Goal: Information Seeking & Learning: Learn about a topic

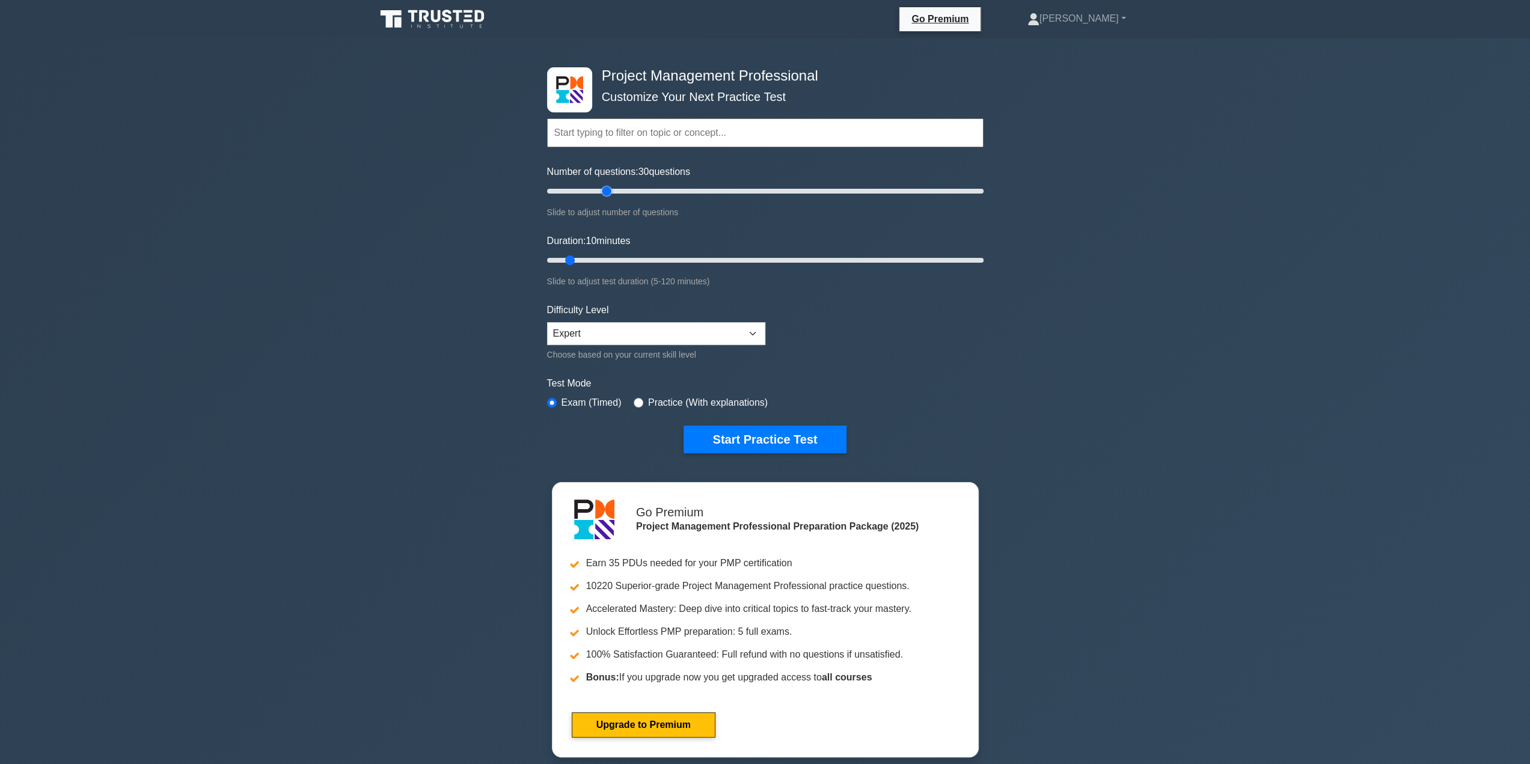
drag, startPoint x: 560, startPoint y: 191, endPoint x: 608, endPoint y: 189, distance: 48.1
type input "30"
click at [608, 189] on input "Number of questions: 30 questions" at bounding box center [765, 191] width 436 height 14
drag, startPoint x: 572, startPoint y: 258, endPoint x: 652, endPoint y: 258, distance: 79.4
type input "30"
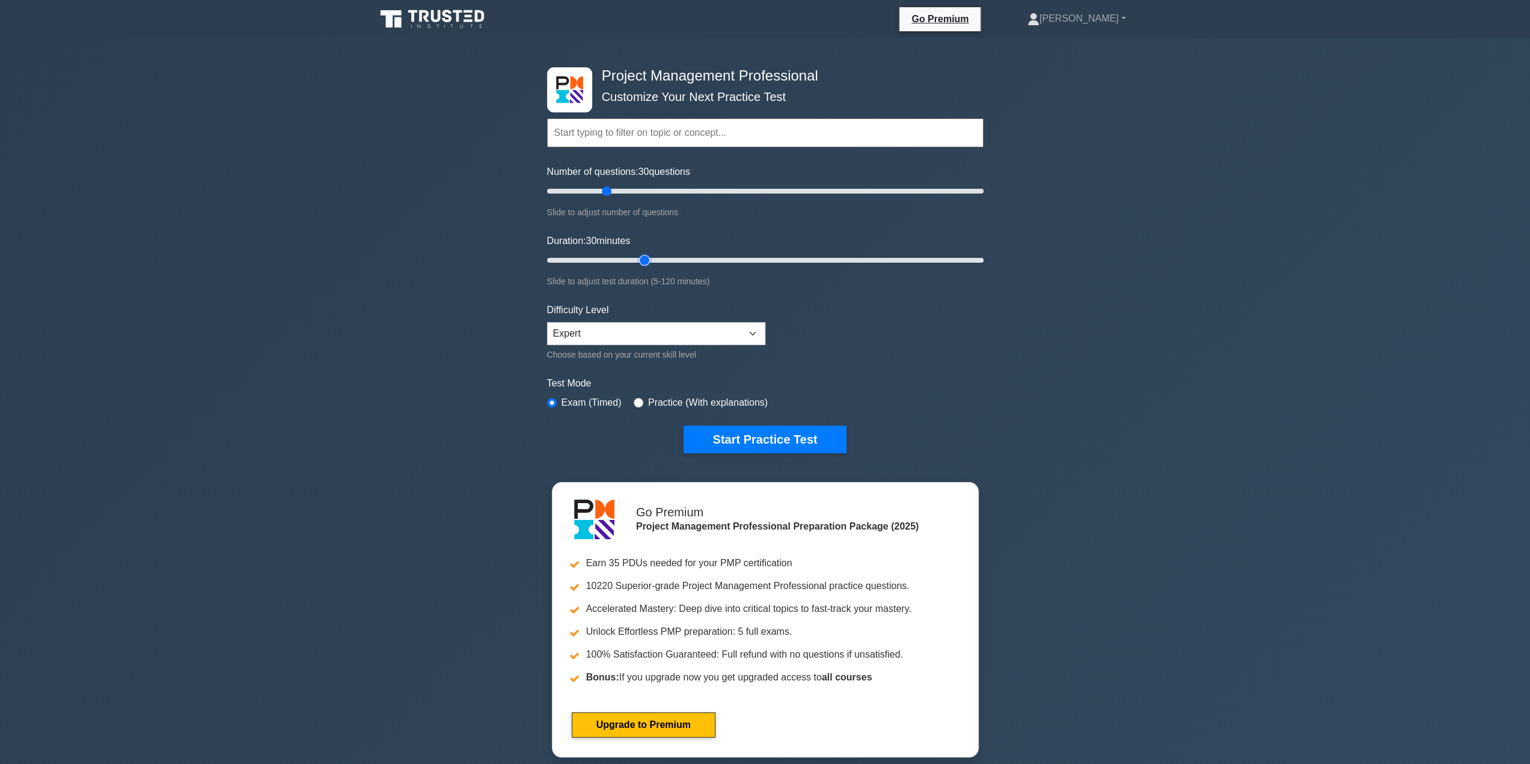
click at [652, 258] on input "Duration: 30 minutes" at bounding box center [765, 260] width 436 height 14
click at [766, 435] on button "Start Practice Test" at bounding box center [764, 440] width 162 height 28
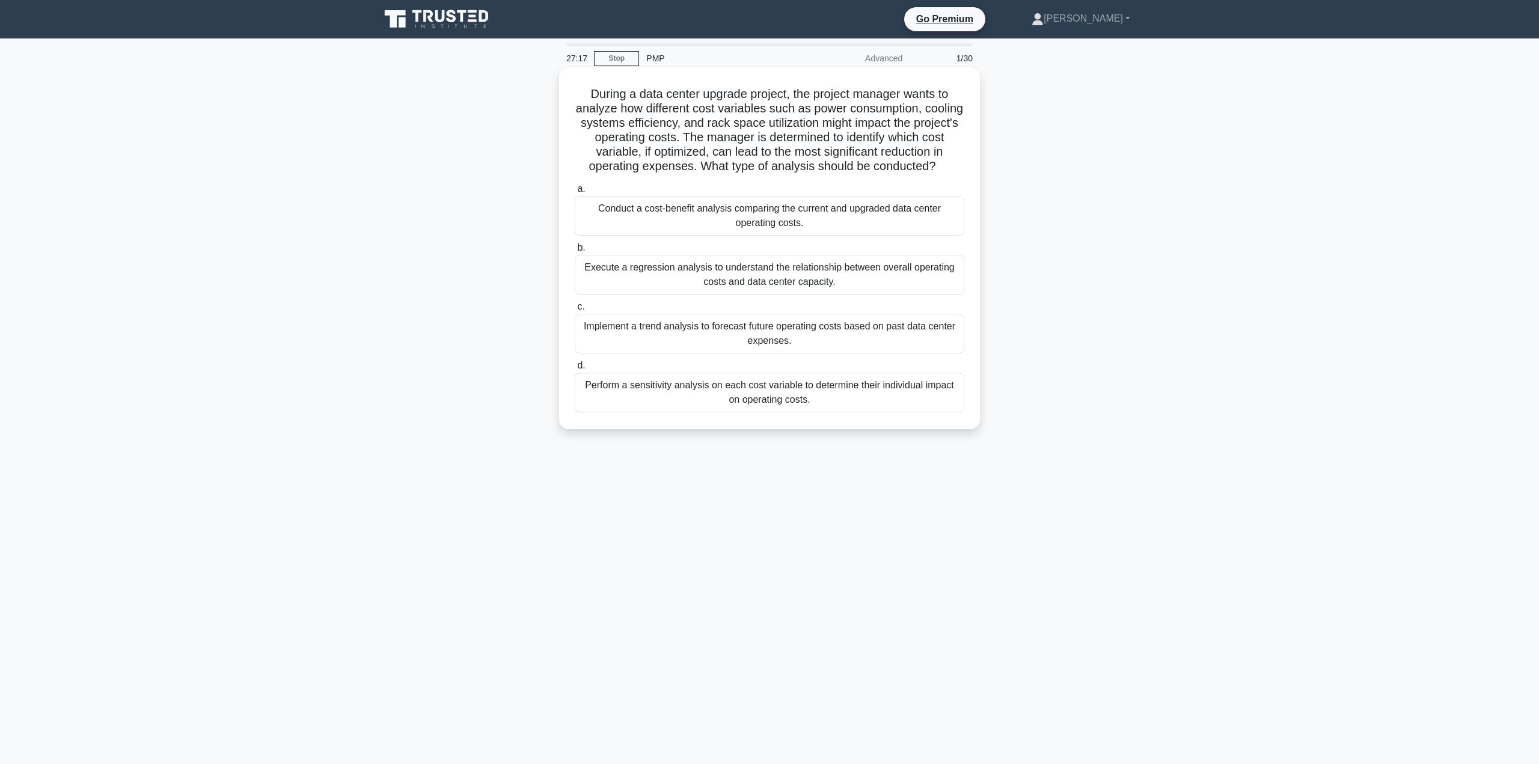
click at [910, 390] on div "Perform a sensitivity analysis on each cost variable to determine their individ…" at bounding box center [770, 393] width 390 height 40
click at [575, 370] on input "d. Perform a sensitivity analysis on each cost variable to determine their indi…" at bounding box center [575, 366] width 0 height 8
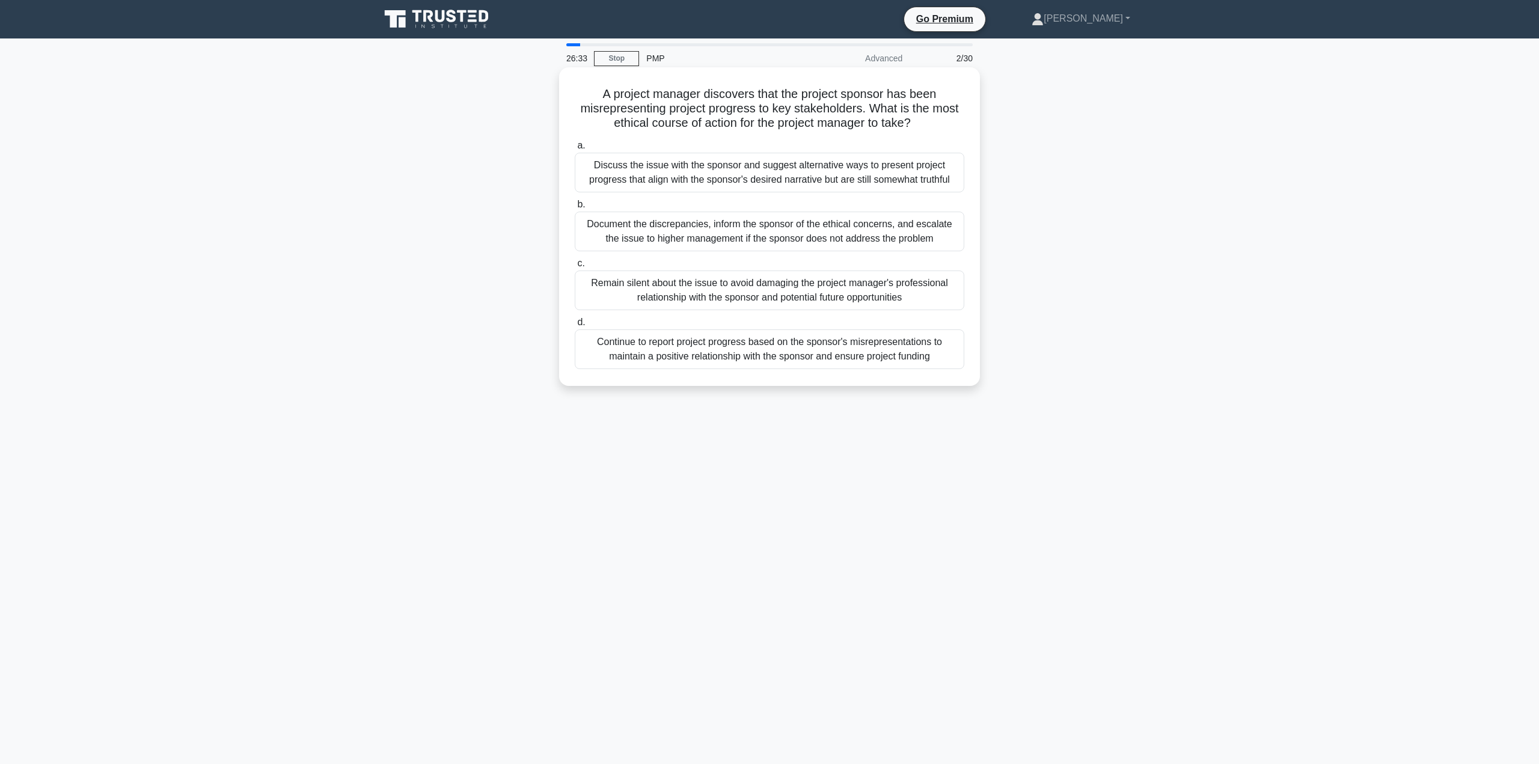
click at [854, 233] on div "Document the discrepancies, inform the sponsor of the ethical concerns, and esc…" at bounding box center [770, 232] width 390 height 40
click at [575, 209] on input "b. Document the discrepancies, inform the sponsor of the ethical concerns, and …" at bounding box center [575, 205] width 0 height 8
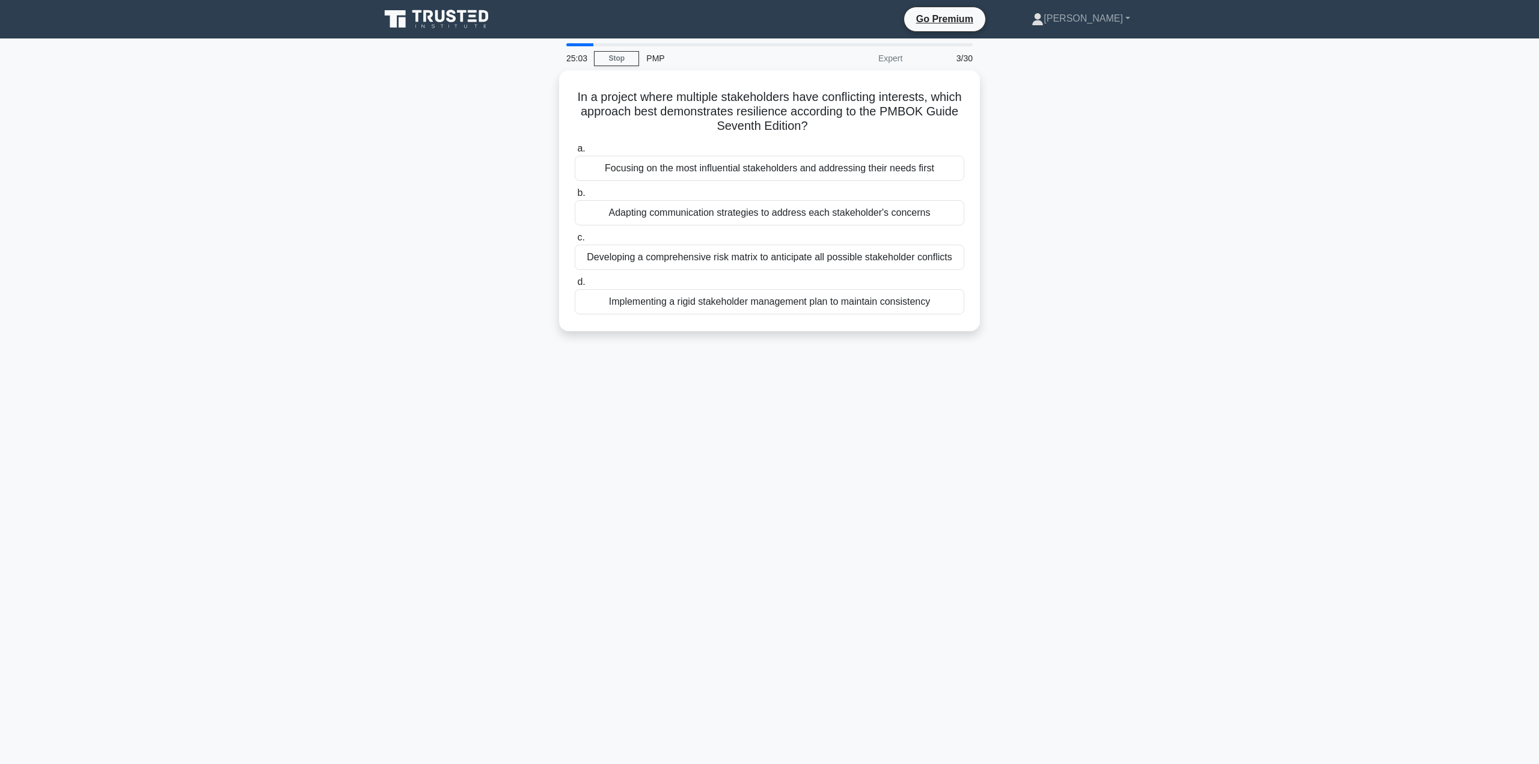
click at [1176, 286] on main "25:03 Stop PMP Expert 3/30 In a project where multiple stakeholders have confli…" at bounding box center [769, 401] width 1539 height 726
click at [922, 299] on div "Implementing a rigid stakeholder management plan to maintain consistency" at bounding box center [770, 298] width 390 height 25
click at [575, 283] on input "d. Implementing a rigid stakeholder management plan to maintain consistency" at bounding box center [575, 279] width 0 height 8
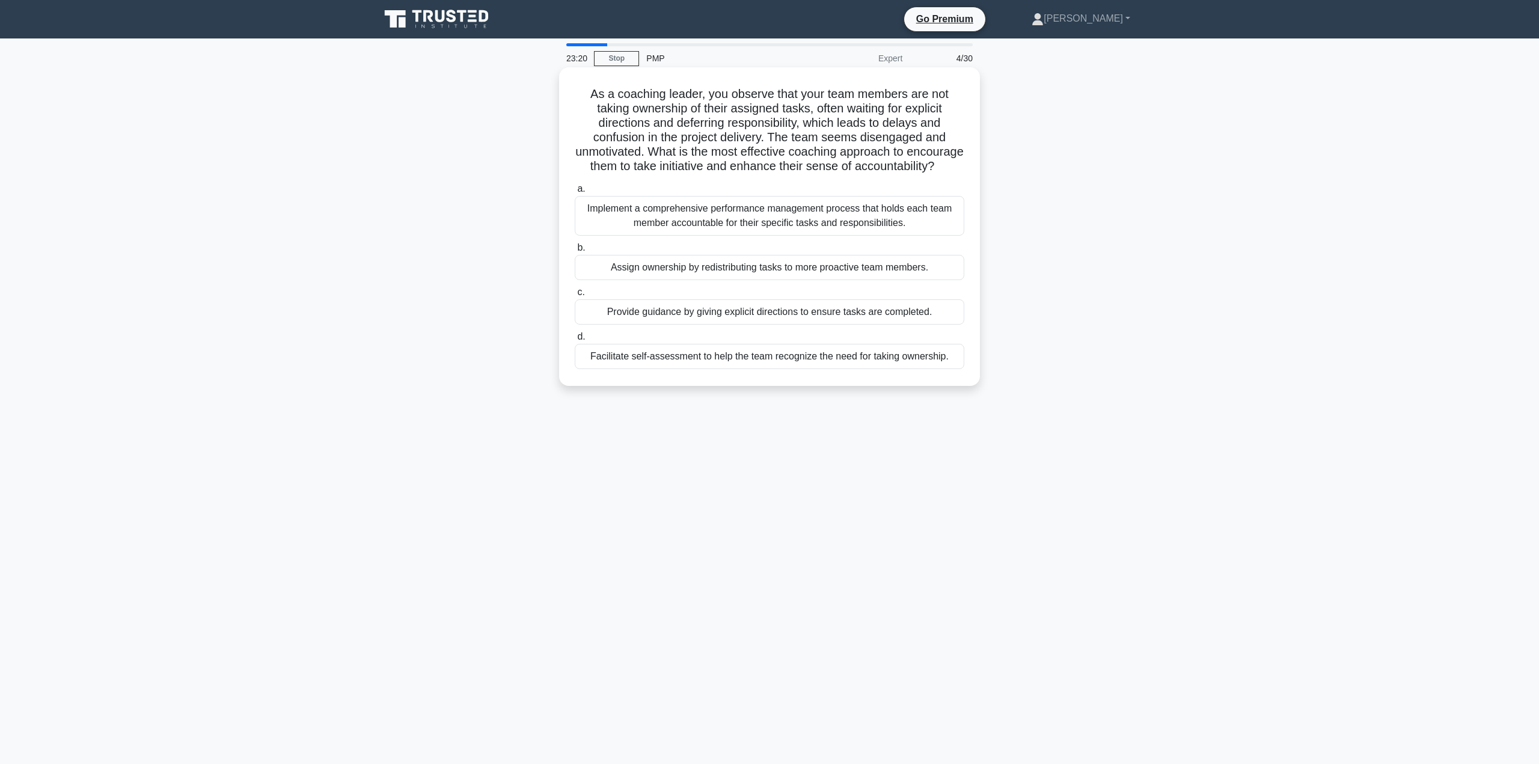
click at [916, 233] on div "Implement a comprehensive performance management process that holds each team m…" at bounding box center [770, 216] width 390 height 40
click at [575, 193] on input "a. Implement a comprehensive performance management process that holds each tea…" at bounding box center [575, 189] width 0 height 8
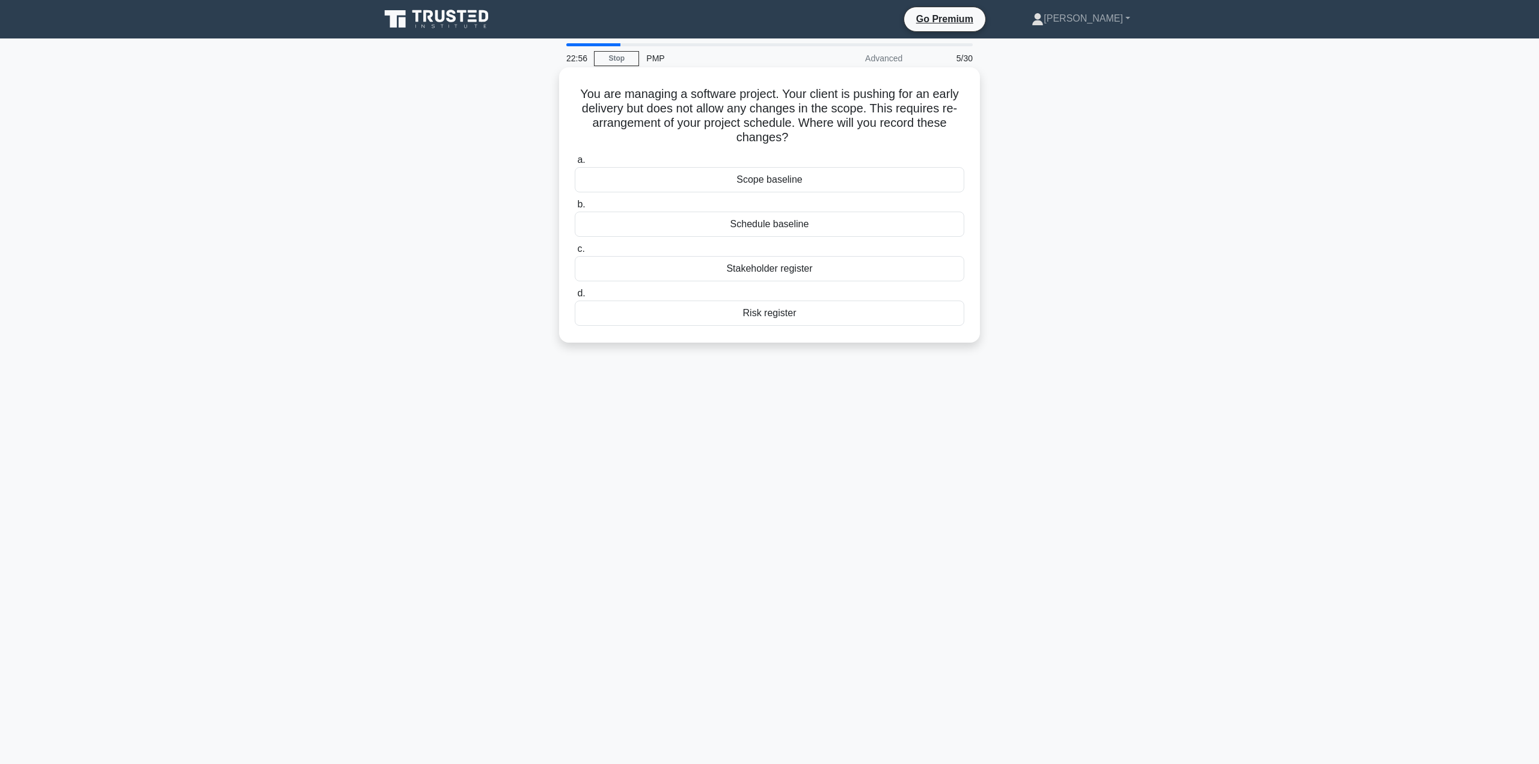
click at [823, 317] on div "Risk register" at bounding box center [770, 313] width 390 height 25
click at [575, 298] on input "d. Risk register" at bounding box center [575, 294] width 0 height 8
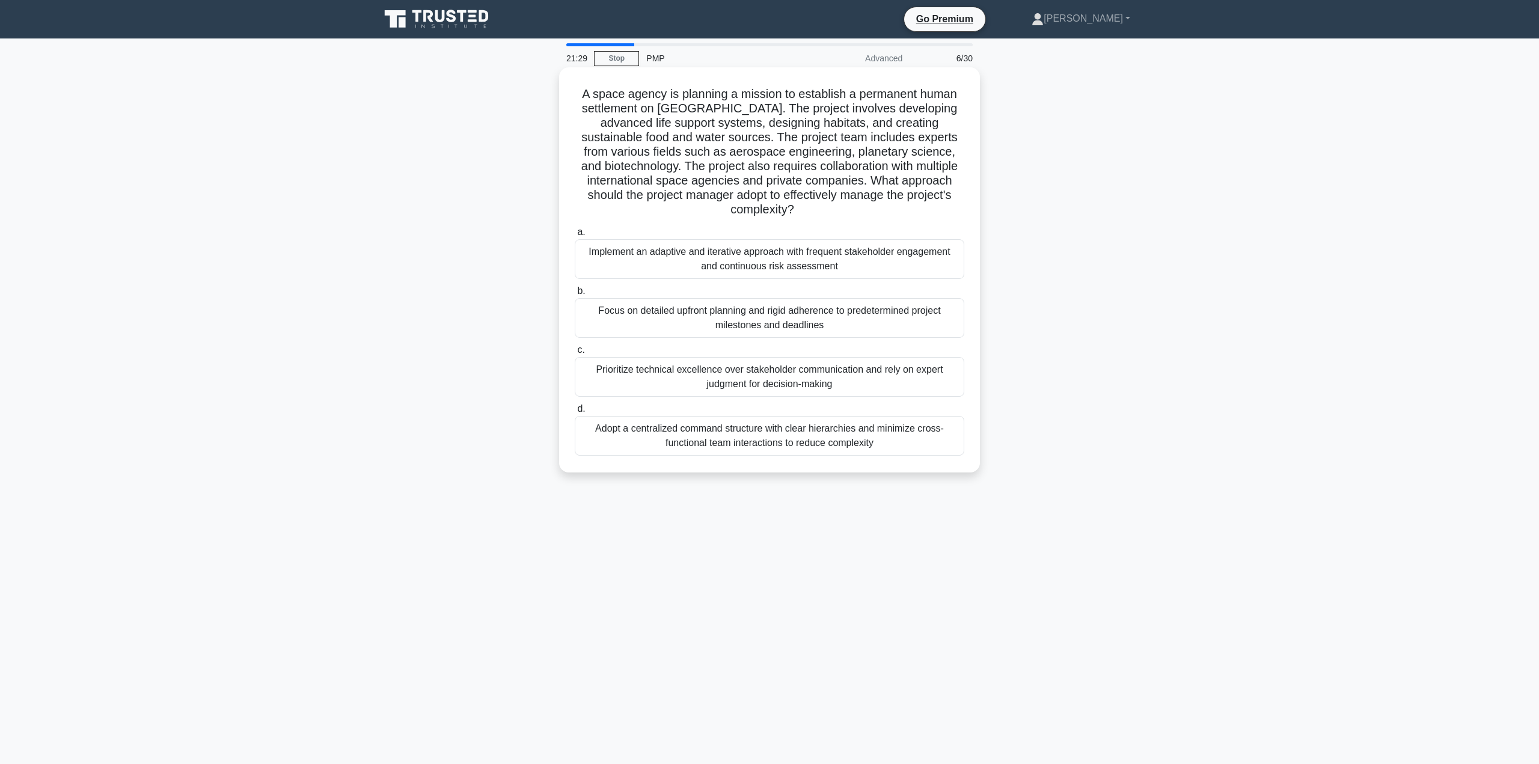
click at [860, 249] on div "Implement an adaptive and iterative approach with frequent stakeholder engageme…" at bounding box center [770, 259] width 390 height 40
click at [575, 236] on input "a. Implement an adaptive and iterative approach with frequent stakeholder engag…" at bounding box center [575, 232] width 0 height 8
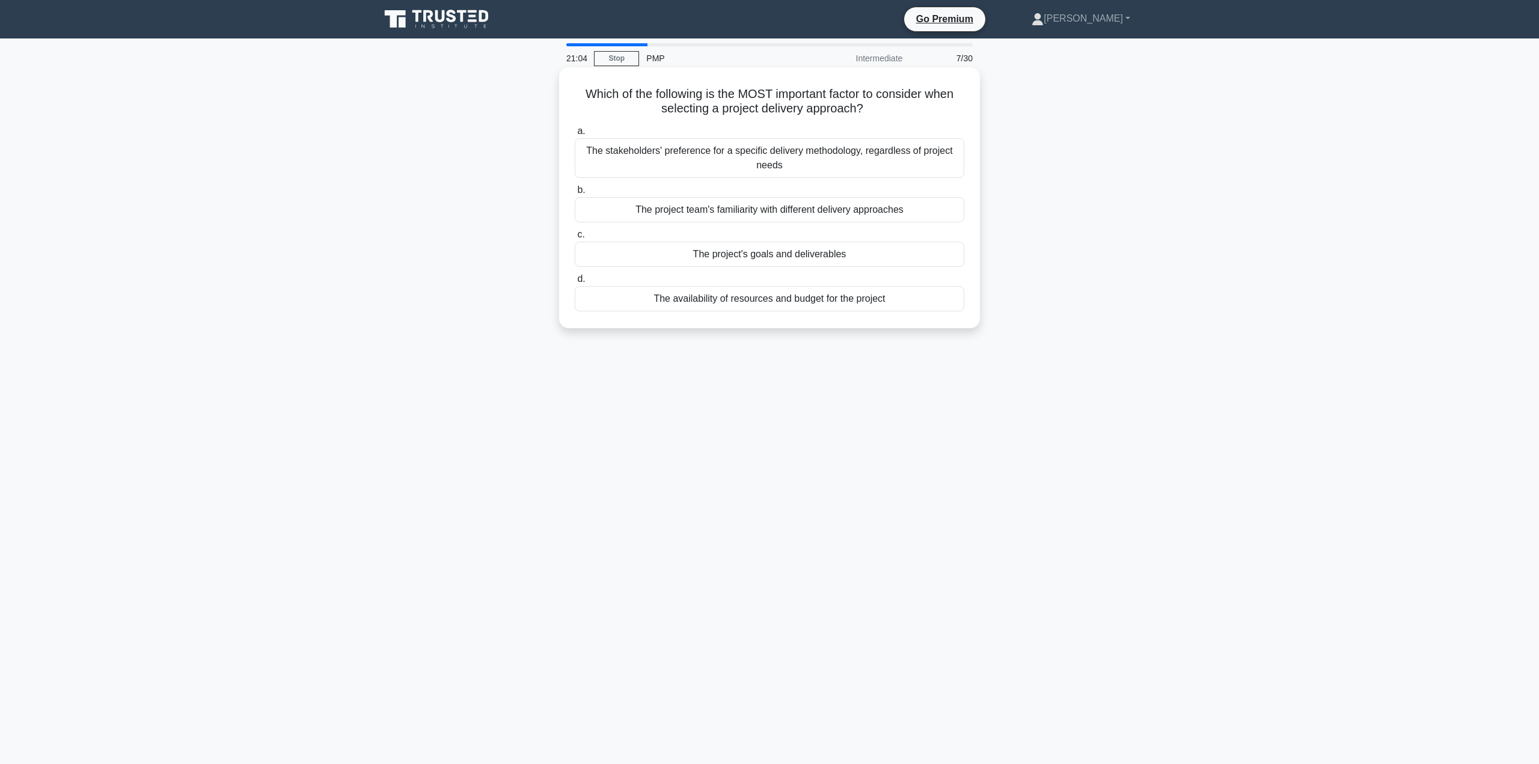
click at [940, 255] on div "The project's goals and deliverables" at bounding box center [770, 254] width 390 height 25
click at [575, 239] on input "c. The project's goals and deliverables" at bounding box center [575, 235] width 0 height 8
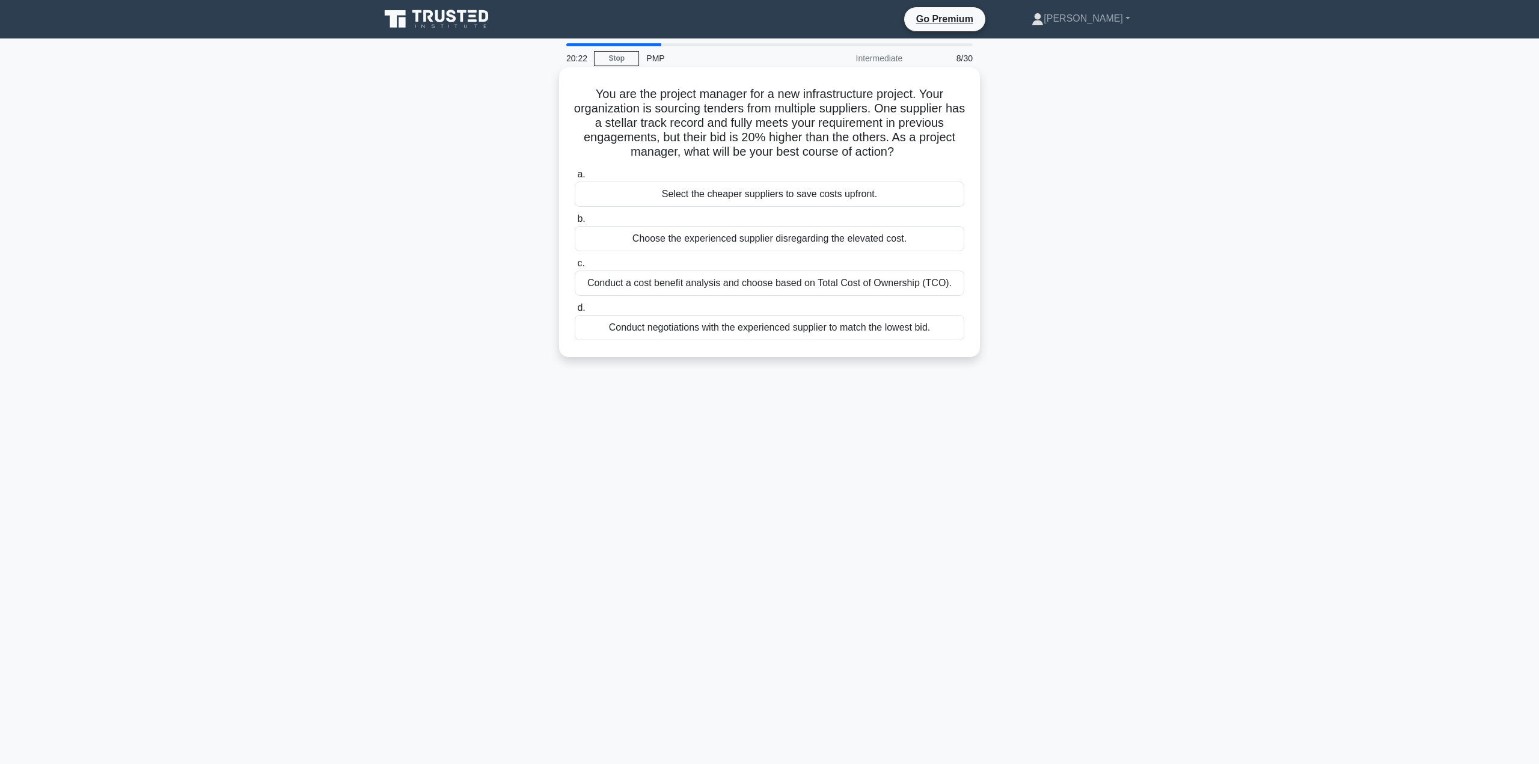
click at [950, 282] on div "Conduct a cost benefit analysis and choose based on Total Cost of Ownership (TC…" at bounding box center [770, 283] width 390 height 25
click at [575, 268] on input "c. Conduct a cost benefit analysis and choose based on Total Cost of Ownership …" at bounding box center [575, 264] width 0 height 8
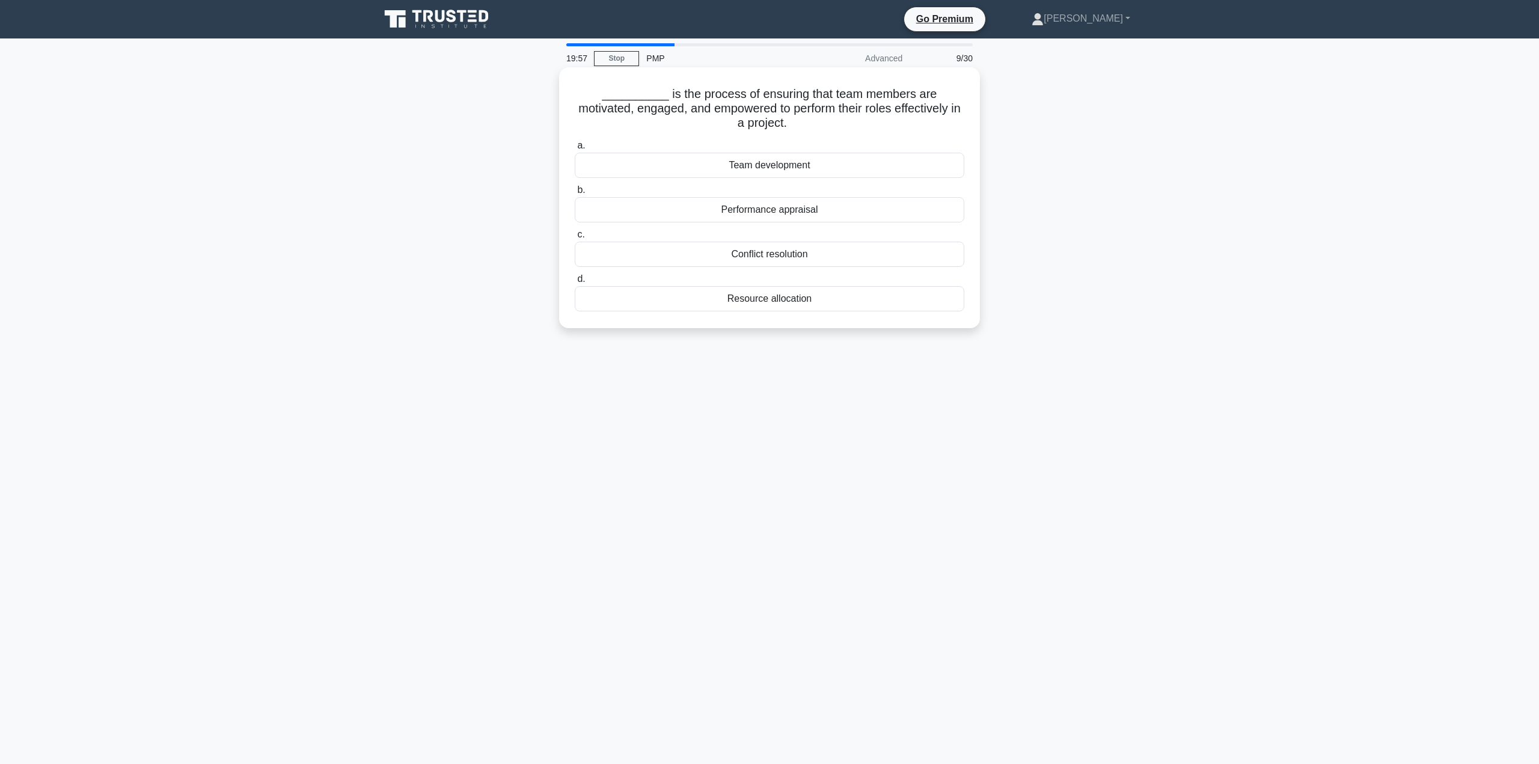
click at [907, 211] on div "Performance appraisal" at bounding box center [770, 209] width 390 height 25
click at [575, 194] on input "b. Performance appraisal" at bounding box center [575, 190] width 0 height 8
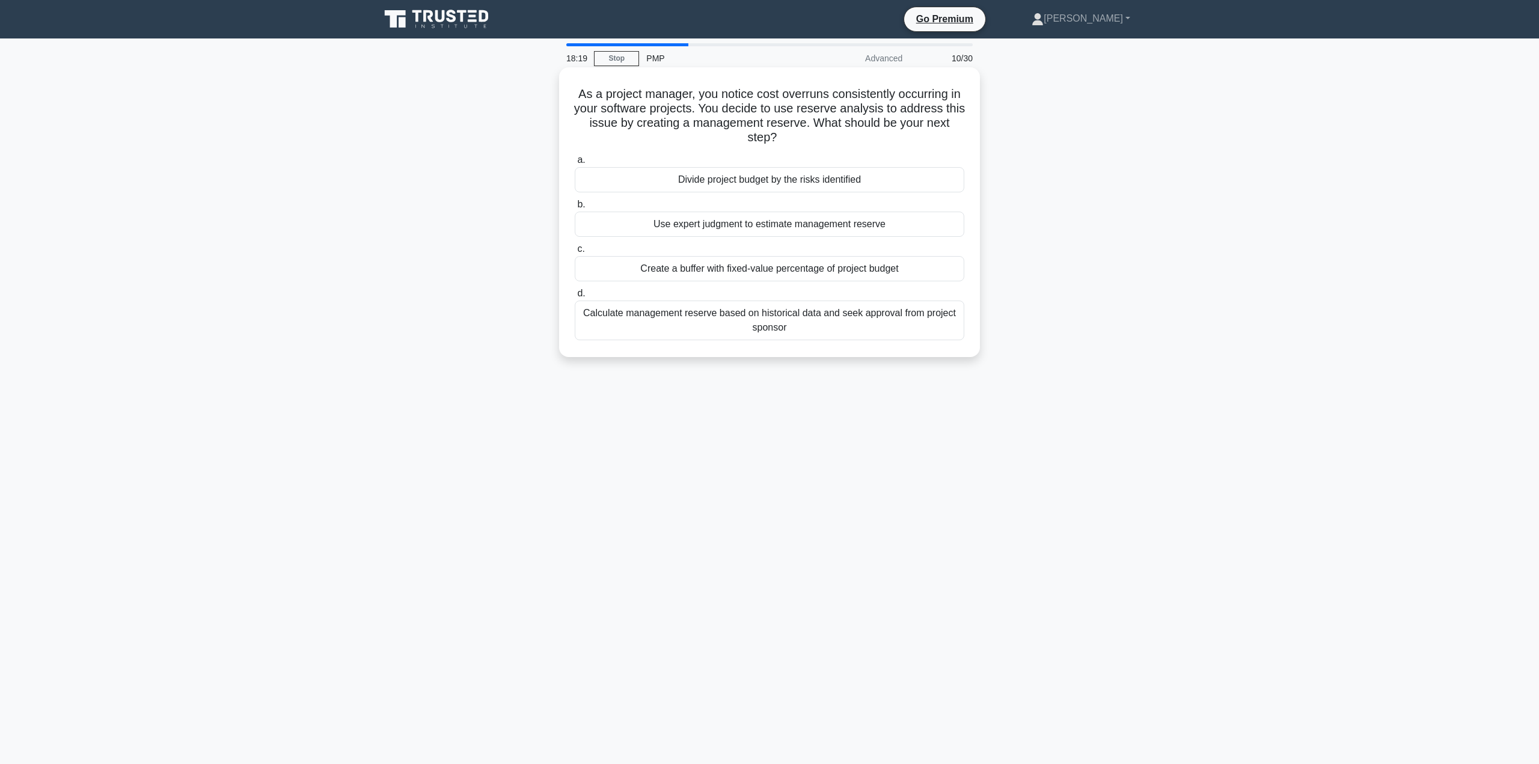
click at [831, 325] on div "Calculate management reserve based on historical data and seek approval from pr…" at bounding box center [770, 321] width 390 height 40
click at [575, 298] on input "d. Calculate management reserve based on historical data and seek approval from…" at bounding box center [575, 294] width 0 height 8
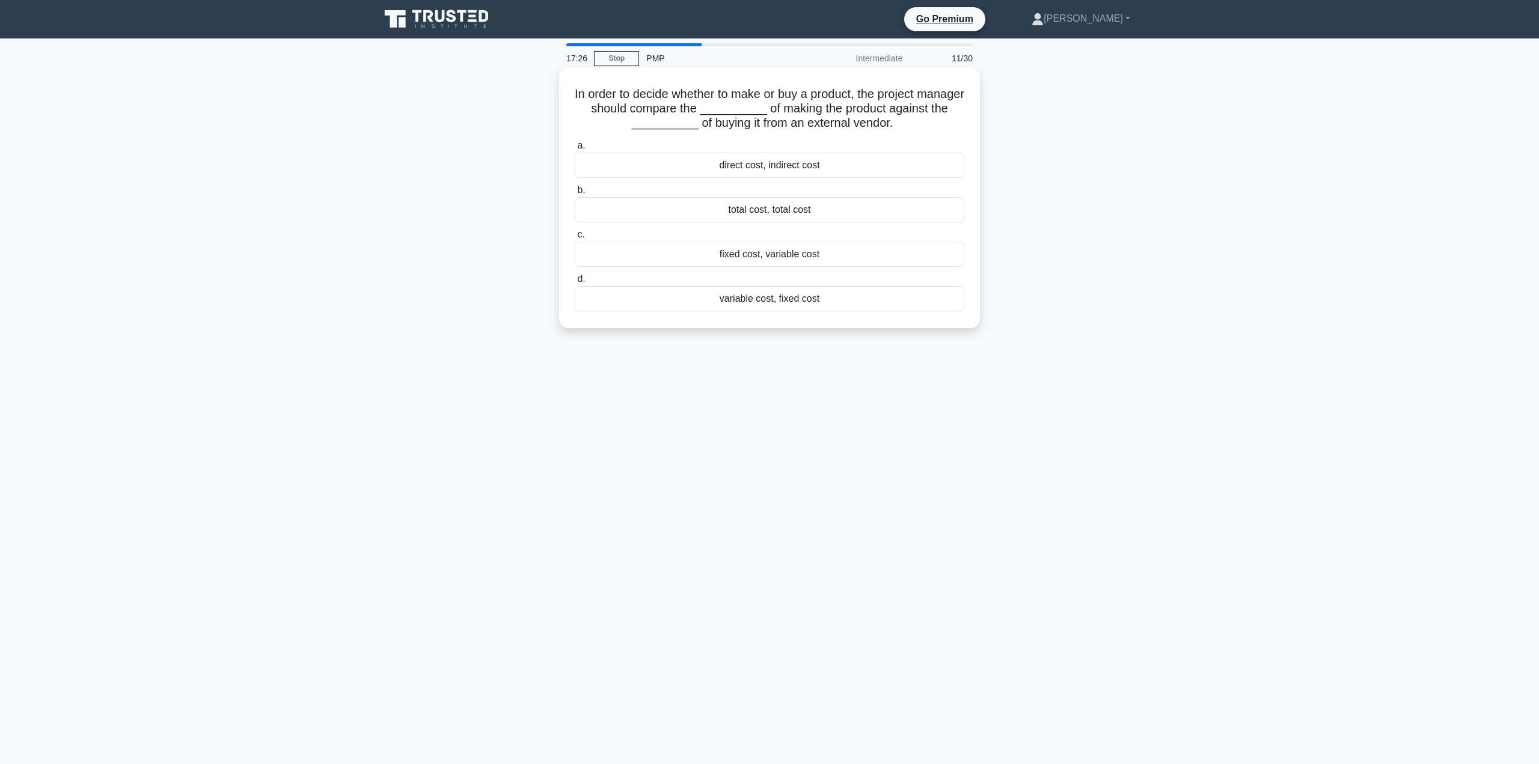
click at [893, 209] on div "total cost, total cost" at bounding box center [770, 209] width 390 height 25
click at [575, 194] on input "b. total cost, total cost" at bounding box center [575, 190] width 0 height 8
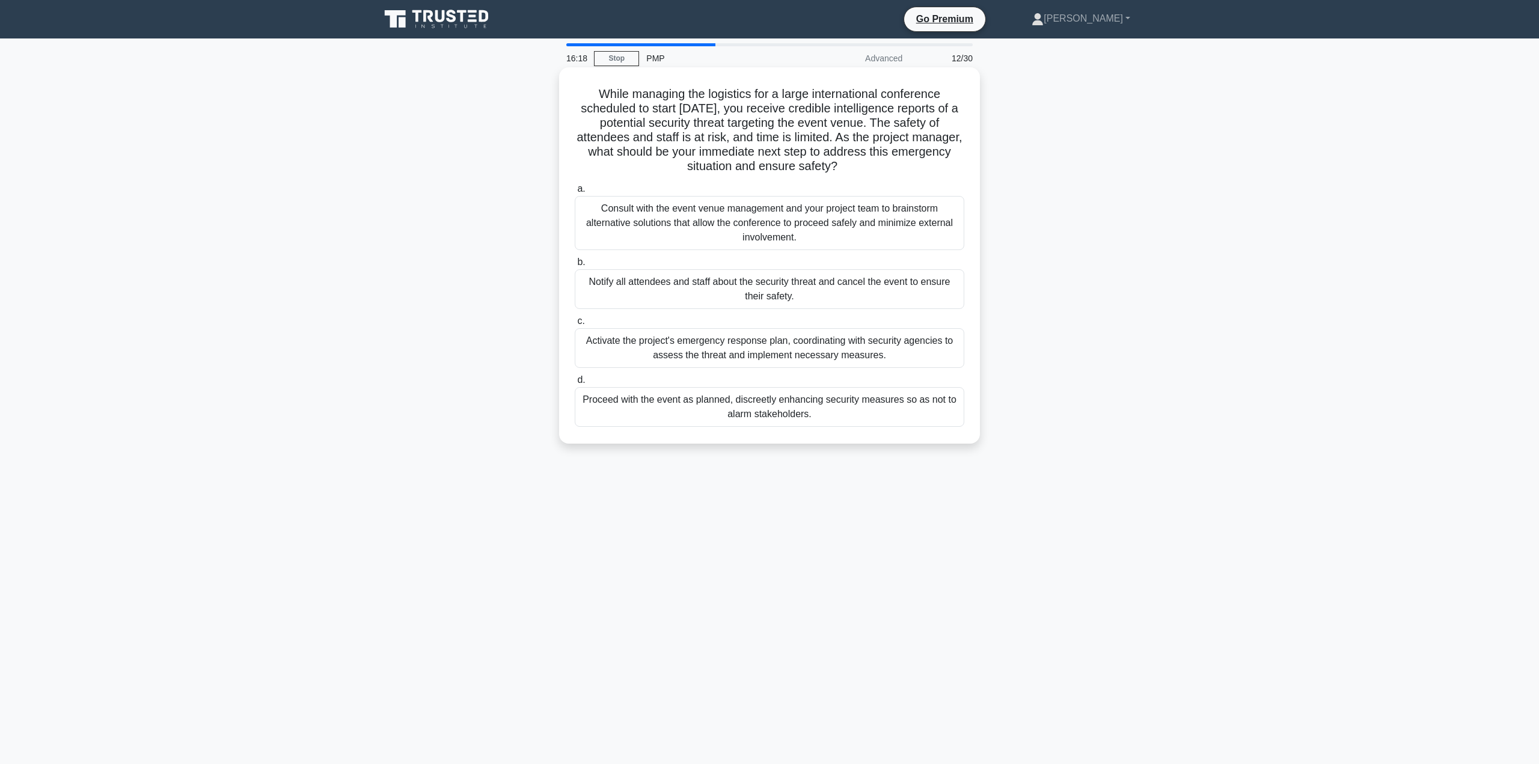
click at [887, 348] on div "Activate the project's emergency response plan, coordinating with security agen…" at bounding box center [770, 348] width 390 height 40
click at [575, 325] on input "c. Activate the project's emergency response plan, coordinating with security a…" at bounding box center [575, 321] width 0 height 8
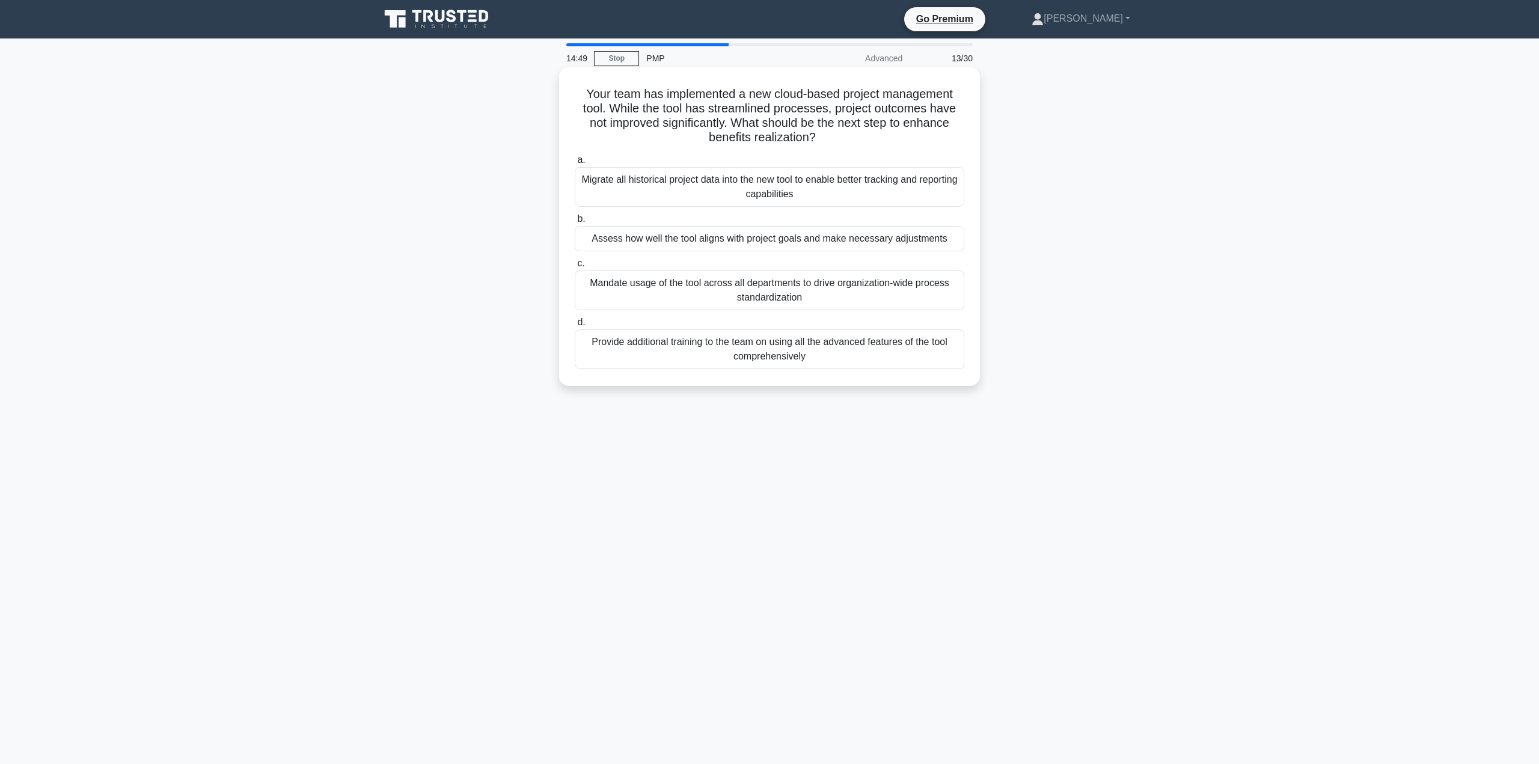
click at [797, 239] on div "Assess how well the tool aligns with project goals and make necessary adjustmen…" at bounding box center [770, 238] width 390 height 25
click at [575, 223] on input "b. Assess how well the tool aligns with project goals and make necessary adjust…" at bounding box center [575, 219] width 0 height 8
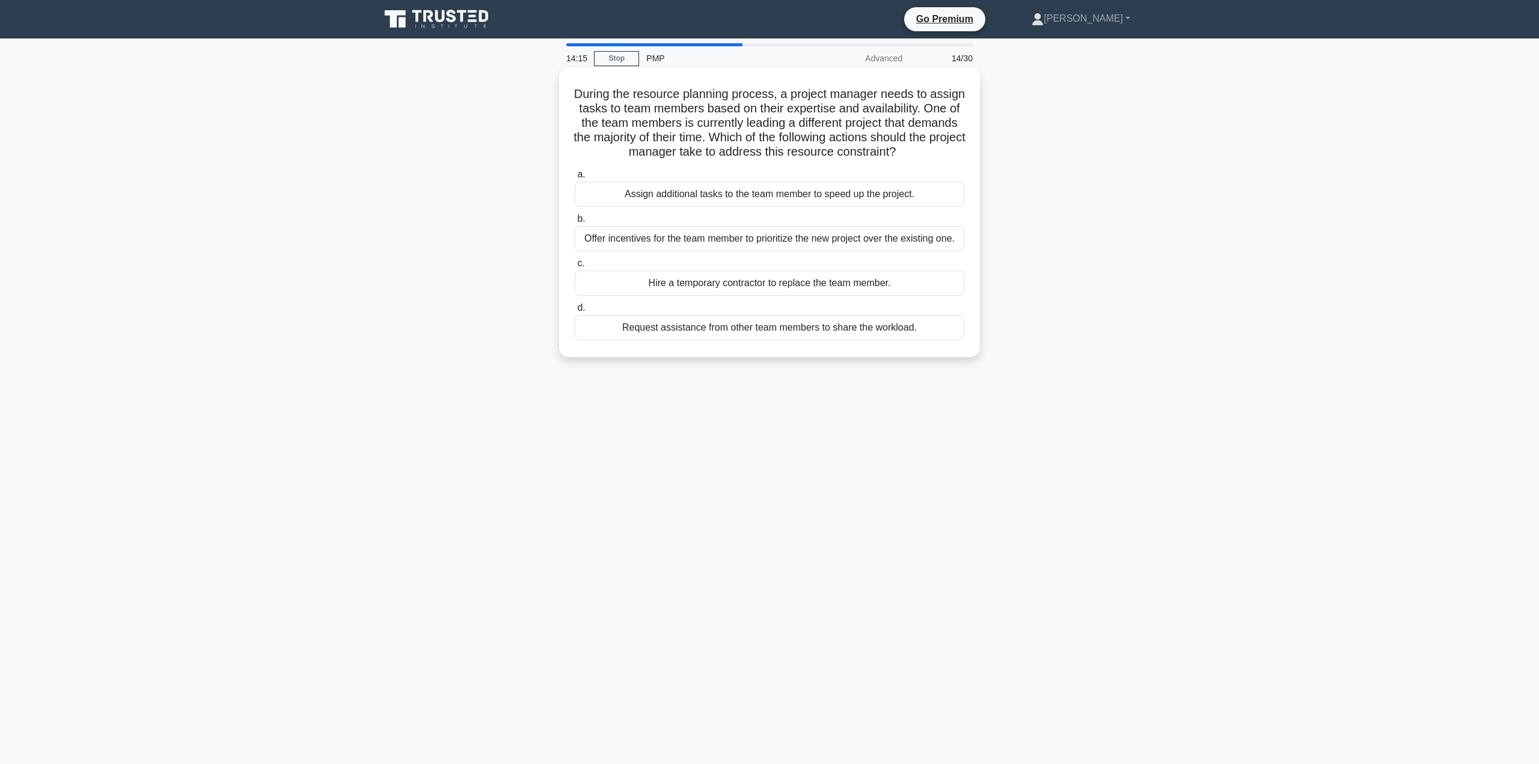
click at [920, 330] on div "Request assistance from other team members to share the workload." at bounding box center [770, 327] width 390 height 25
click at [575, 312] on input "d. Request assistance from other team members to share the workload." at bounding box center [575, 308] width 0 height 8
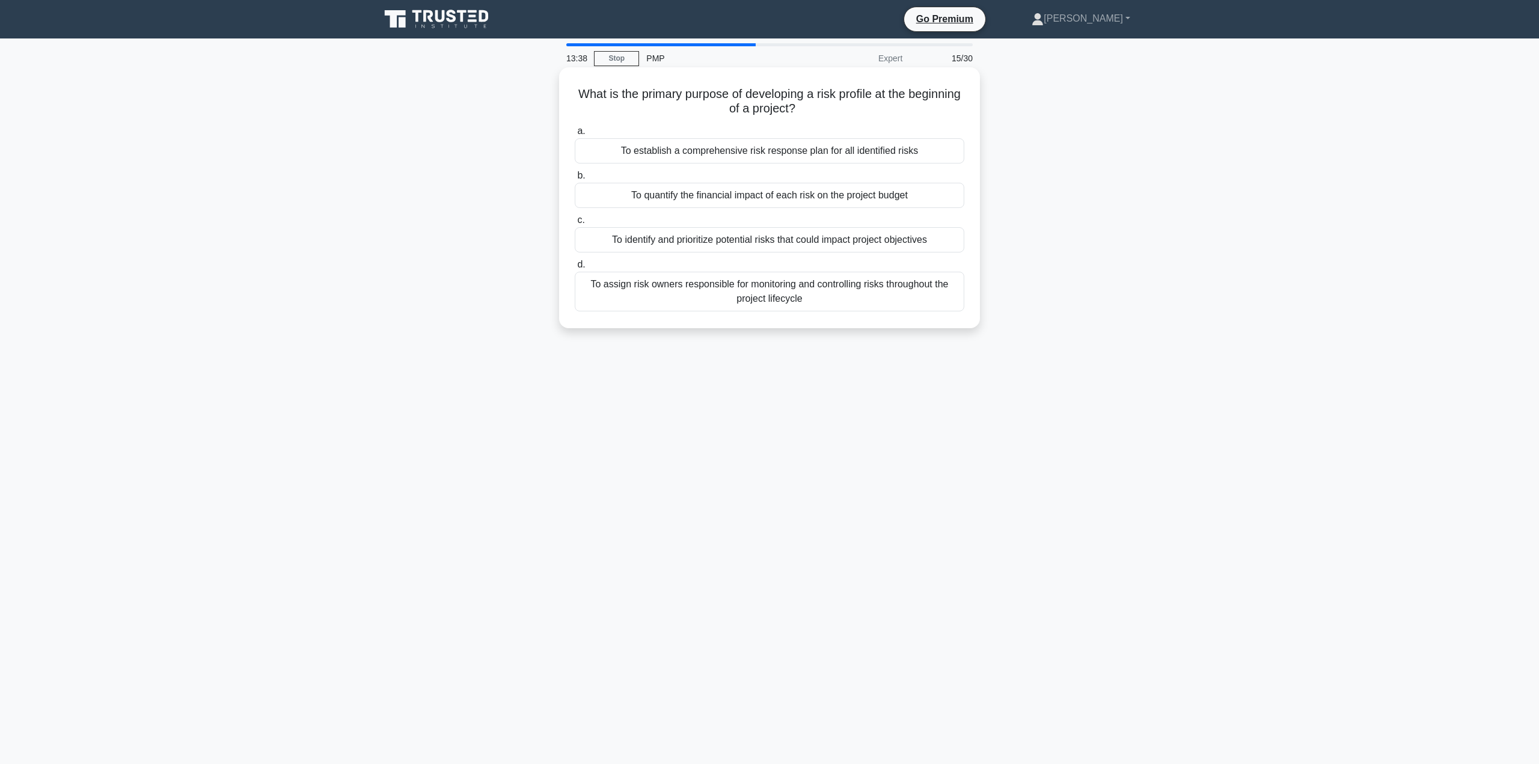
click at [851, 240] on div "To identify and prioritize potential risks that could impact project objectives" at bounding box center [770, 239] width 390 height 25
click at [575, 224] on input "c. To identify and prioritize potential risks that could impact project objecti…" at bounding box center [575, 220] width 0 height 8
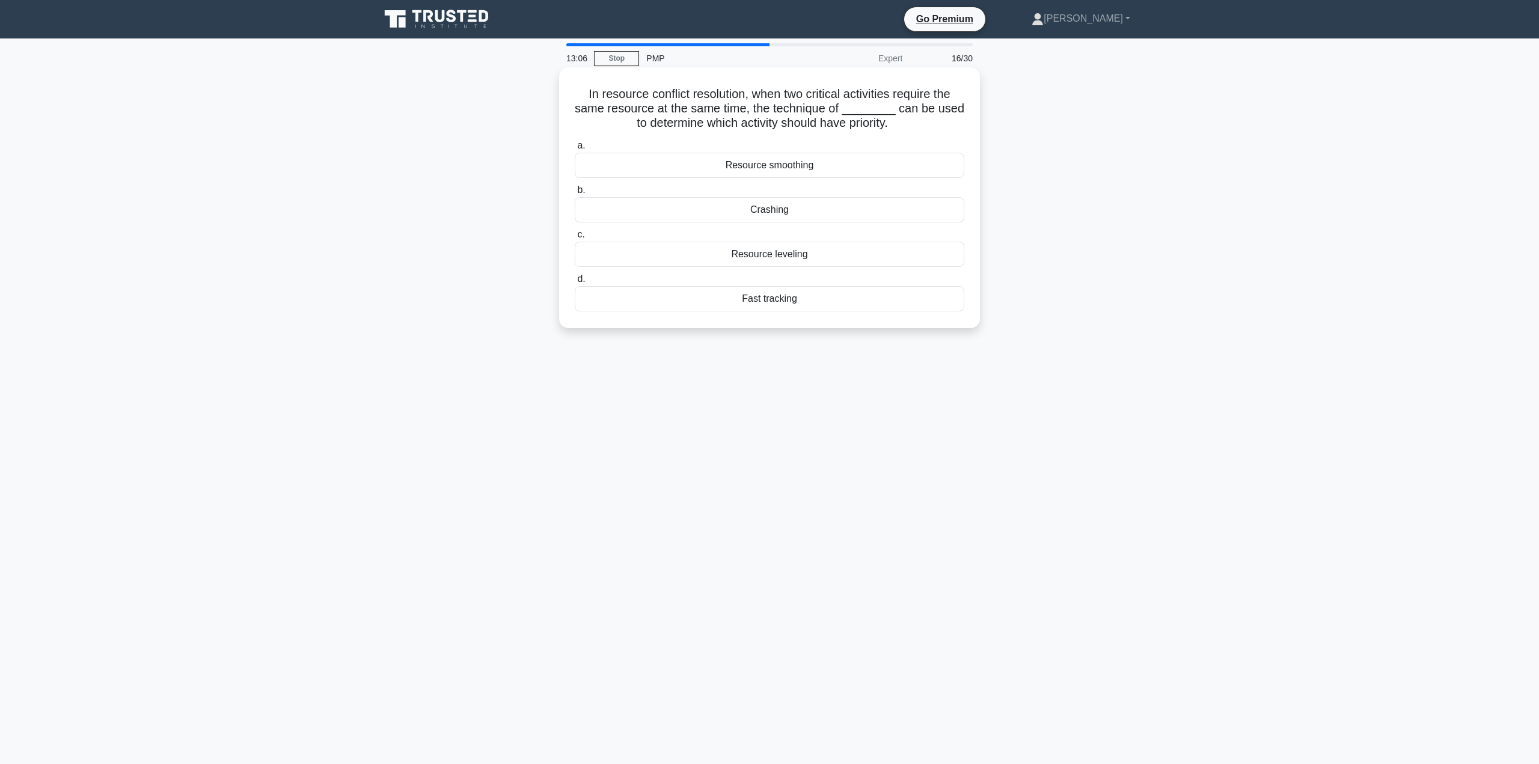
click at [817, 215] on div "Crashing" at bounding box center [770, 209] width 390 height 25
click at [575, 194] on input "b. Crashing" at bounding box center [575, 190] width 0 height 8
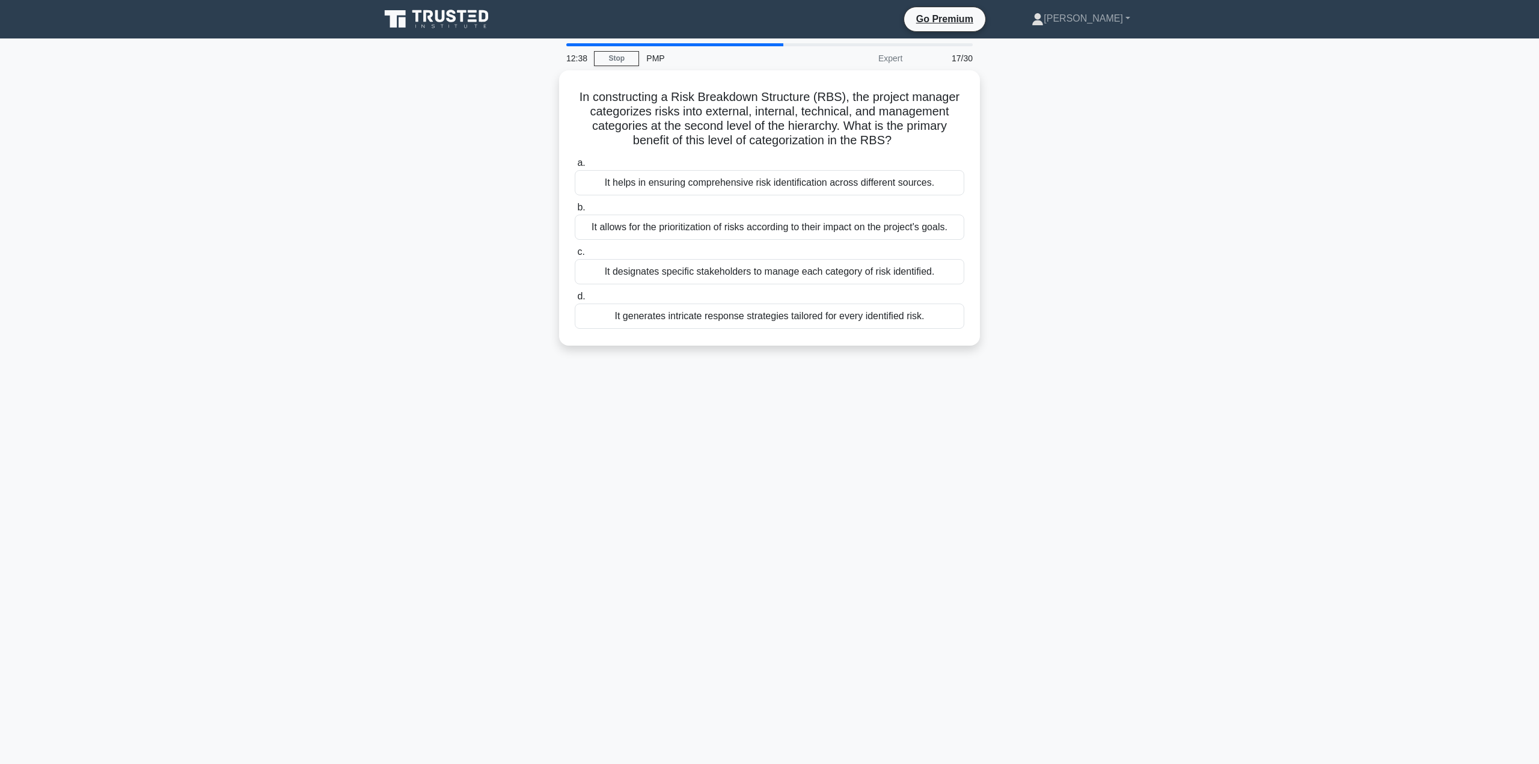
click at [1032, 215] on div "In constructing a Risk Breakdown Structure (RBS), the project manager categoriz…" at bounding box center [769, 215] width 793 height 290
click at [1024, 197] on div "In constructing a Risk Breakdown Structure (RBS), the project manager categoriz…" at bounding box center [769, 215] width 793 height 290
click at [1048, 225] on div "In constructing a Risk Breakdown Structure (RBS), the project manager categoriz…" at bounding box center [769, 215] width 793 height 290
click at [1016, 221] on div "In constructing a Risk Breakdown Structure (RBS), the project manager categoriz…" at bounding box center [769, 215] width 793 height 290
drag, startPoint x: 993, startPoint y: 271, endPoint x: 995, endPoint y: 278, distance: 7.6
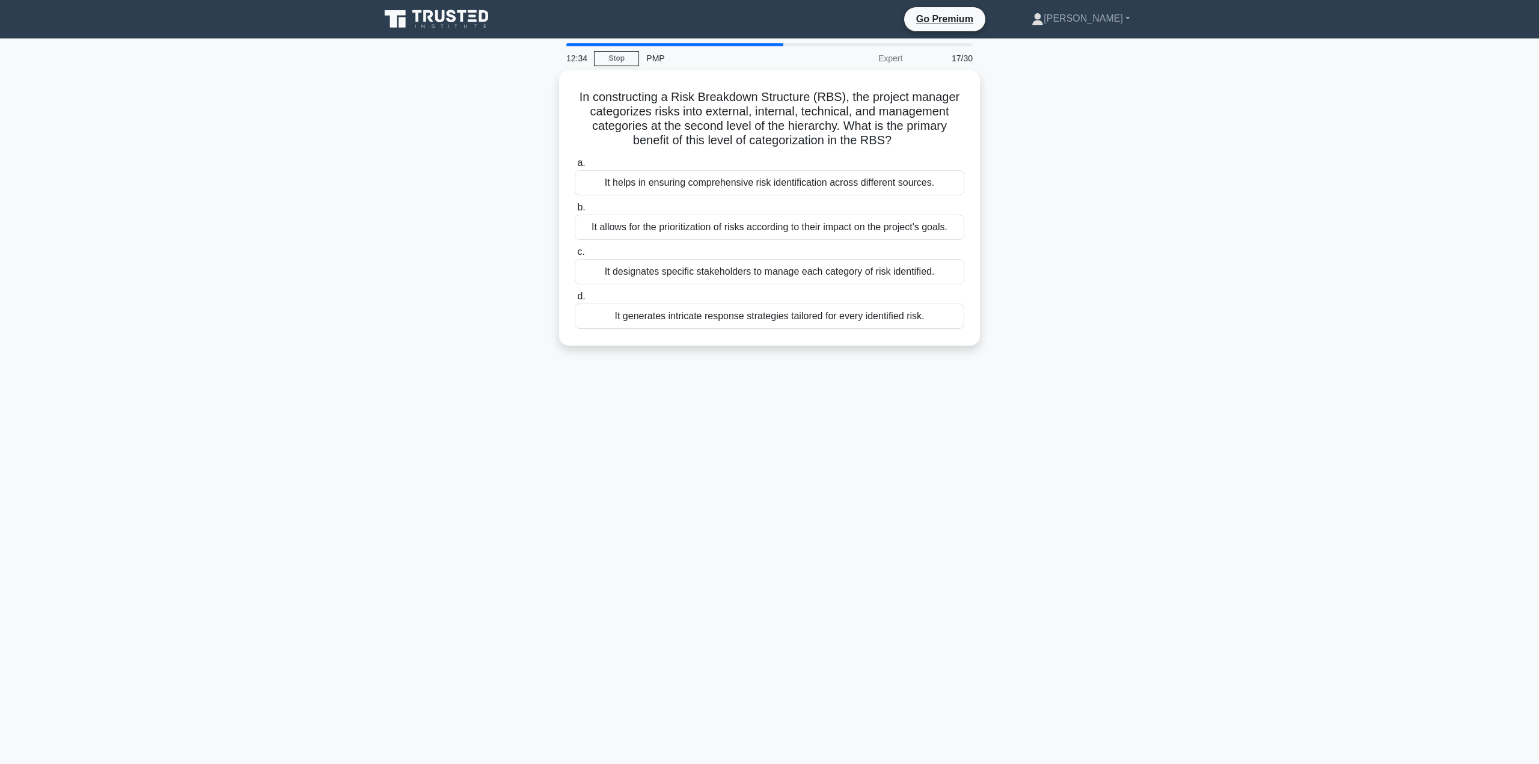
click at [993, 272] on div "In constructing a Risk Breakdown Structure (RBS), the project manager categoriz…" at bounding box center [769, 215] width 793 height 290
drag, startPoint x: 998, startPoint y: 246, endPoint x: 1001, endPoint y: 289, distance: 43.4
click at [1001, 289] on div "In constructing a Risk Breakdown Structure (RBS), the project manager categoriz…" at bounding box center [769, 215] width 793 height 290
click at [1075, 273] on div "In constructing a Risk Breakdown Structure (RBS), the project manager categoriz…" at bounding box center [769, 215] width 793 height 290
click at [1035, 257] on div "In constructing a Risk Breakdown Structure (RBS), the project manager categoriz…" at bounding box center [769, 215] width 793 height 290
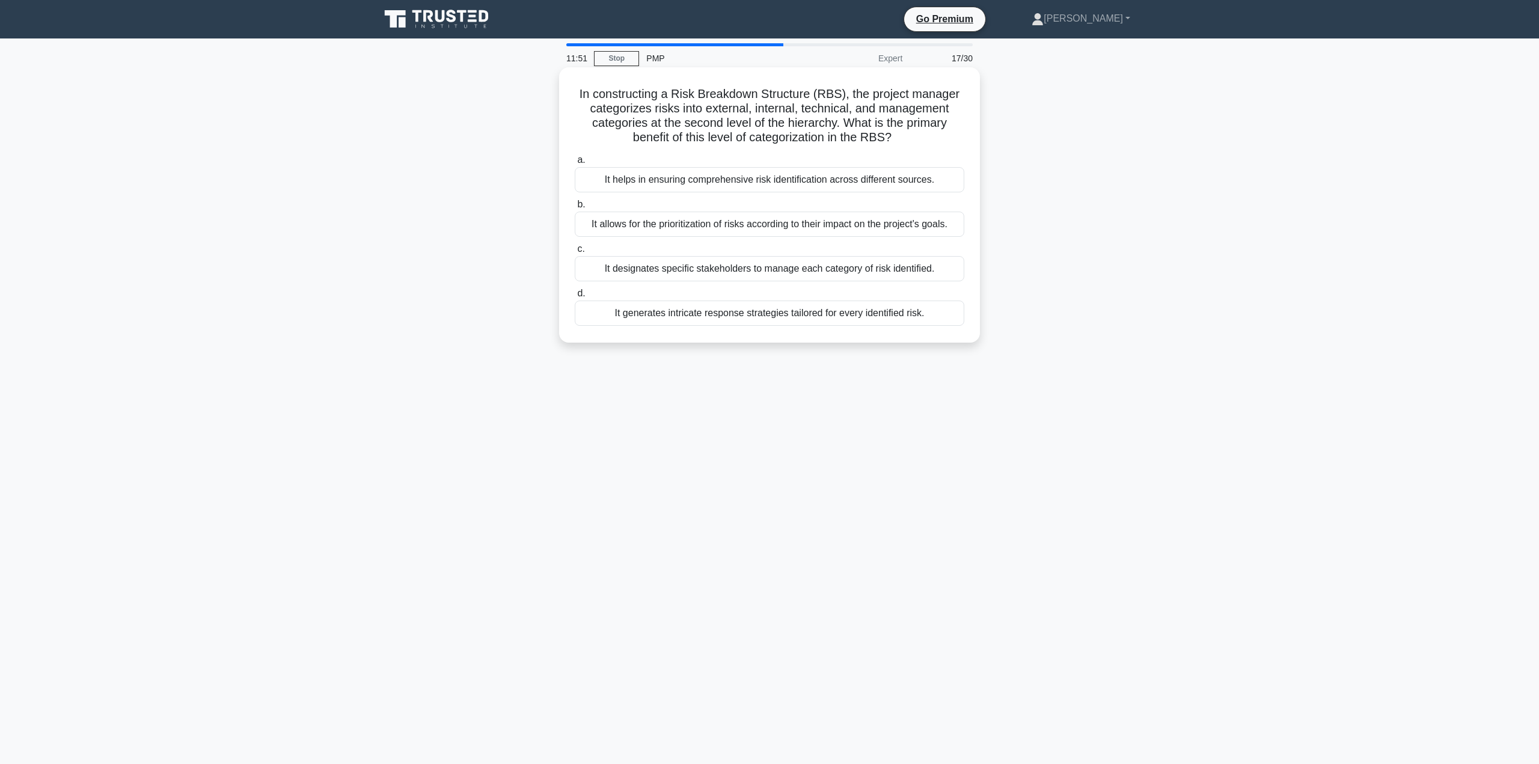
click at [712, 185] on div "It helps in ensuring comprehensive risk identification across different sources." at bounding box center [770, 179] width 390 height 25
click at [575, 164] on input "a. It helps in ensuring comprehensive risk identification across different sour…" at bounding box center [575, 160] width 0 height 8
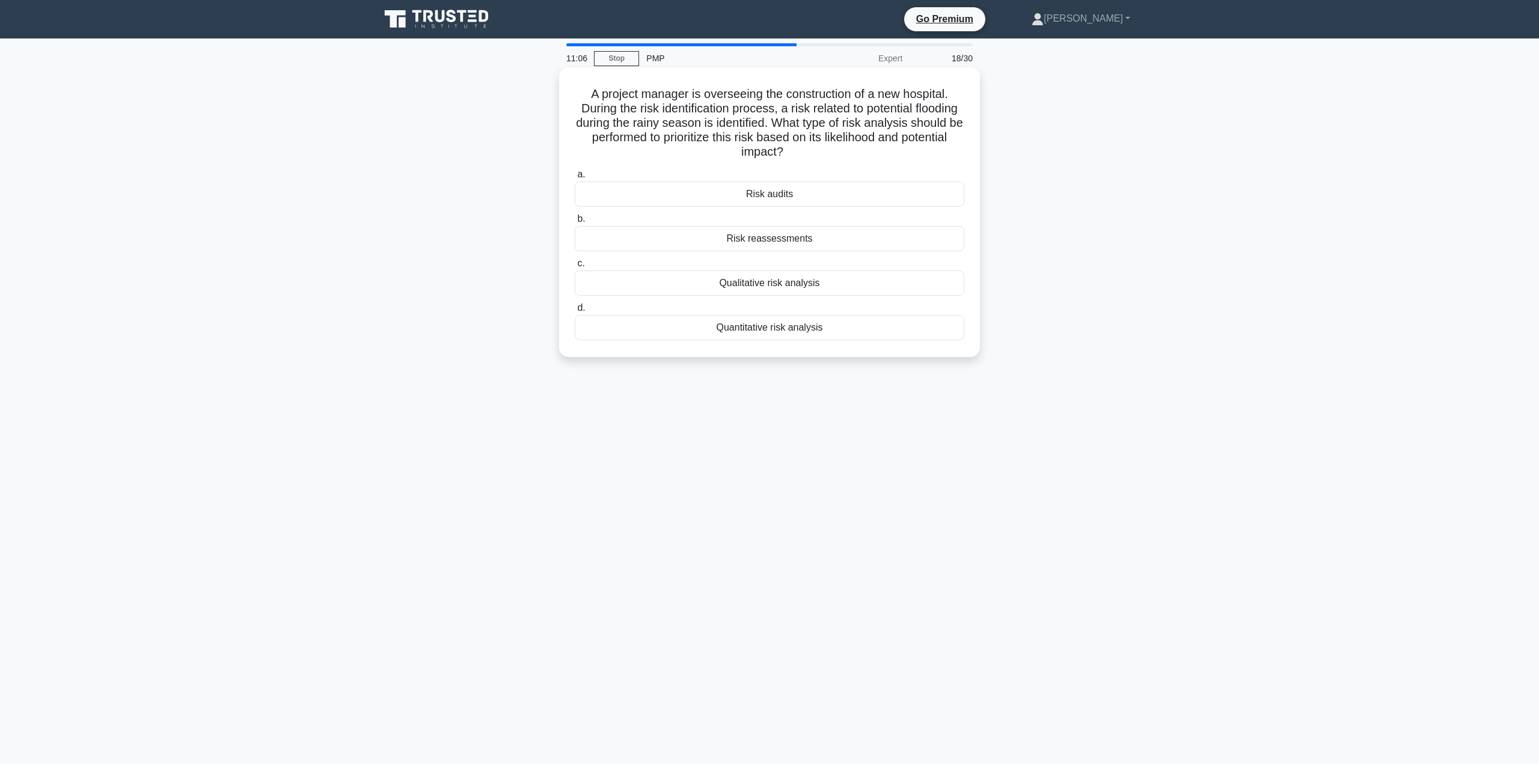
click at [867, 283] on div "Qualitative risk analysis" at bounding box center [770, 283] width 390 height 25
click at [575, 268] on input "c. Qualitative risk analysis" at bounding box center [575, 264] width 0 height 8
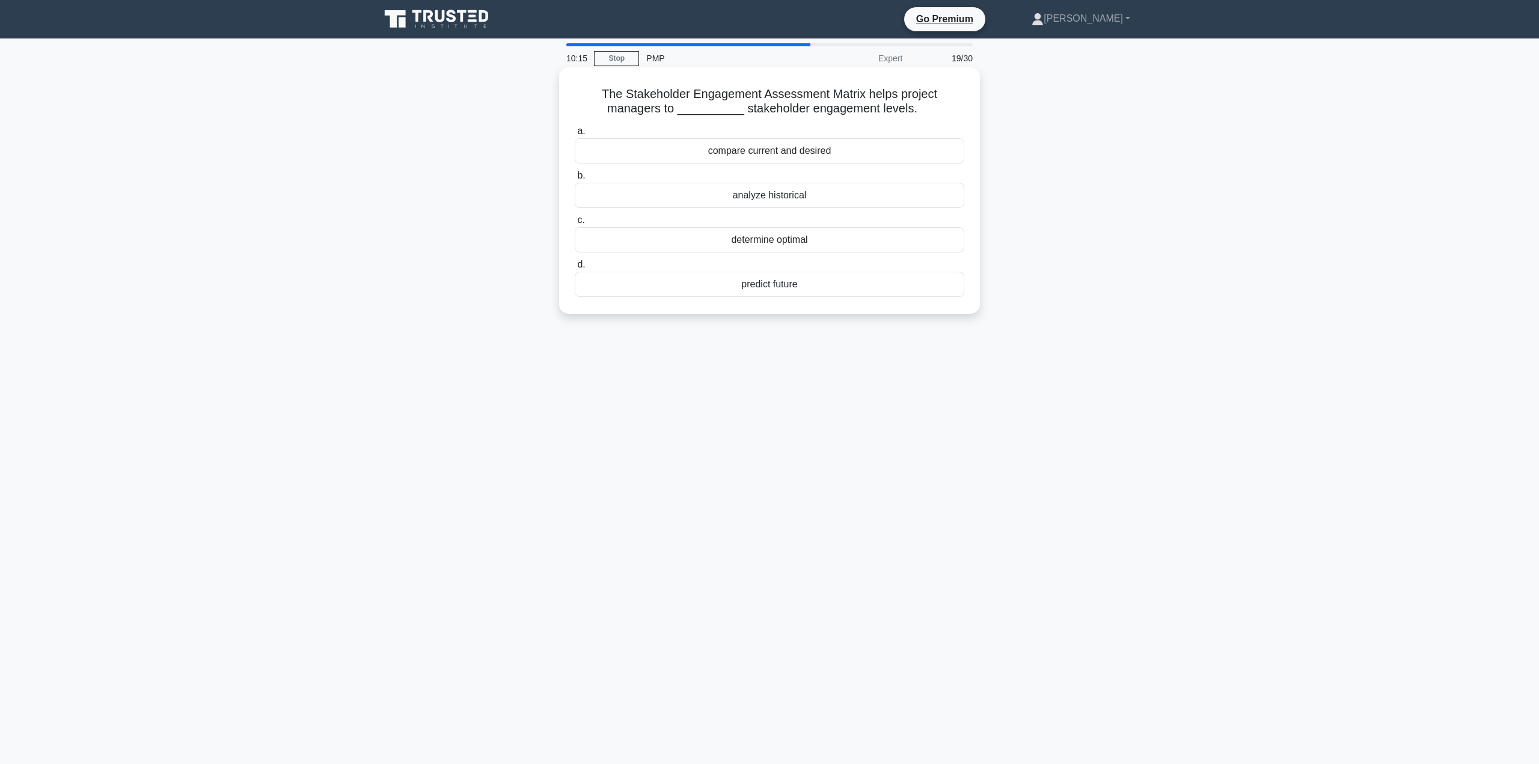
click at [859, 245] on div "determine optimal" at bounding box center [770, 239] width 390 height 25
click at [575, 224] on input "c. determine optimal" at bounding box center [575, 220] width 0 height 8
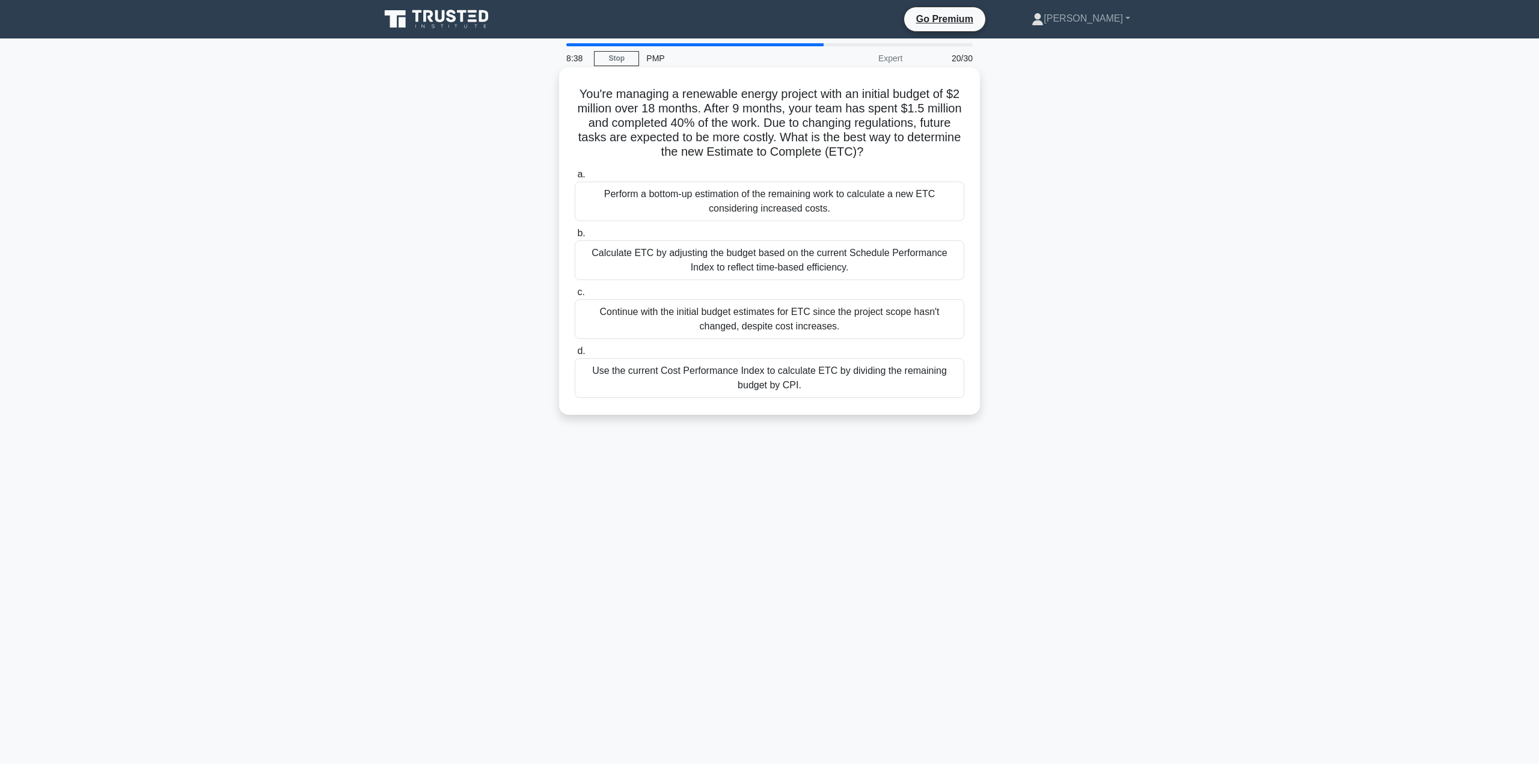
click at [878, 380] on div "Use the current Cost Performance Index to calculate ETC by dividing the remaini…" at bounding box center [770, 378] width 390 height 40
click at [575, 355] on input "d. Use the current Cost Performance Index to calculate ETC by dividing the rema…" at bounding box center [575, 351] width 0 height 8
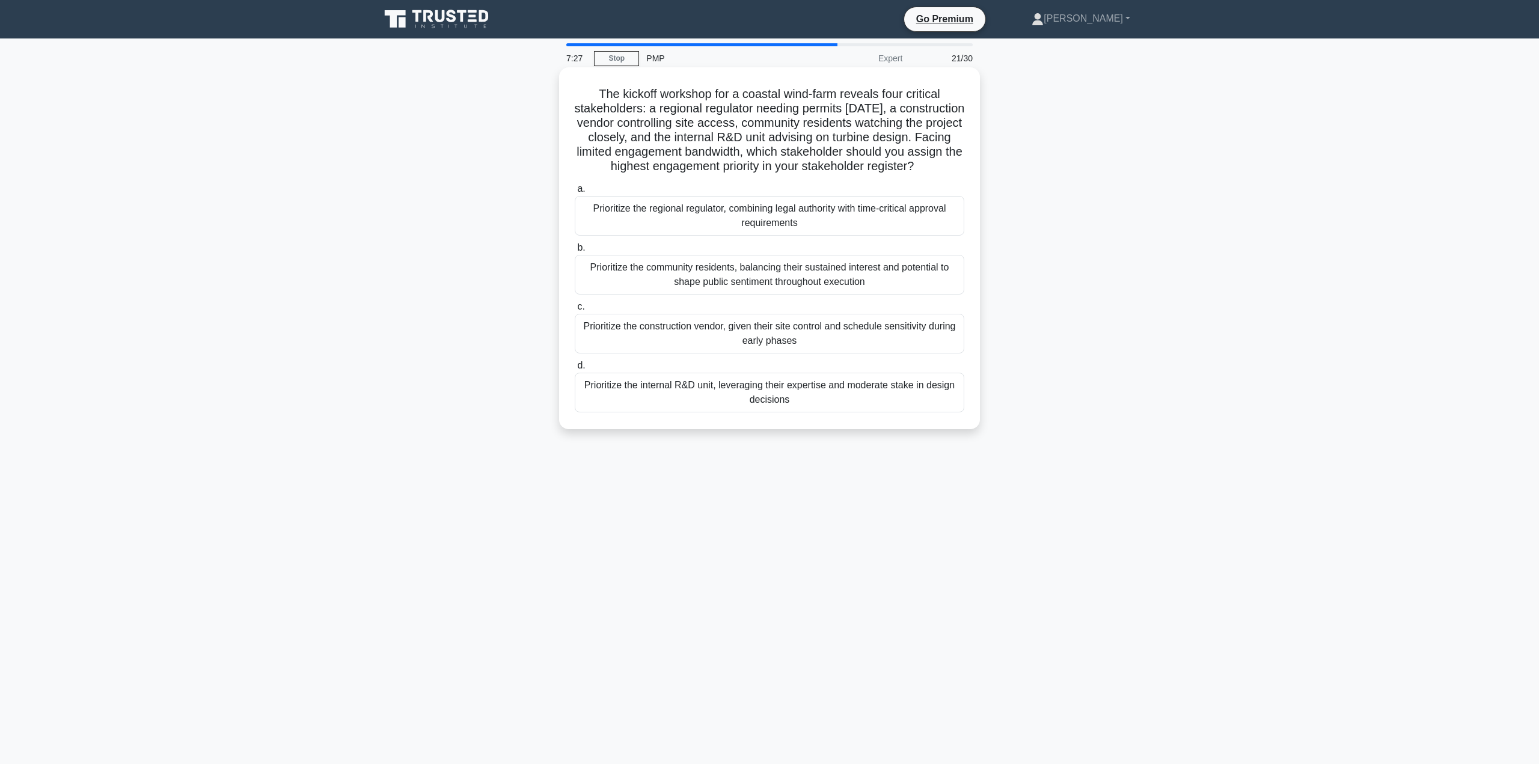
click at [910, 233] on div "Prioritize the regional regulator, combining legal authority with time-critical…" at bounding box center [770, 216] width 390 height 40
click at [575, 193] on input "a. Prioritize the regional regulator, combining legal authority with time-criti…" at bounding box center [575, 189] width 0 height 8
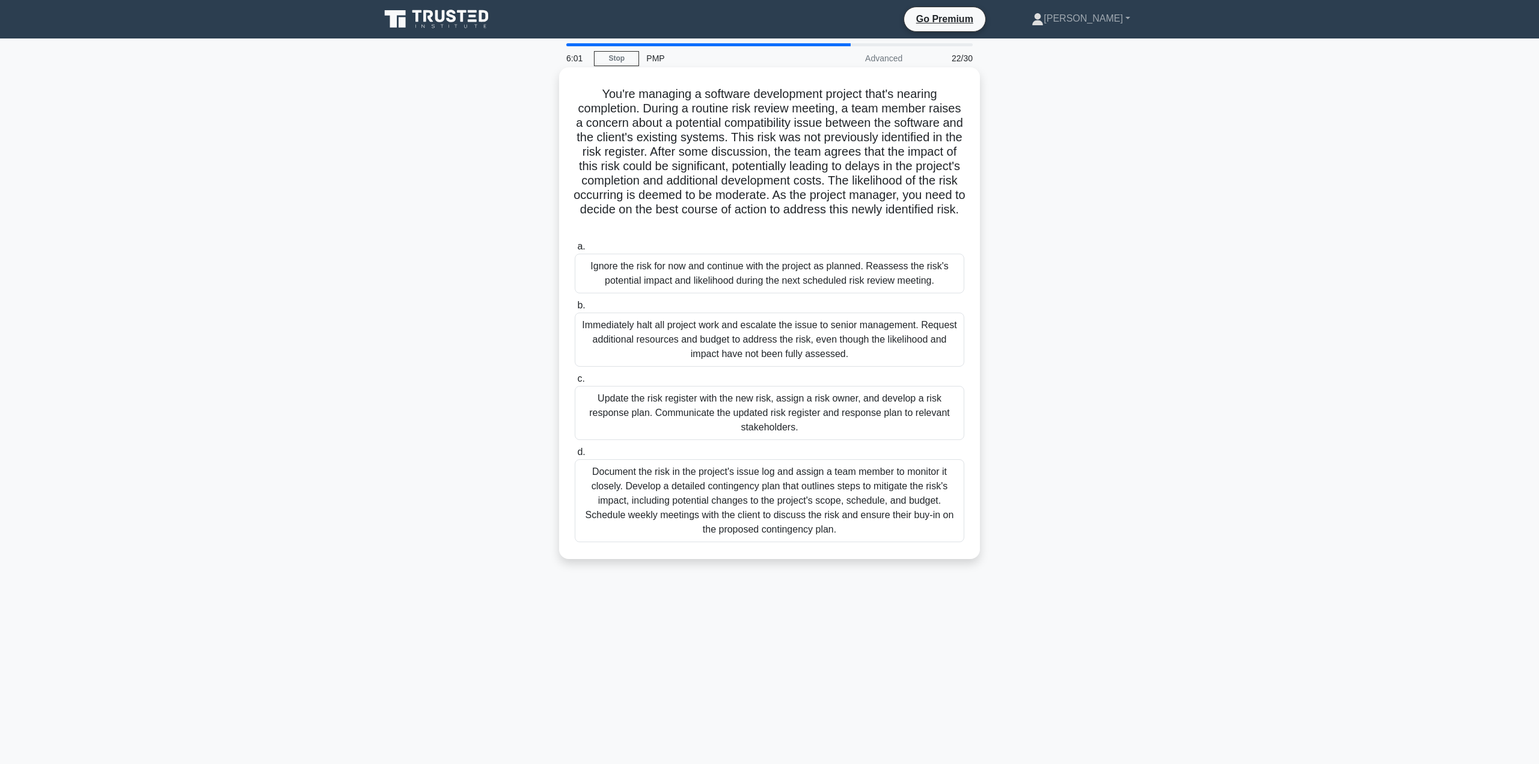
click at [884, 518] on div "Document the risk in the project's issue log and assign a team member to monito…" at bounding box center [770, 500] width 390 height 83
click at [575, 456] on input "d. Document the risk in the project's issue log and assign a team member to mon…" at bounding box center [575, 452] width 0 height 8
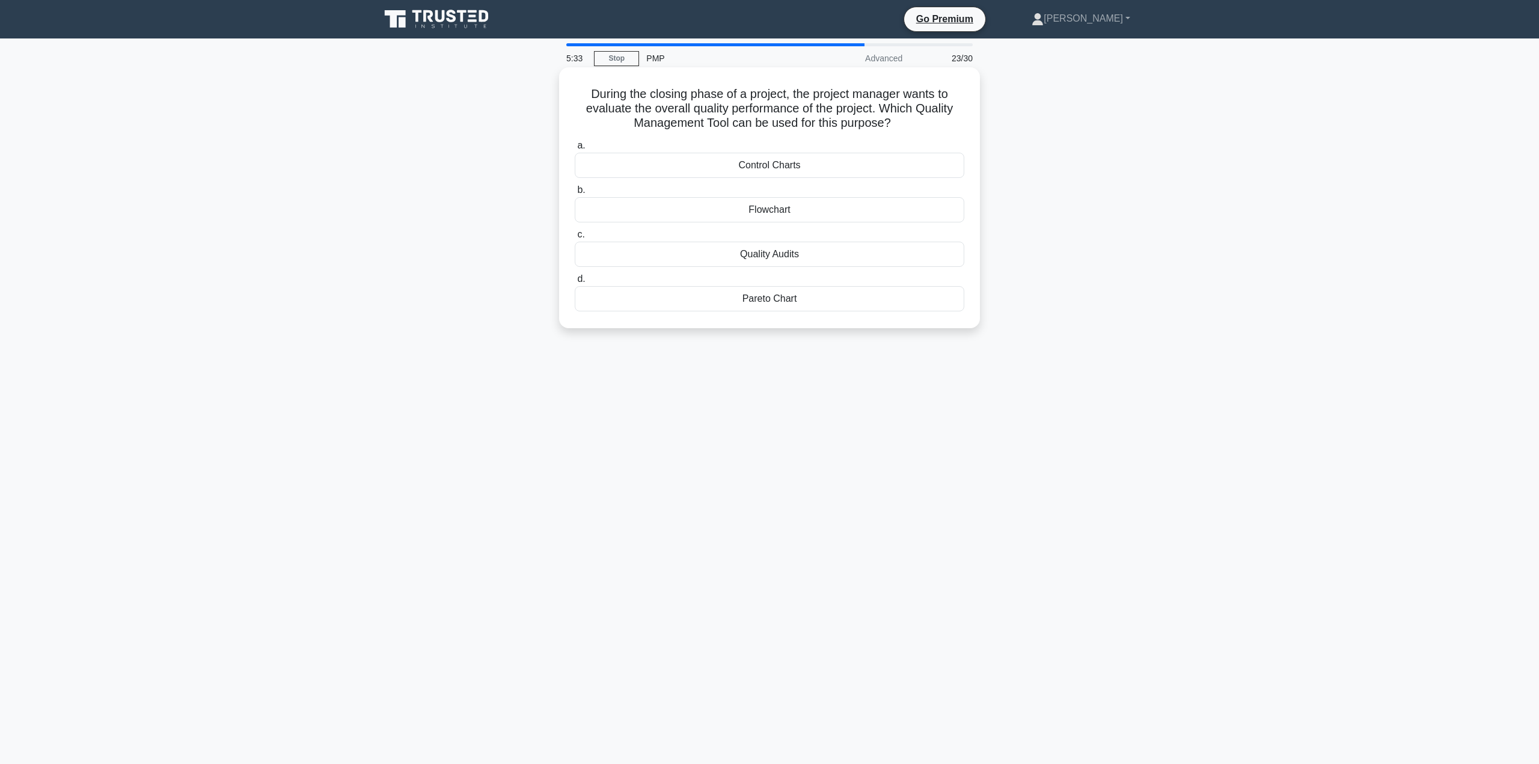
click at [830, 167] on div "Control Charts" at bounding box center [770, 165] width 390 height 25
click at [575, 150] on input "a. Control Charts" at bounding box center [575, 146] width 0 height 8
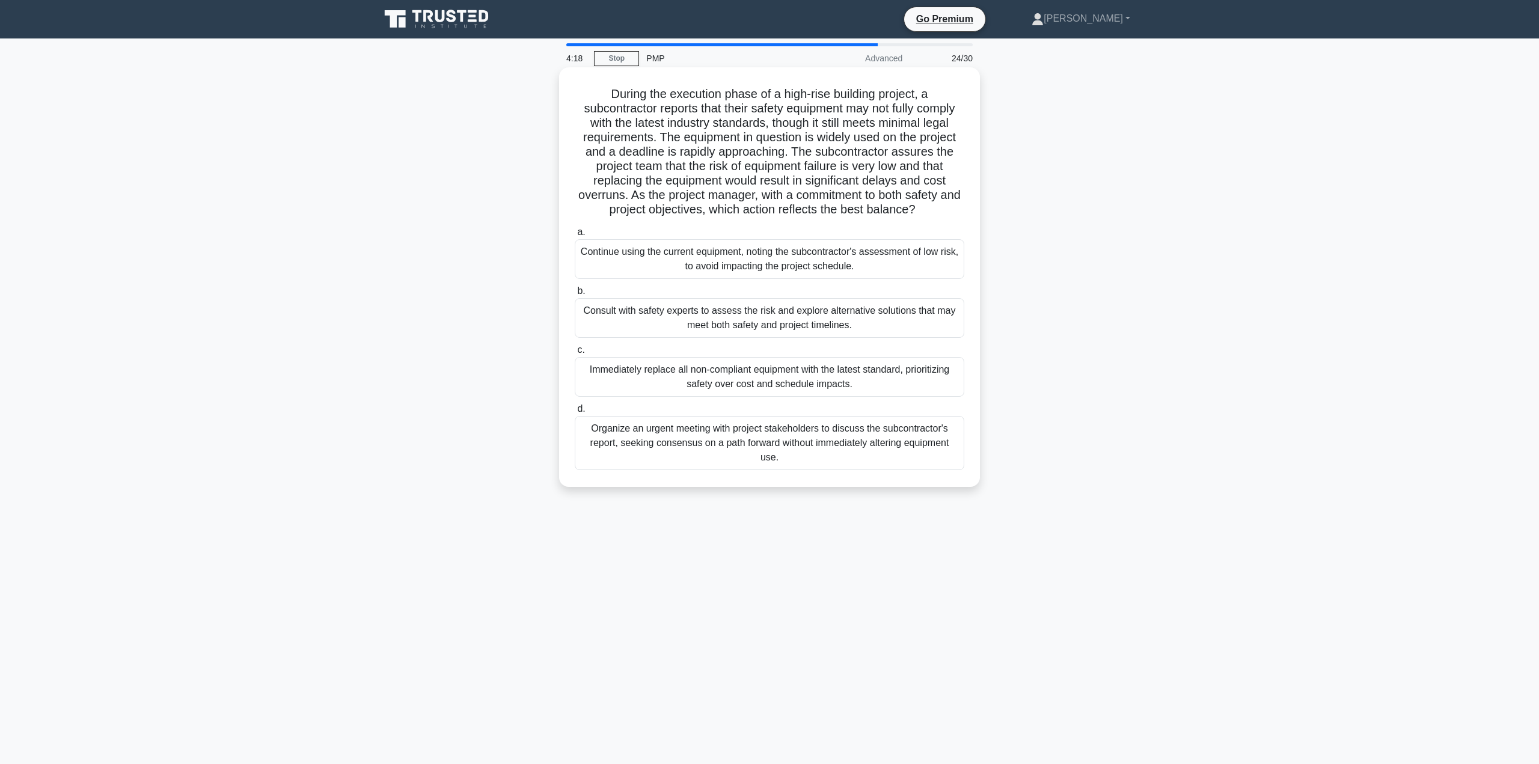
click at [858, 318] on div "Consult with safety experts to assess the risk and explore alternative solution…" at bounding box center [770, 318] width 390 height 40
click at [575, 295] on input "b. Consult with safety experts to assess the risk and explore alternative solut…" at bounding box center [575, 291] width 0 height 8
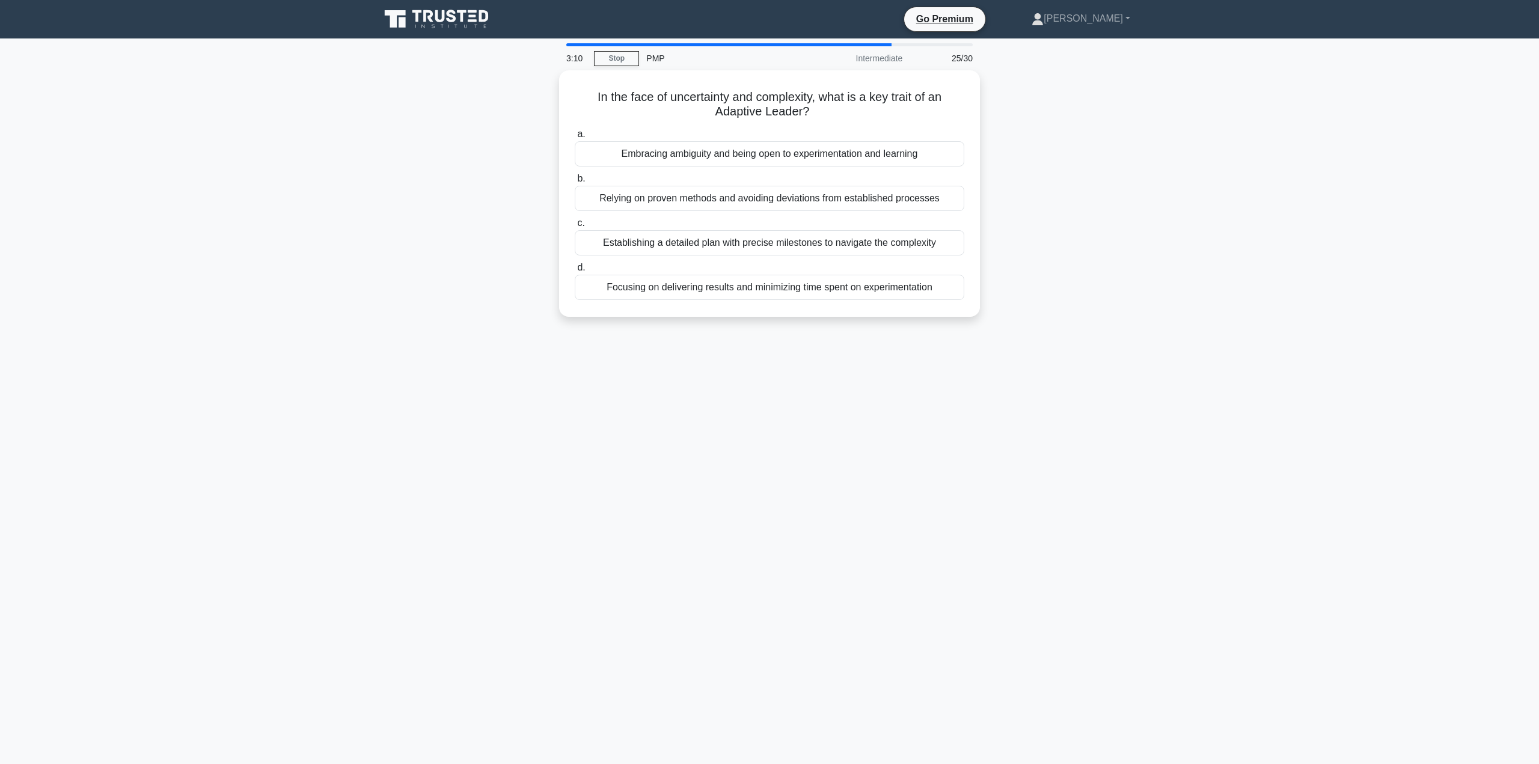
click at [1078, 170] on div "In the face of uncertainty and complexity, what is a key trait of an Adaptive L…" at bounding box center [769, 200] width 793 height 261
click at [816, 150] on div "Embracing ambiguity and being open to experimentation and learning" at bounding box center [770, 150] width 390 height 25
click at [575, 135] on input "a. Embracing ambiguity and being open to experimentation and learning" at bounding box center [575, 131] width 0 height 8
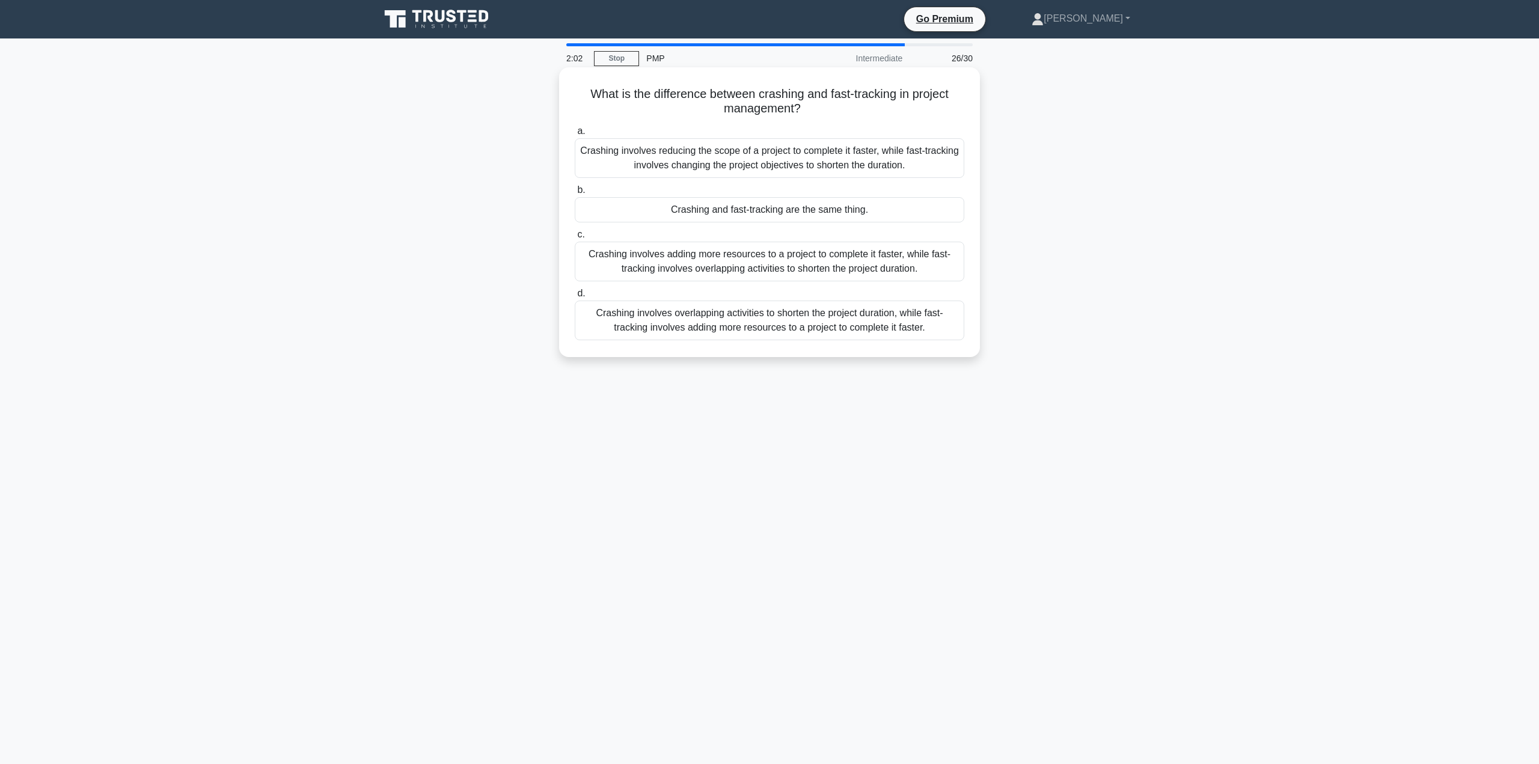
click at [865, 322] on div "Crashing involves overlapping activities to shorten the project duration, while…" at bounding box center [770, 321] width 390 height 40
click at [575, 298] on input "d. Crashing involves overlapping activities to shorten the project duration, wh…" at bounding box center [575, 294] width 0 height 8
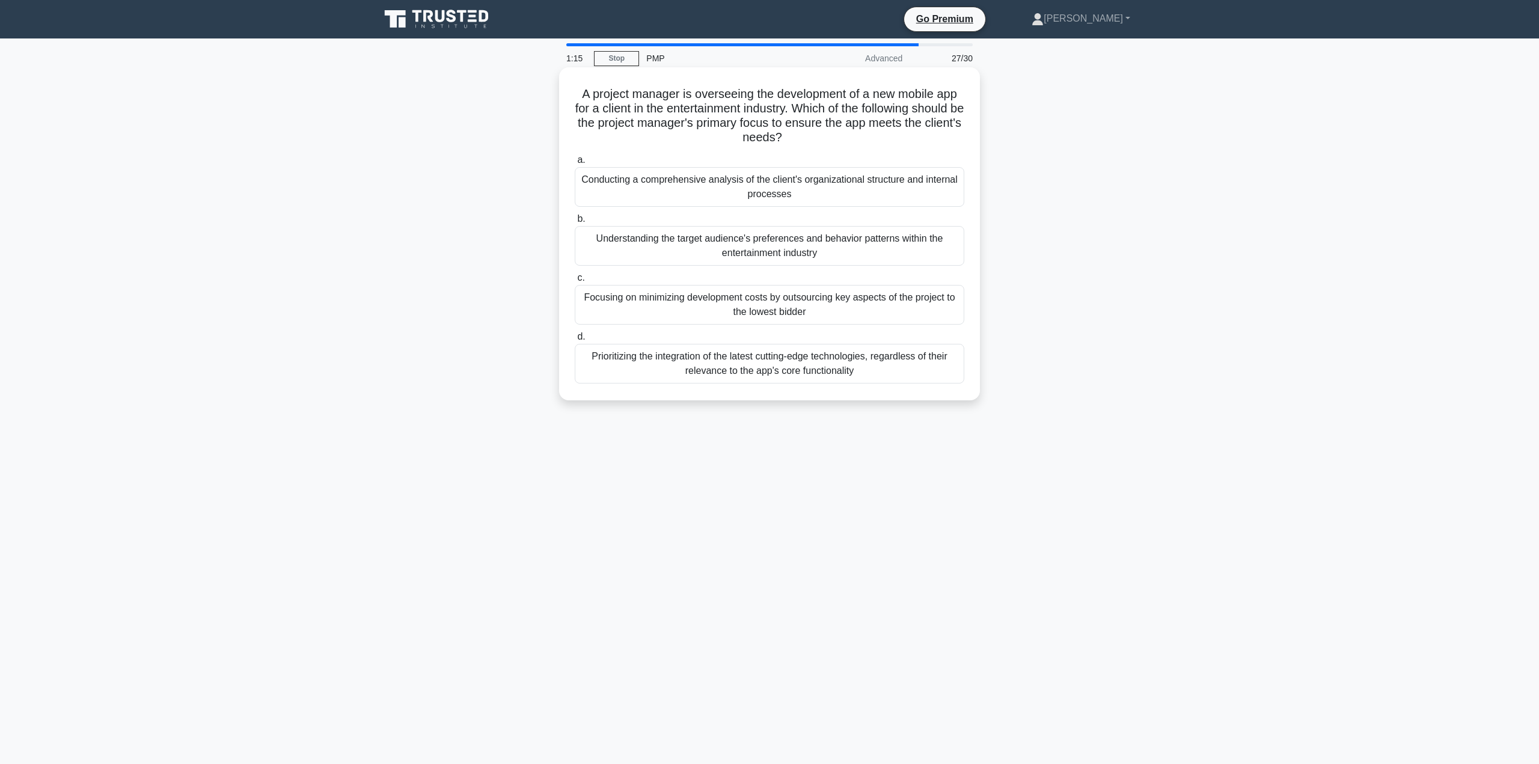
click at [864, 188] on div "Conducting a comprehensive analysis of the client's organizational structure an…" at bounding box center [770, 187] width 390 height 40
click at [575, 164] on input "a. Conducting a comprehensive analysis of the client's organizational structure…" at bounding box center [575, 160] width 0 height 8
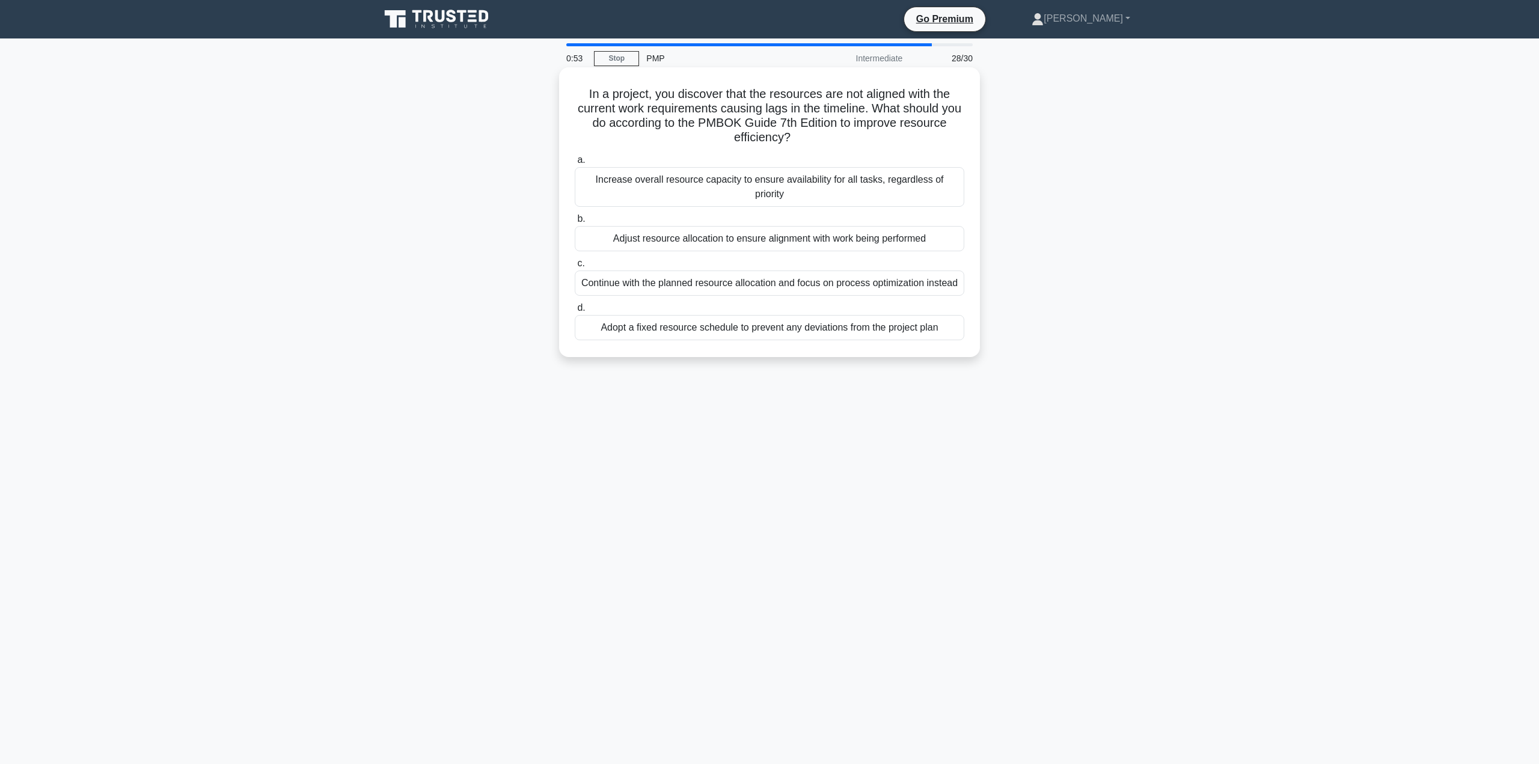
click at [926, 316] on div "Adopt a fixed resource schedule to prevent any deviations from the project plan" at bounding box center [770, 327] width 390 height 25
click at [575, 312] on input "d. Adopt a fixed resource schedule to prevent any deviations from the project p…" at bounding box center [575, 308] width 0 height 8
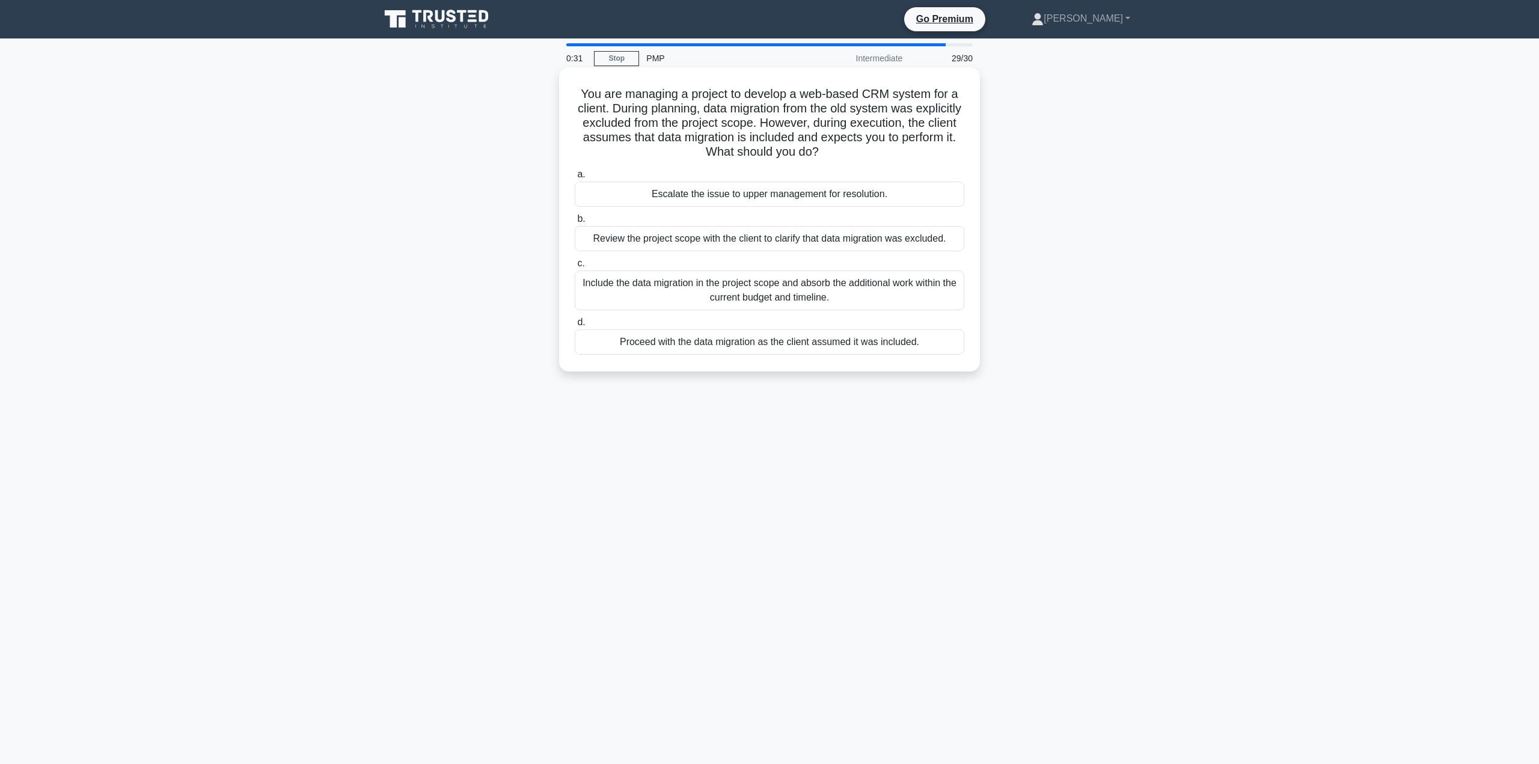
click at [928, 239] on div "Review the project scope with the client to clarify that data migration was exc…" at bounding box center [770, 238] width 390 height 25
click at [575, 223] on input "b. Review the project scope with the client to clarify that data migration was …" at bounding box center [575, 219] width 0 height 8
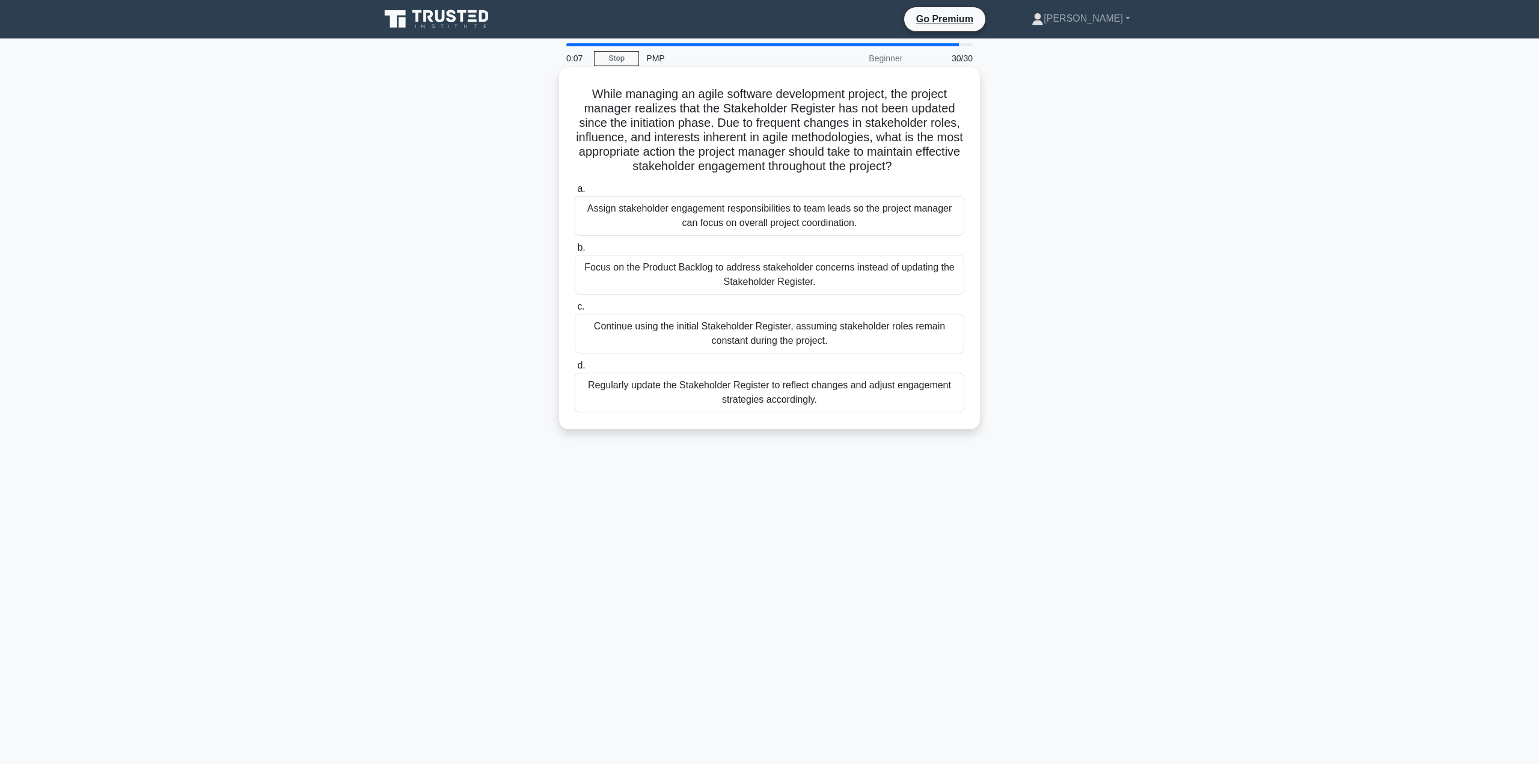
click at [917, 391] on div "Regularly update the Stakeholder Register to reflect changes and adjust engagem…" at bounding box center [770, 393] width 390 height 40
click at [575, 370] on input "d. Regularly update the Stakeholder Register to reflect changes and adjust enga…" at bounding box center [575, 366] width 0 height 8
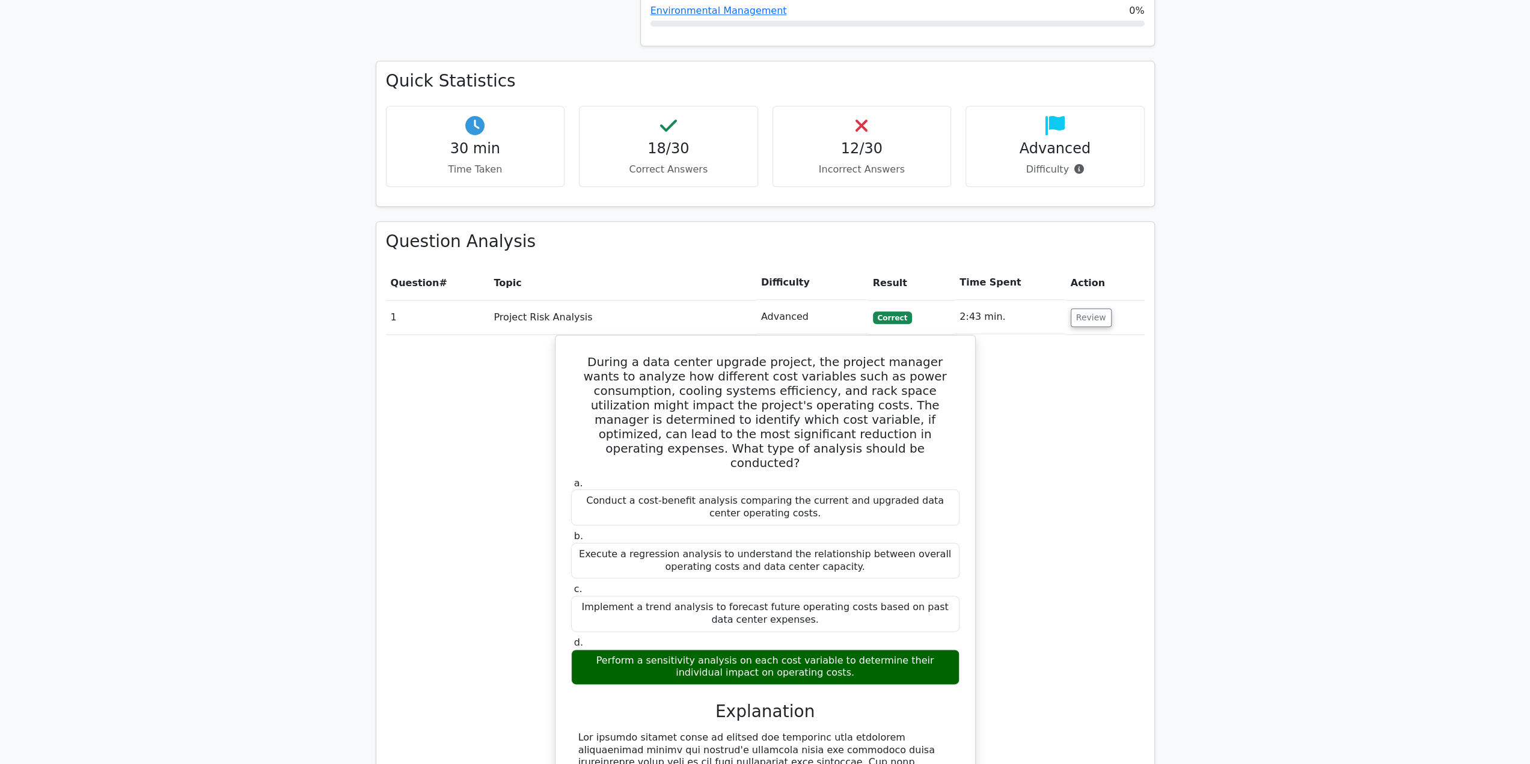
scroll to position [1202, 0]
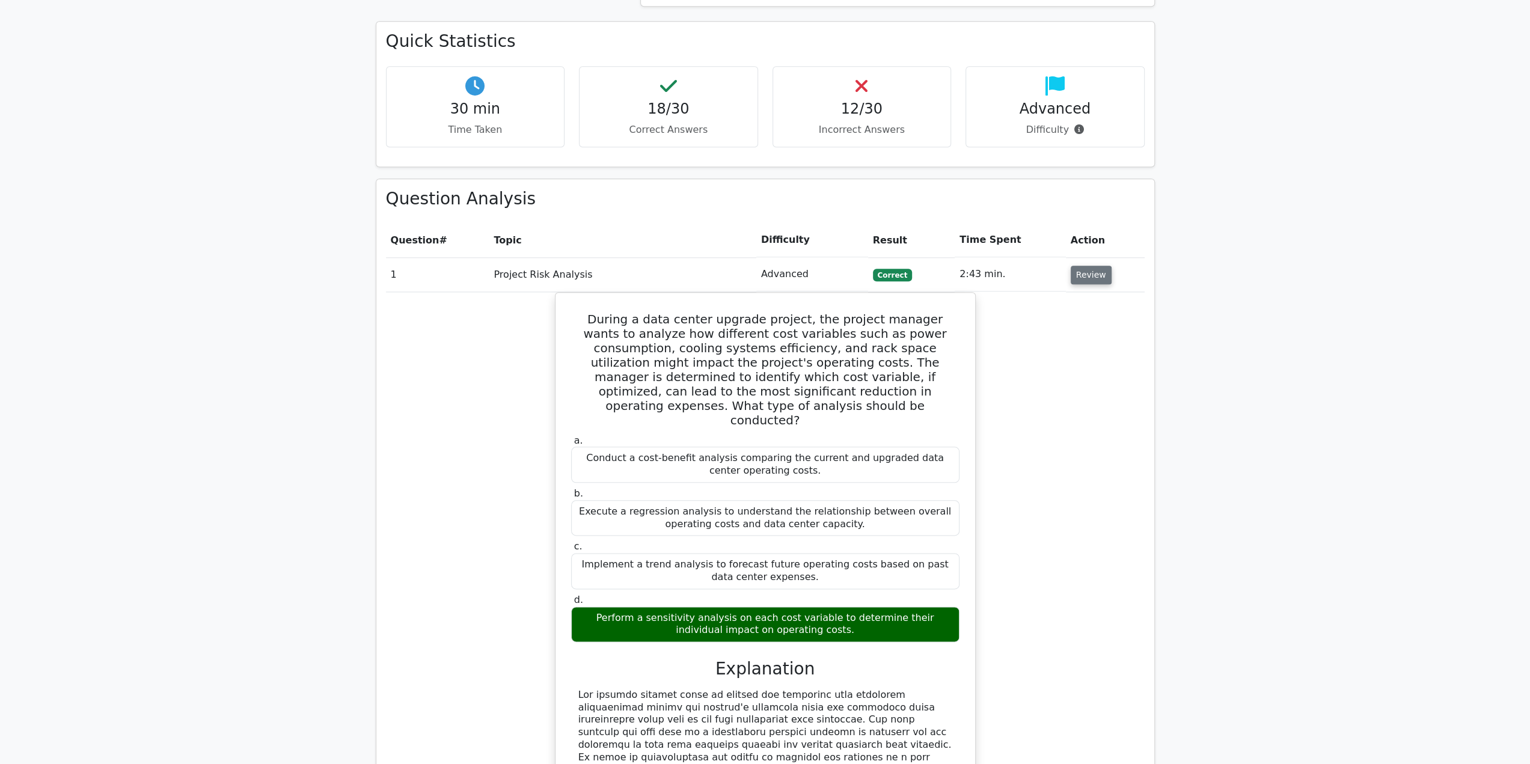
click at [1081, 266] on button "Review" at bounding box center [1091, 275] width 41 height 19
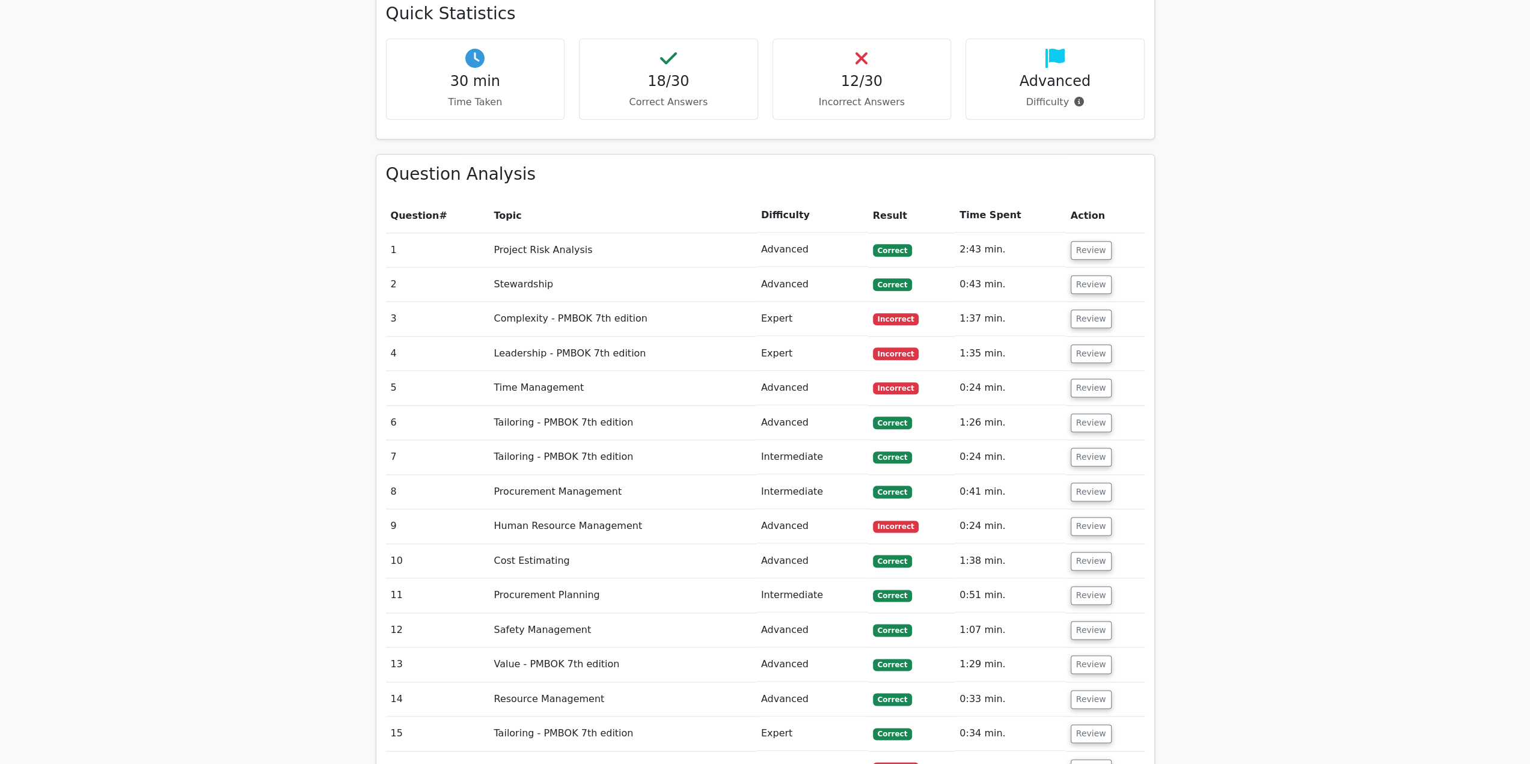
scroll to position [1262, 0]
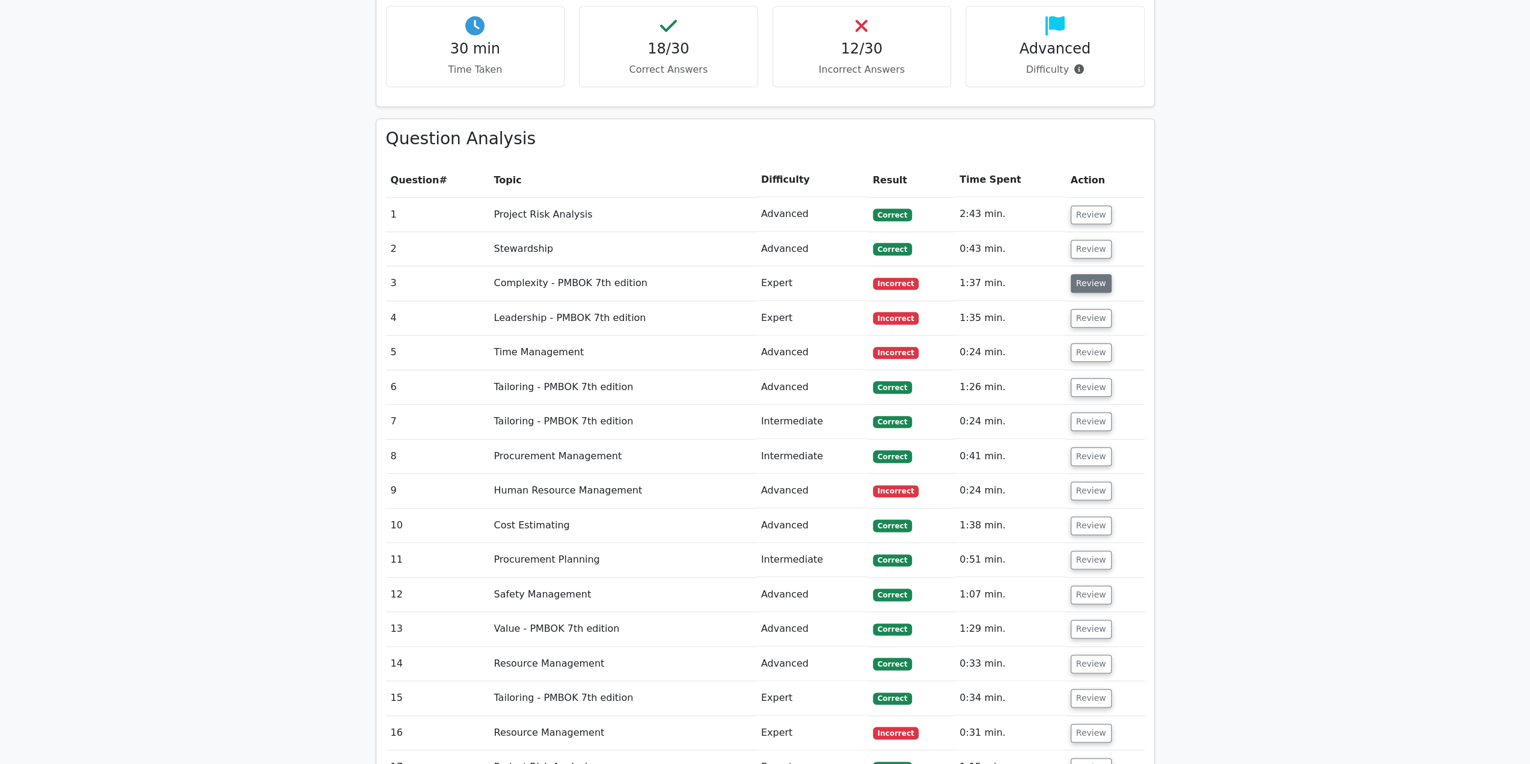
click at [1087, 274] on button "Review" at bounding box center [1091, 283] width 41 height 19
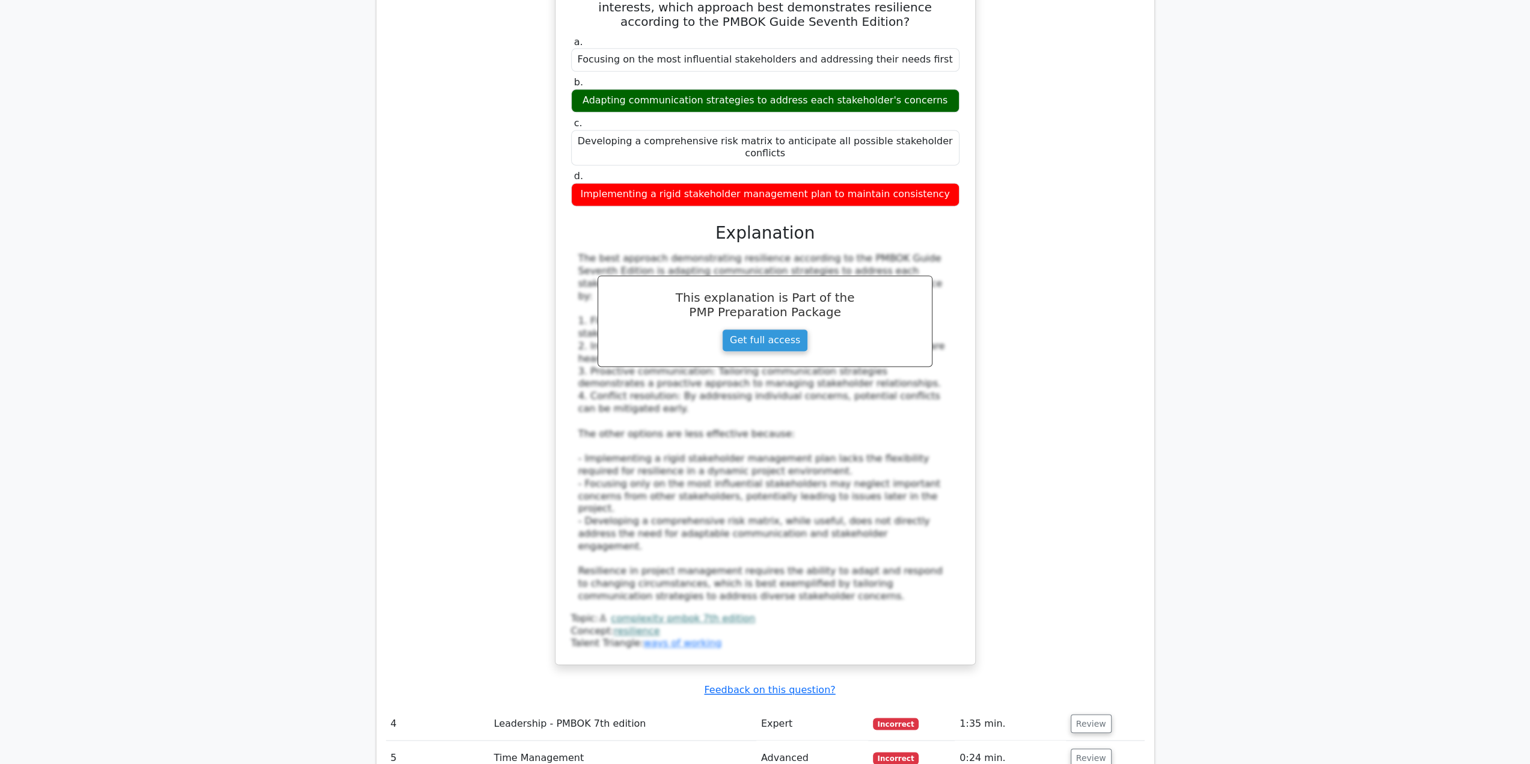
scroll to position [1383, 0]
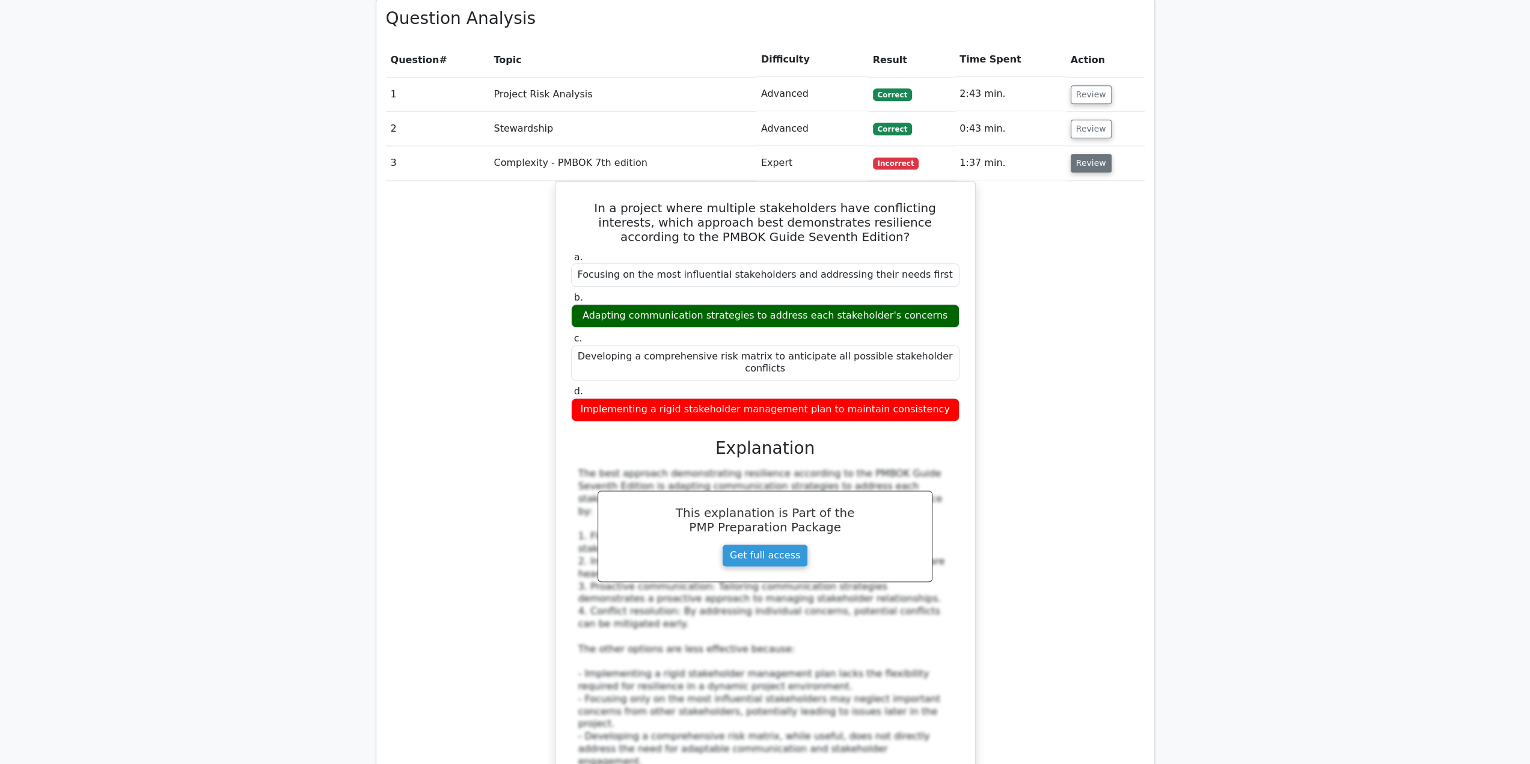
click at [1087, 154] on button "Review" at bounding box center [1091, 163] width 41 height 19
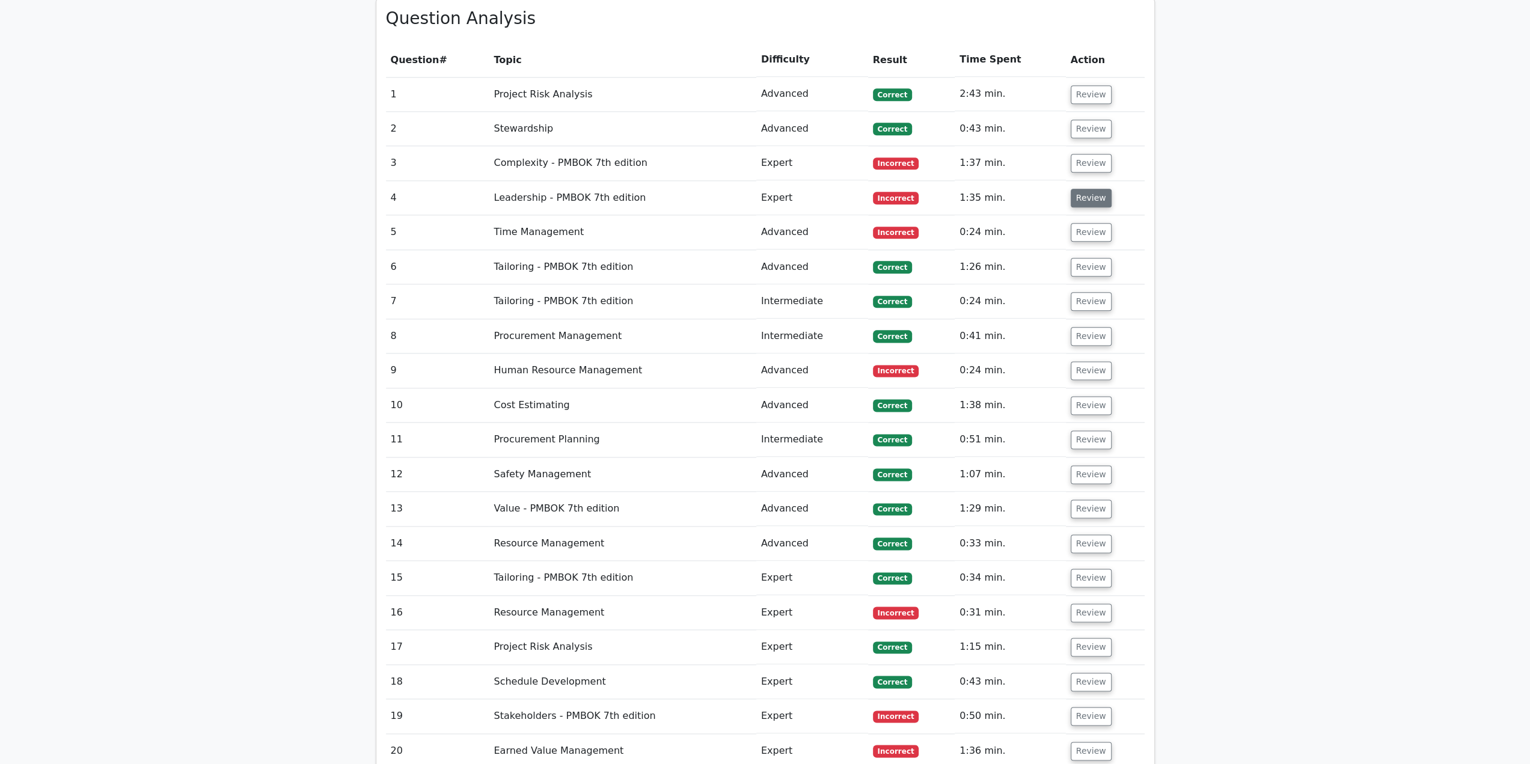
click at [1080, 189] on button "Review" at bounding box center [1091, 198] width 41 height 19
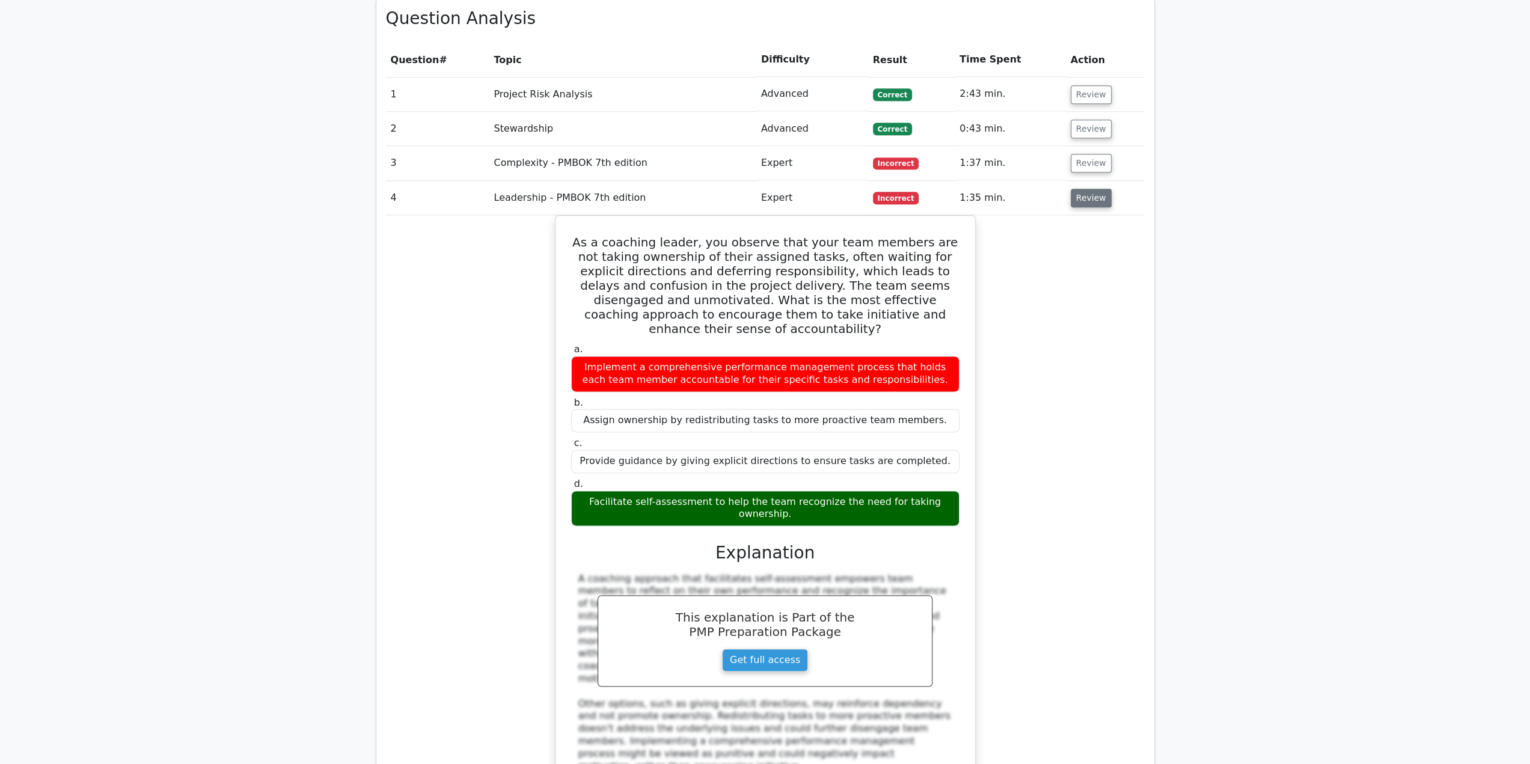
click at [1077, 189] on button "Review" at bounding box center [1091, 198] width 41 height 19
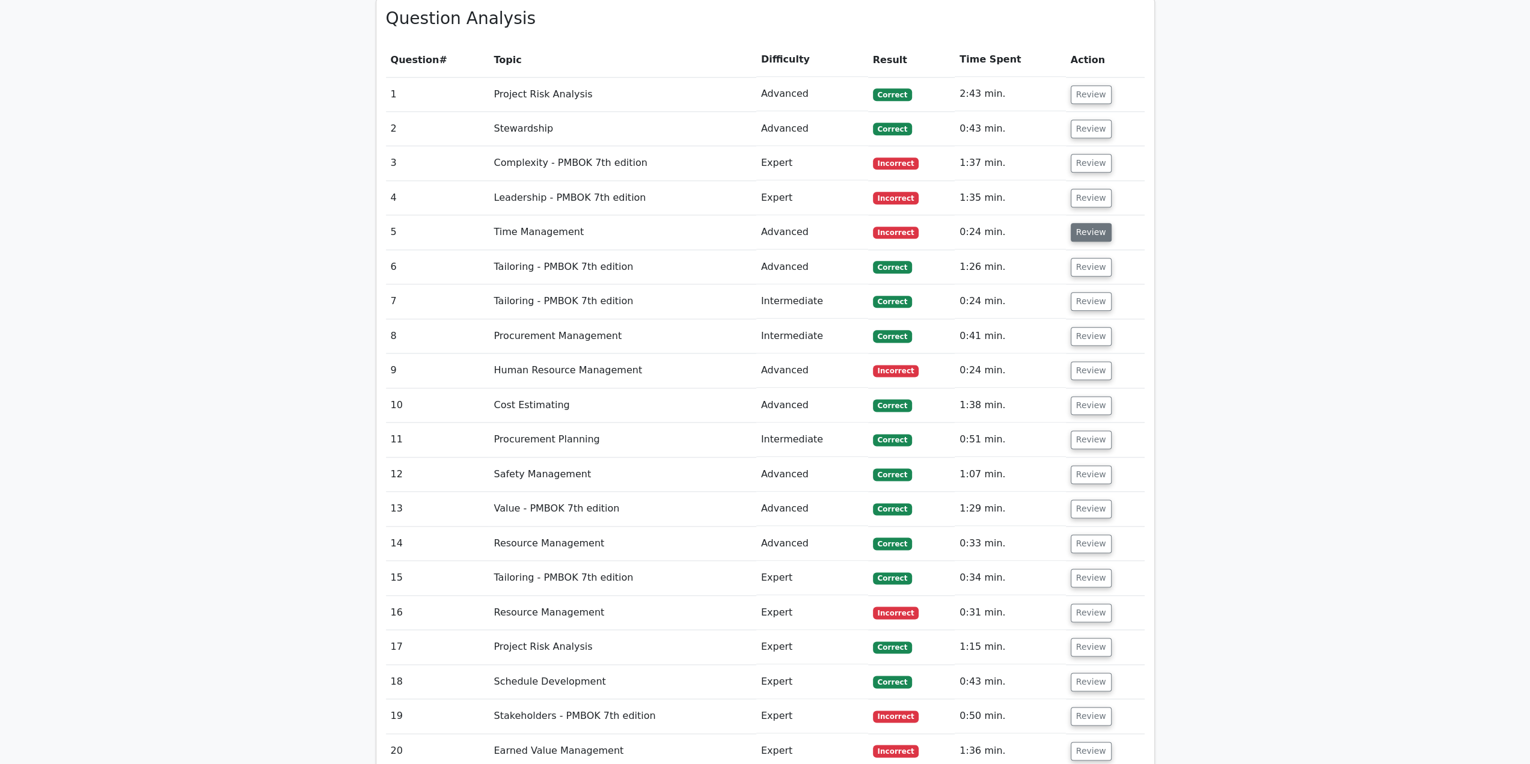
click at [1076, 223] on button "Review" at bounding box center [1091, 232] width 41 height 19
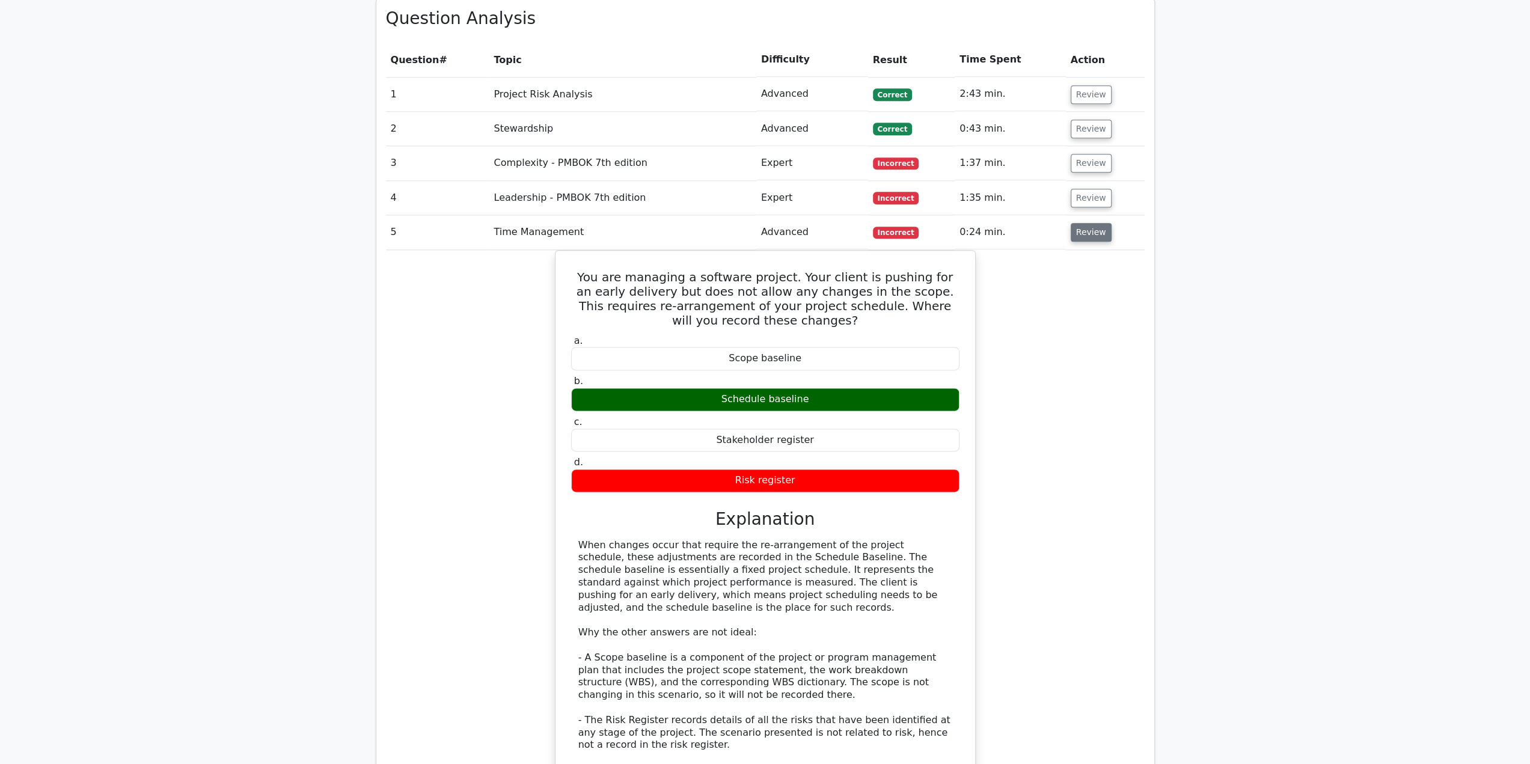
click at [1101, 223] on button "Review" at bounding box center [1091, 232] width 41 height 19
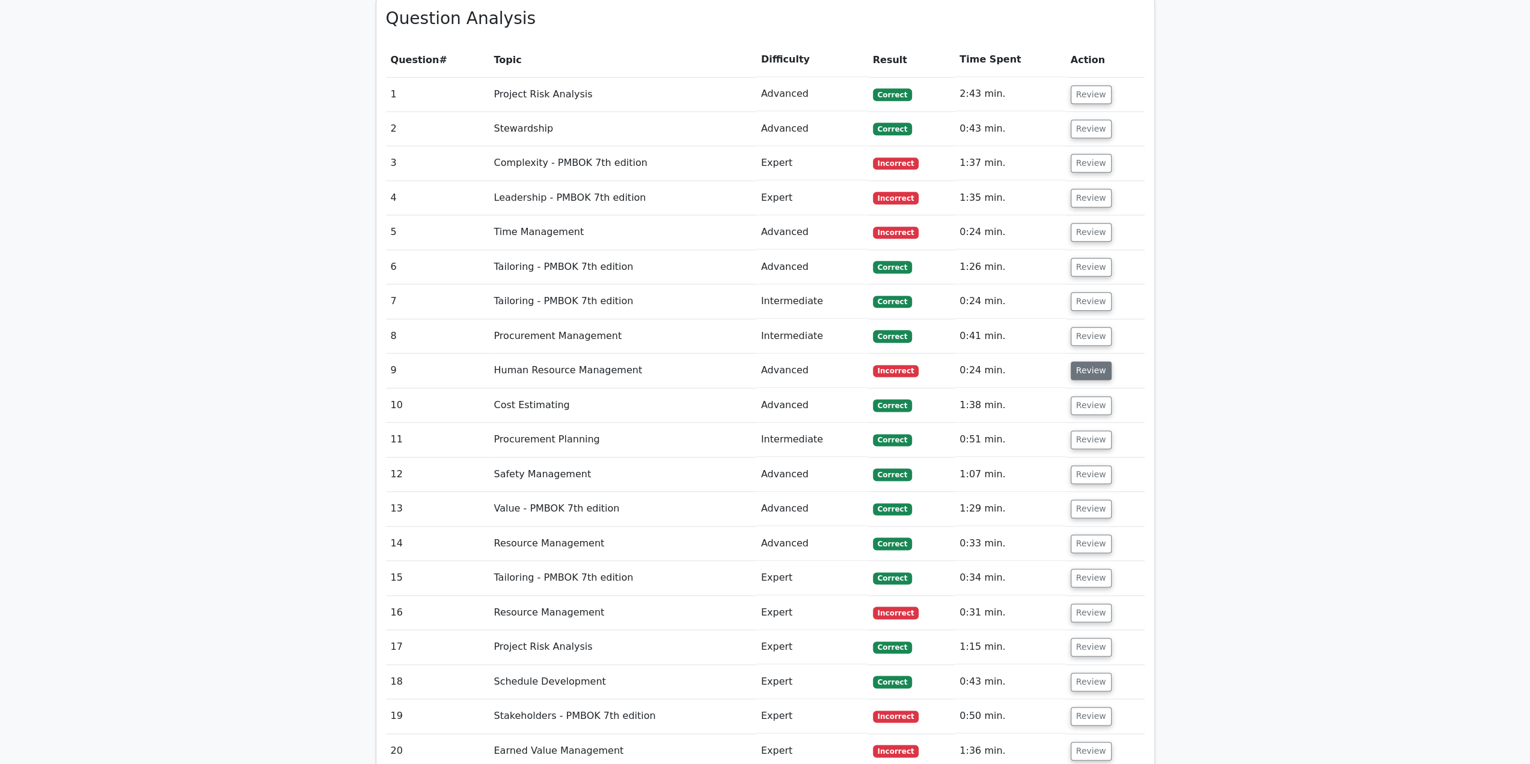
click at [1085, 361] on button "Review" at bounding box center [1091, 370] width 41 height 19
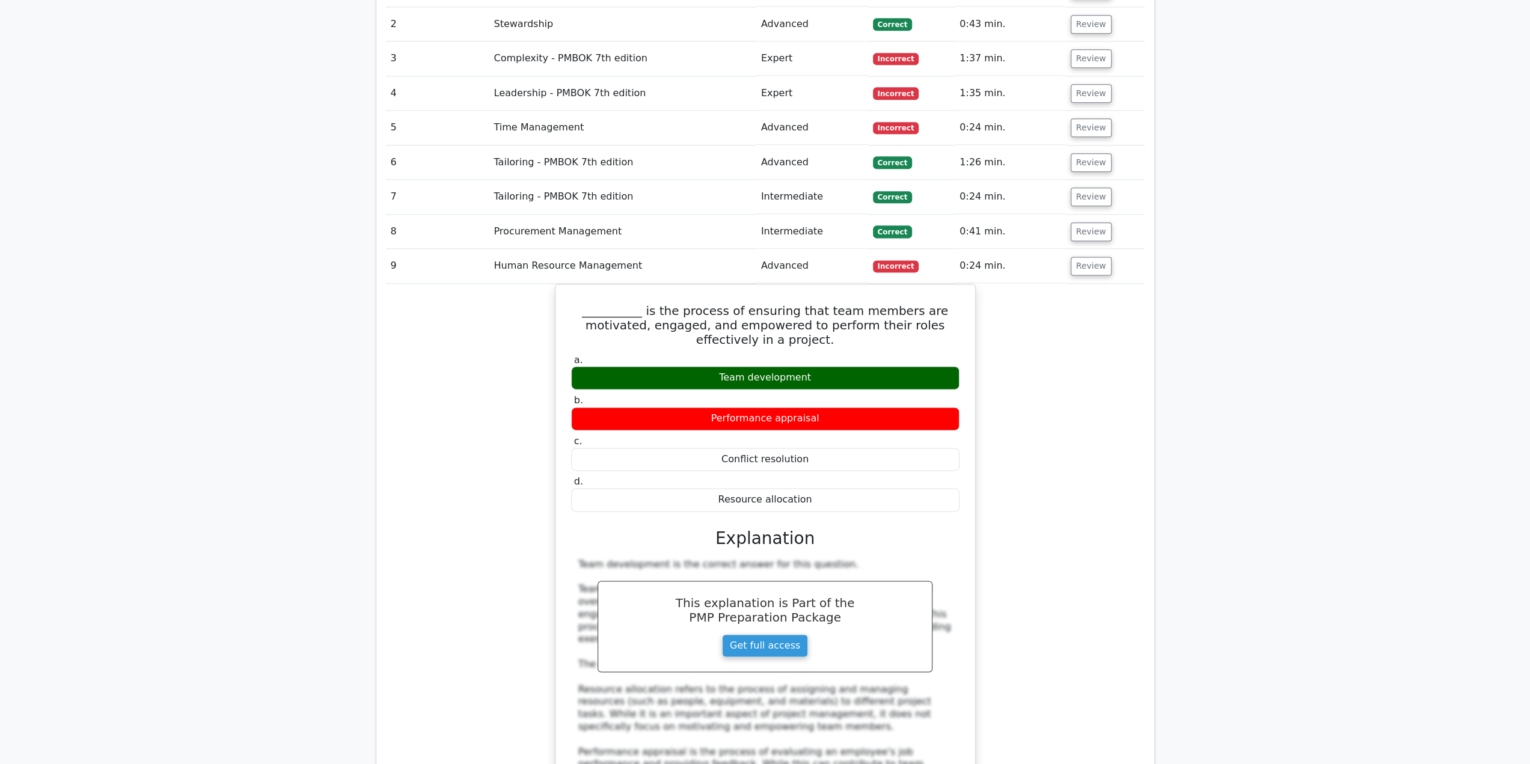
scroll to position [1503, 0]
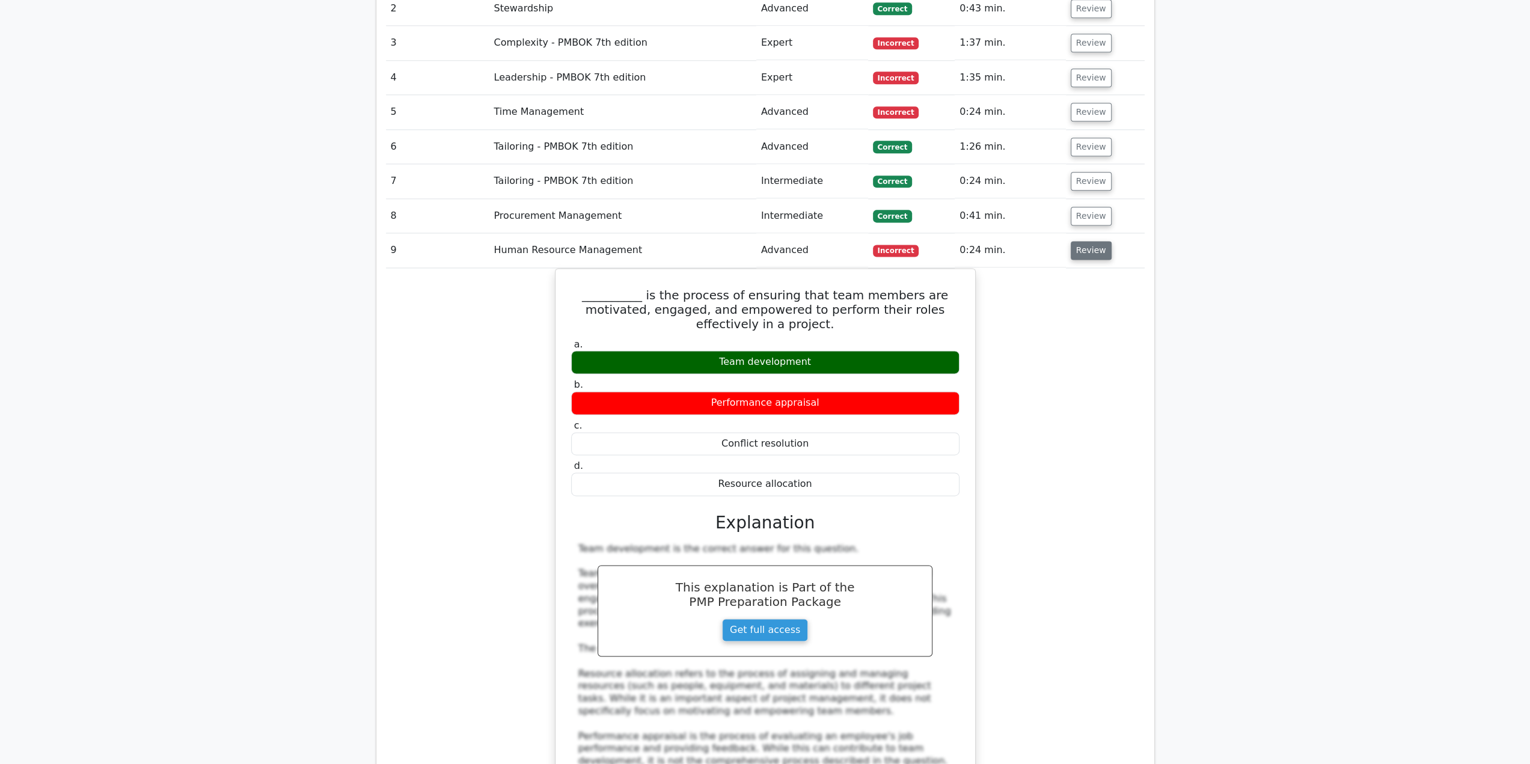
click at [1090, 241] on button "Review" at bounding box center [1091, 250] width 41 height 19
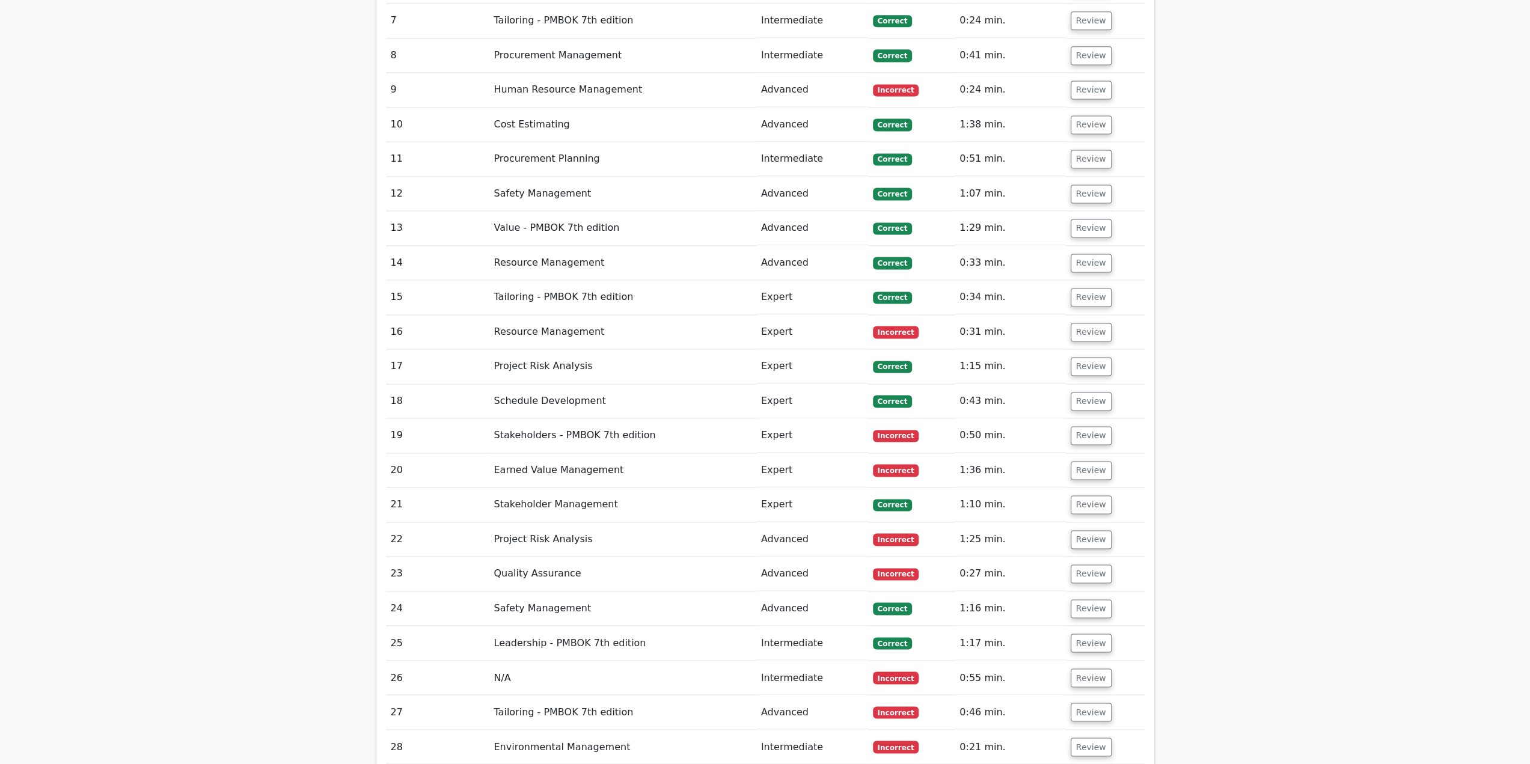
scroll to position [1683, 0]
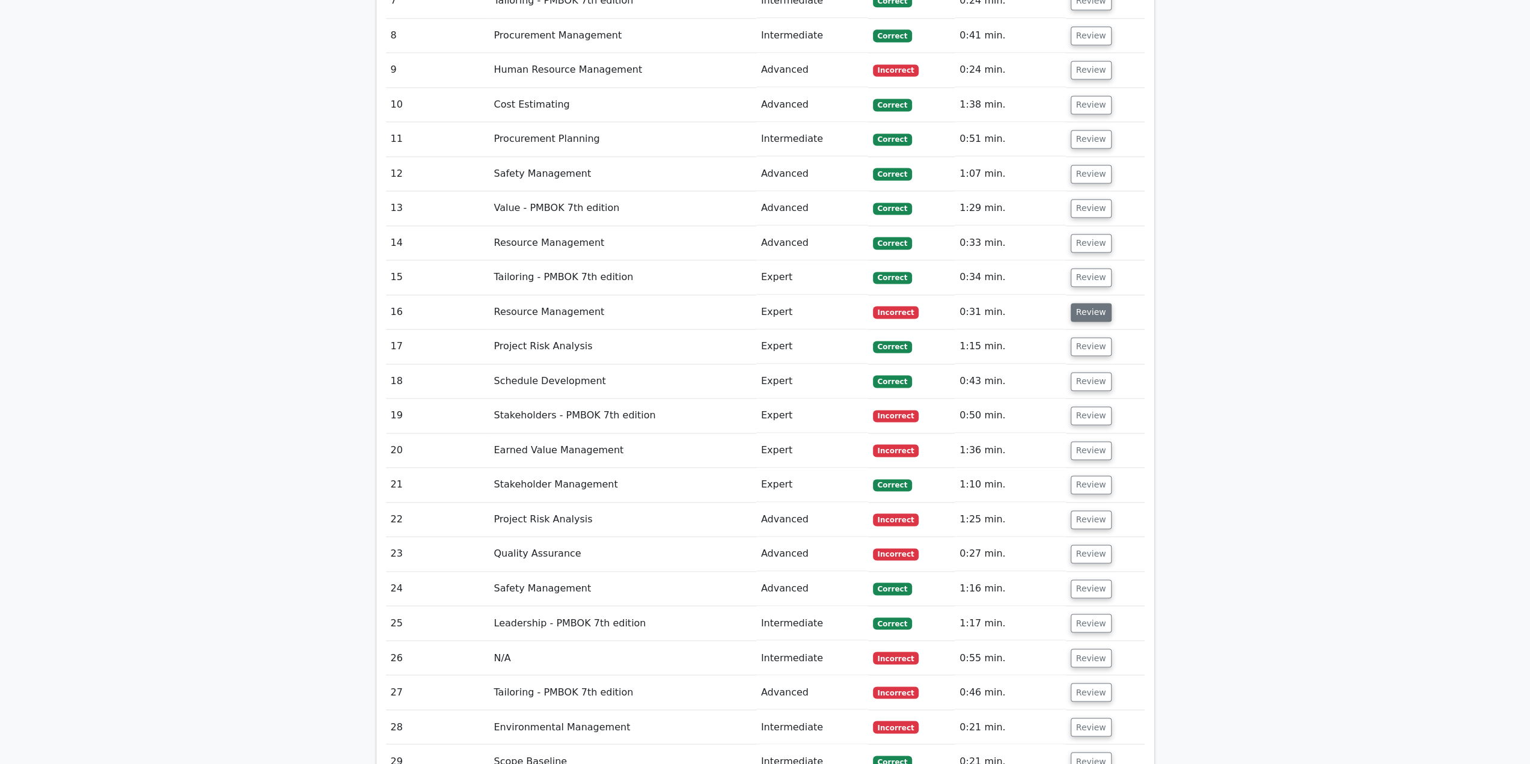
click at [1096, 303] on button "Review" at bounding box center [1091, 312] width 41 height 19
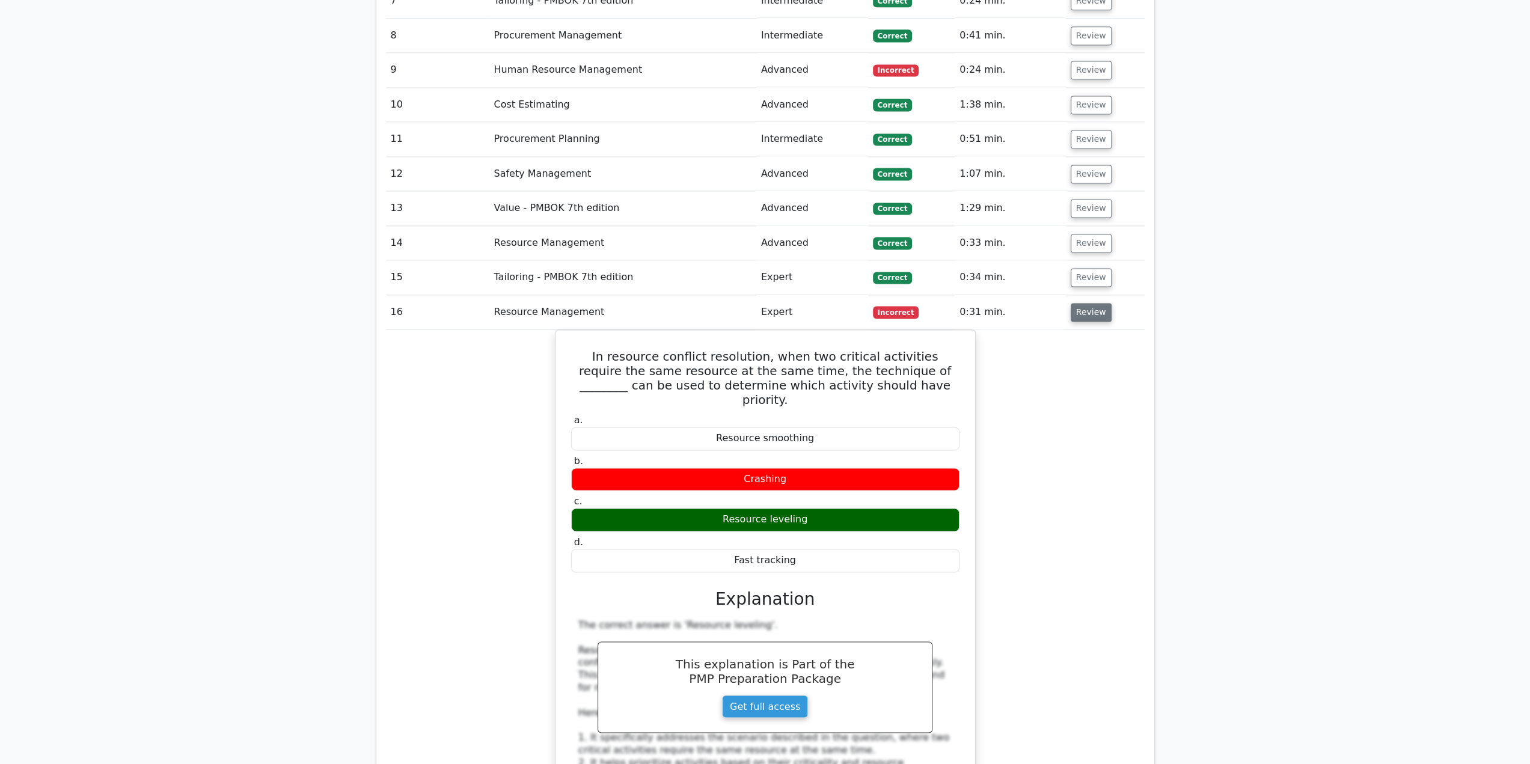
click at [1096, 303] on button "Review" at bounding box center [1091, 312] width 41 height 19
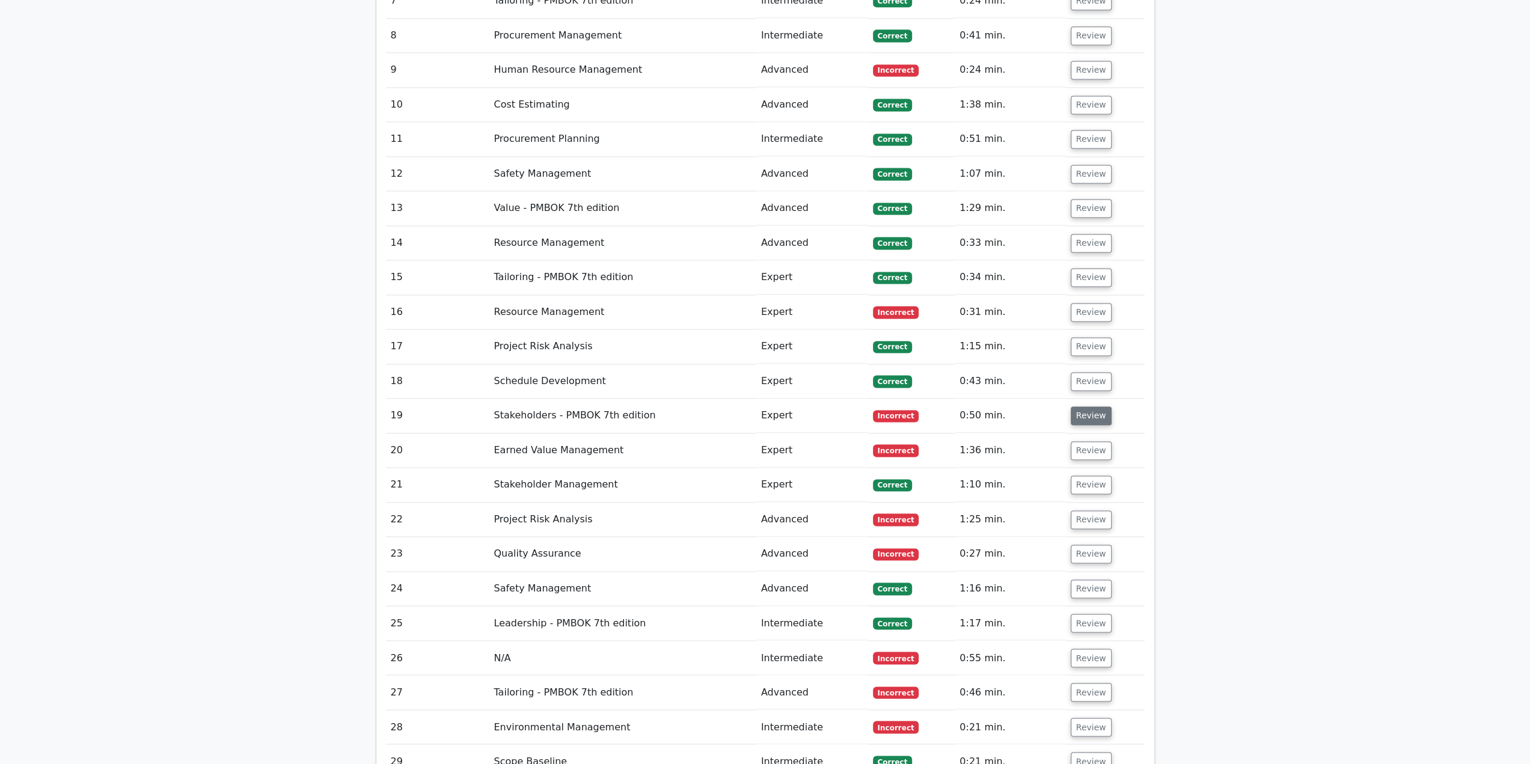
click at [1087, 406] on button "Review" at bounding box center [1091, 415] width 41 height 19
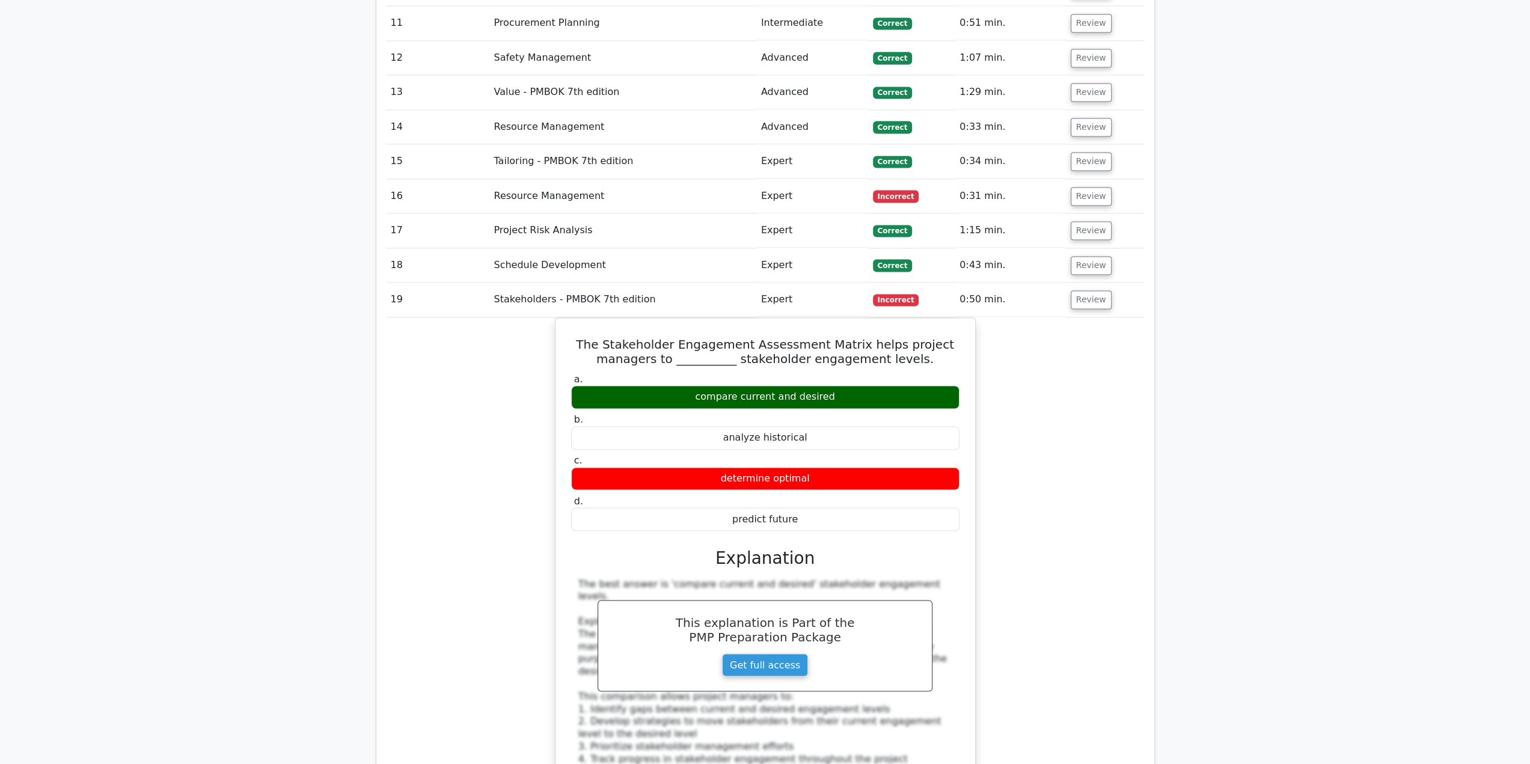
scroll to position [1803, 0]
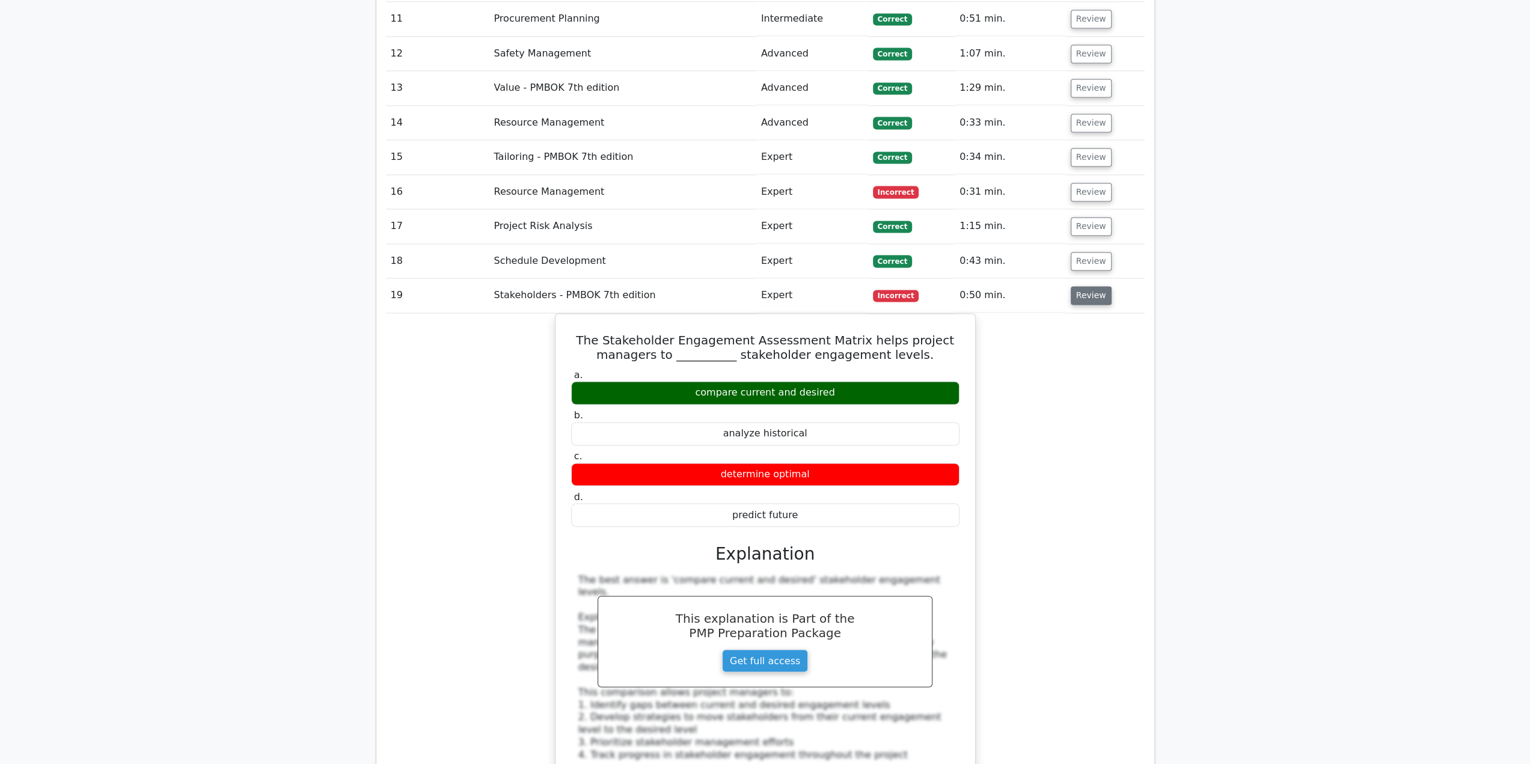
click at [1081, 286] on button "Review" at bounding box center [1091, 295] width 41 height 19
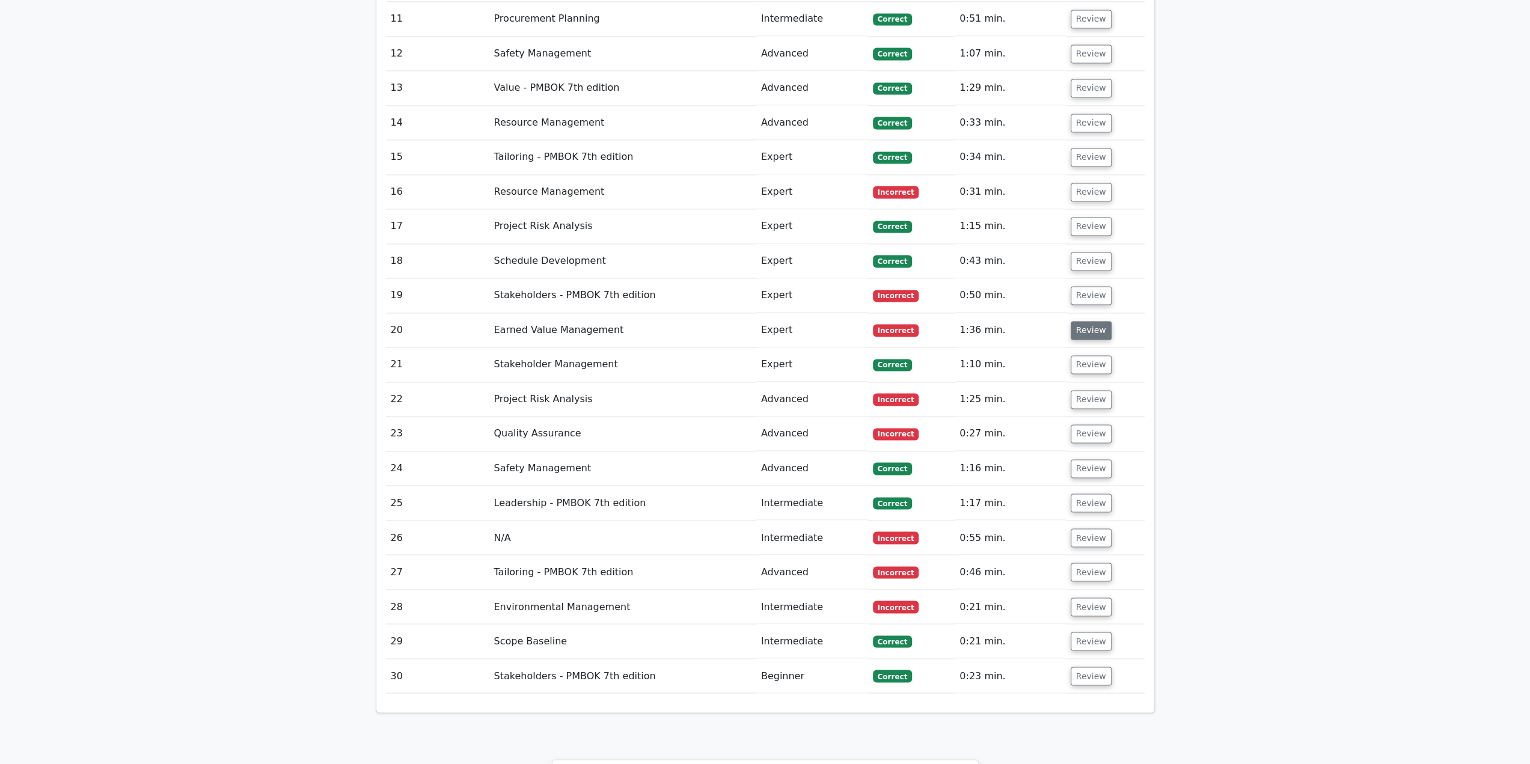
click at [1077, 321] on button "Review" at bounding box center [1091, 330] width 41 height 19
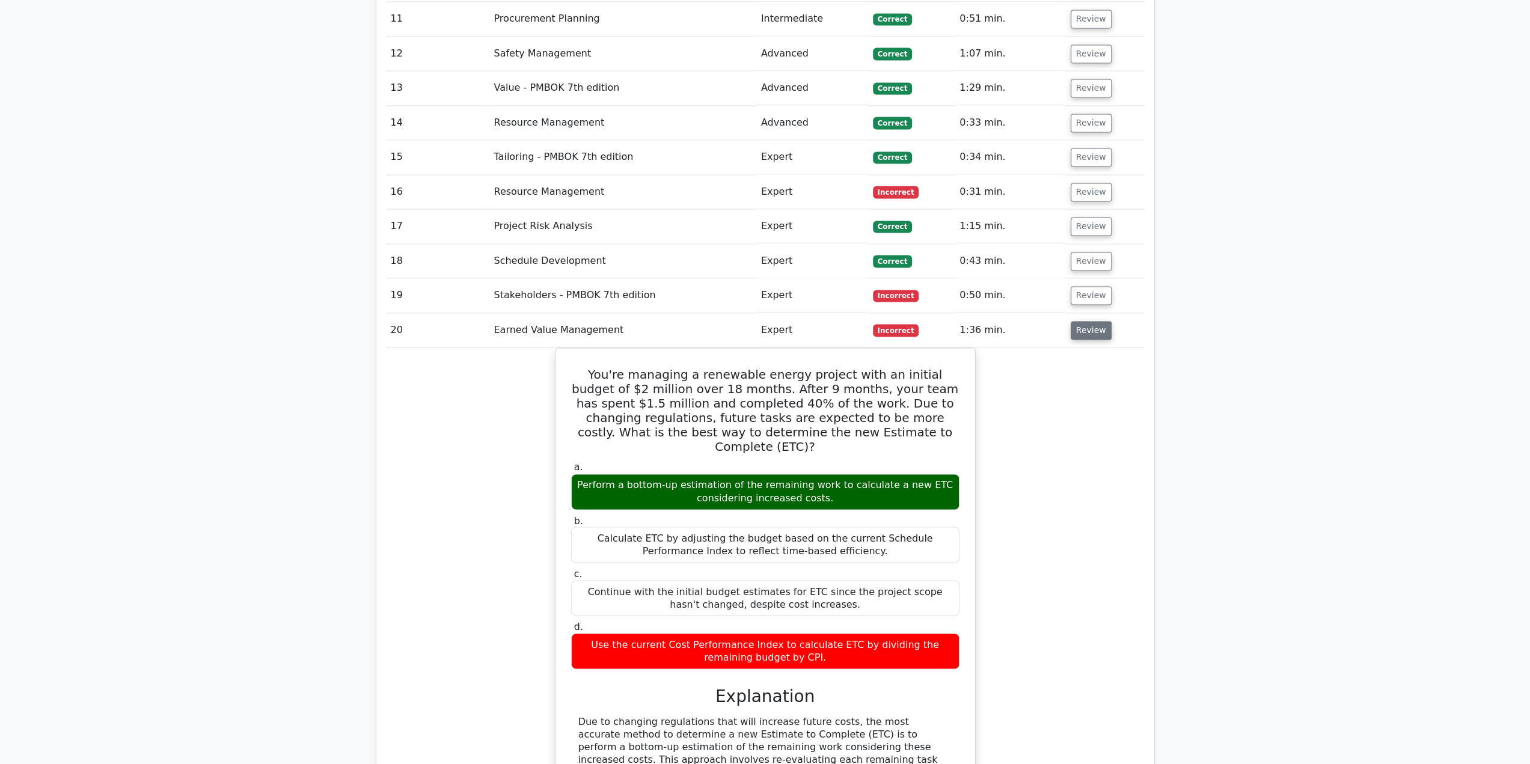
click at [1089, 321] on button "Review" at bounding box center [1091, 330] width 41 height 19
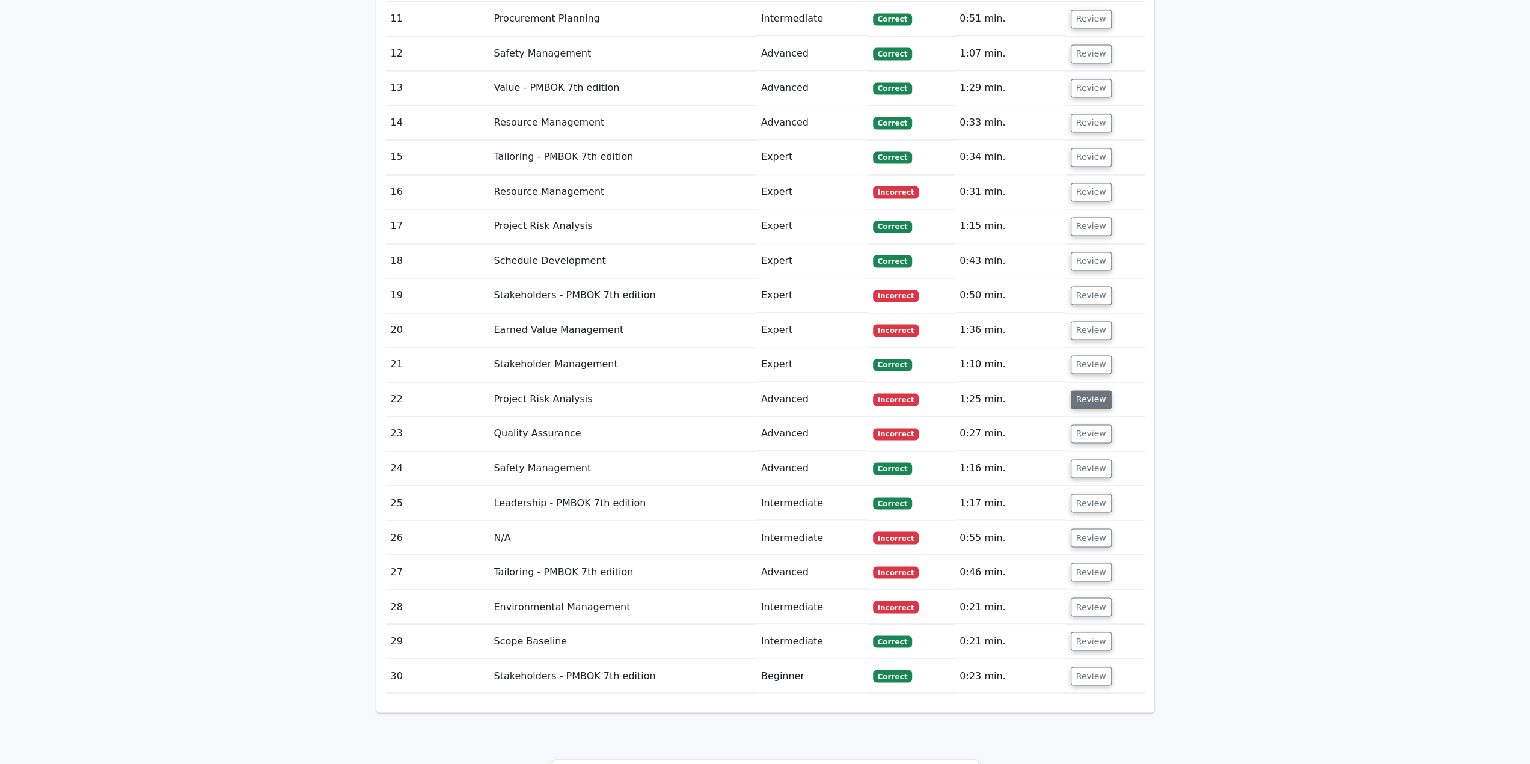
click at [1086, 390] on button "Review" at bounding box center [1091, 399] width 41 height 19
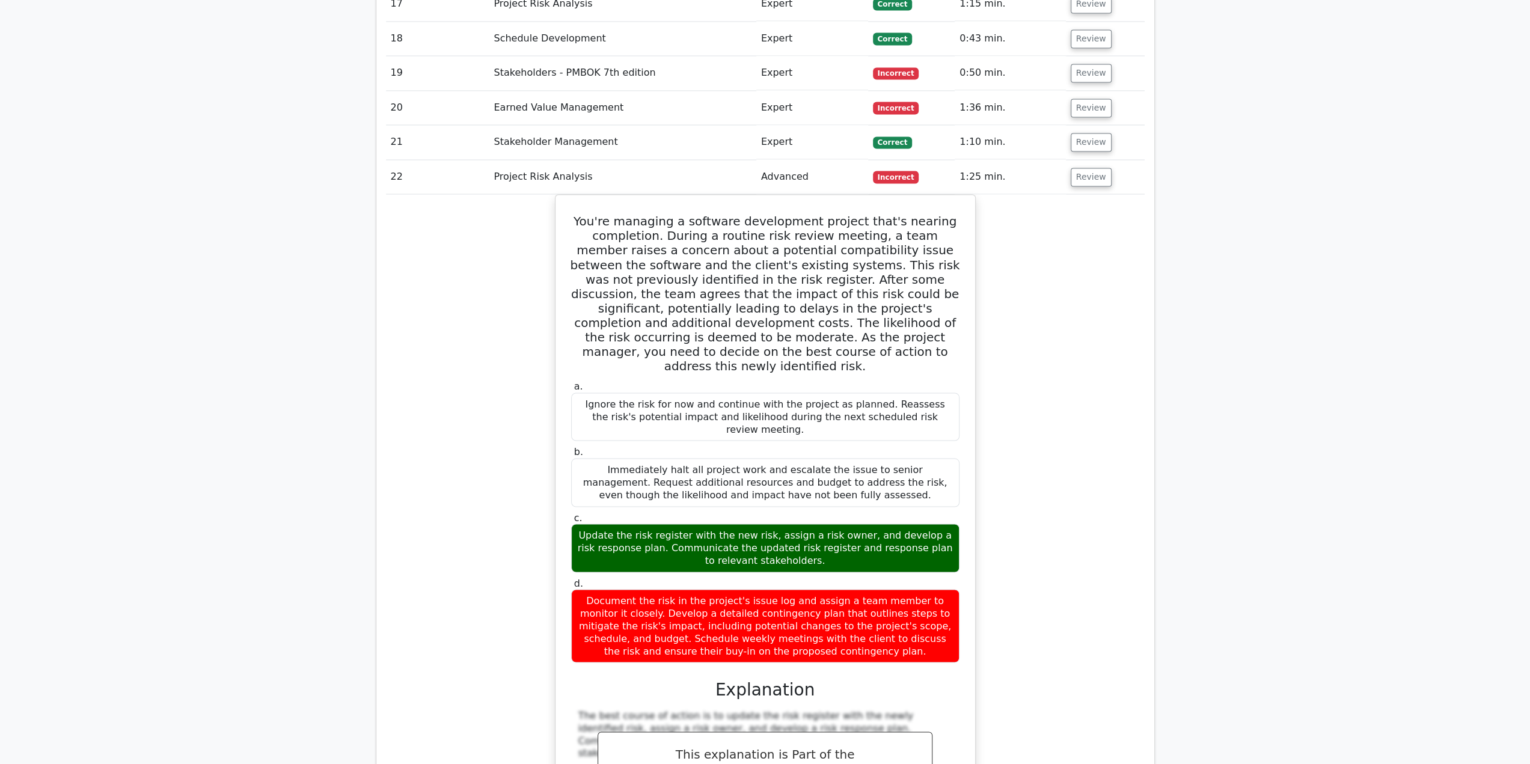
scroll to position [2044, 0]
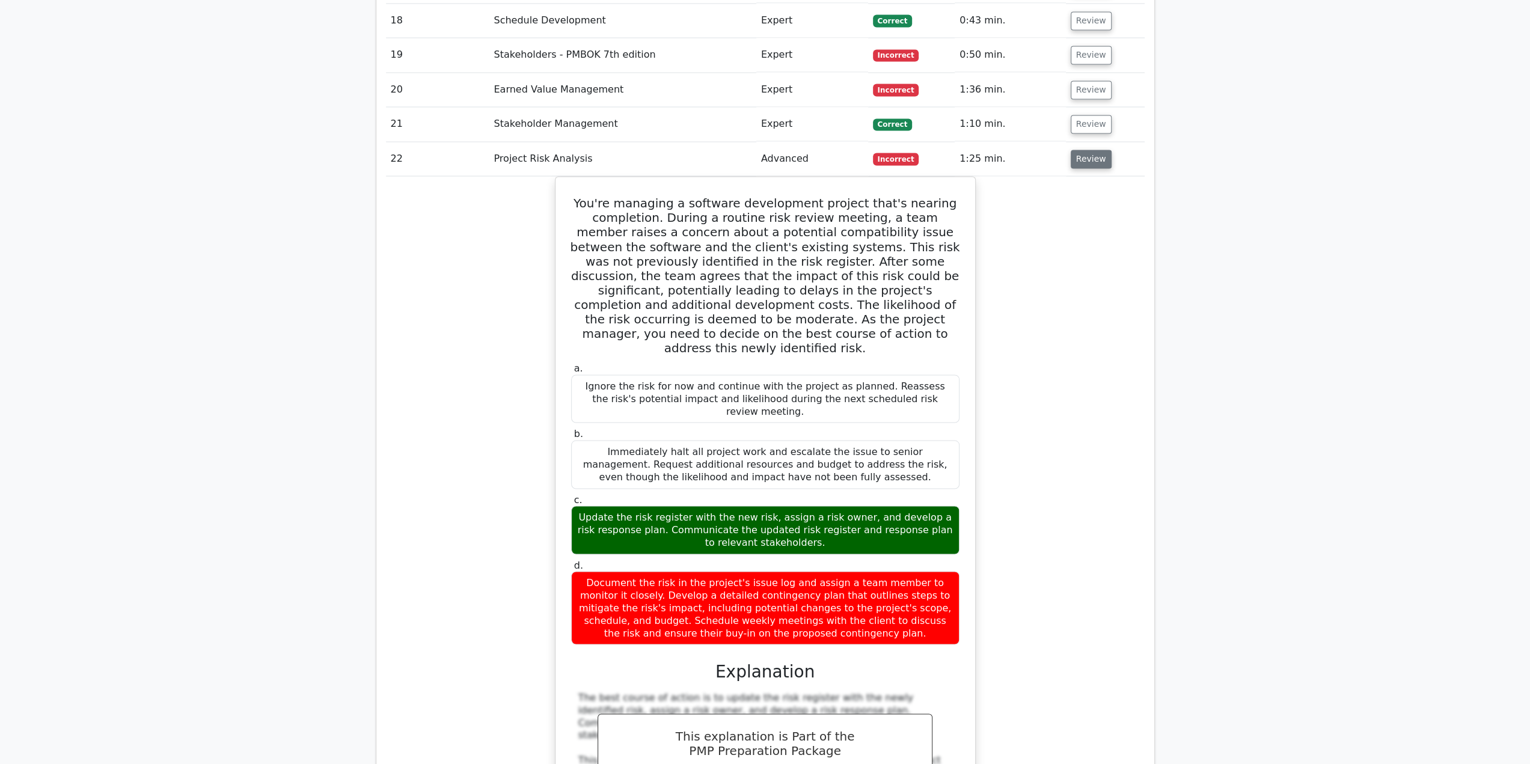
click at [1093, 150] on button "Review" at bounding box center [1091, 159] width 41 height 19
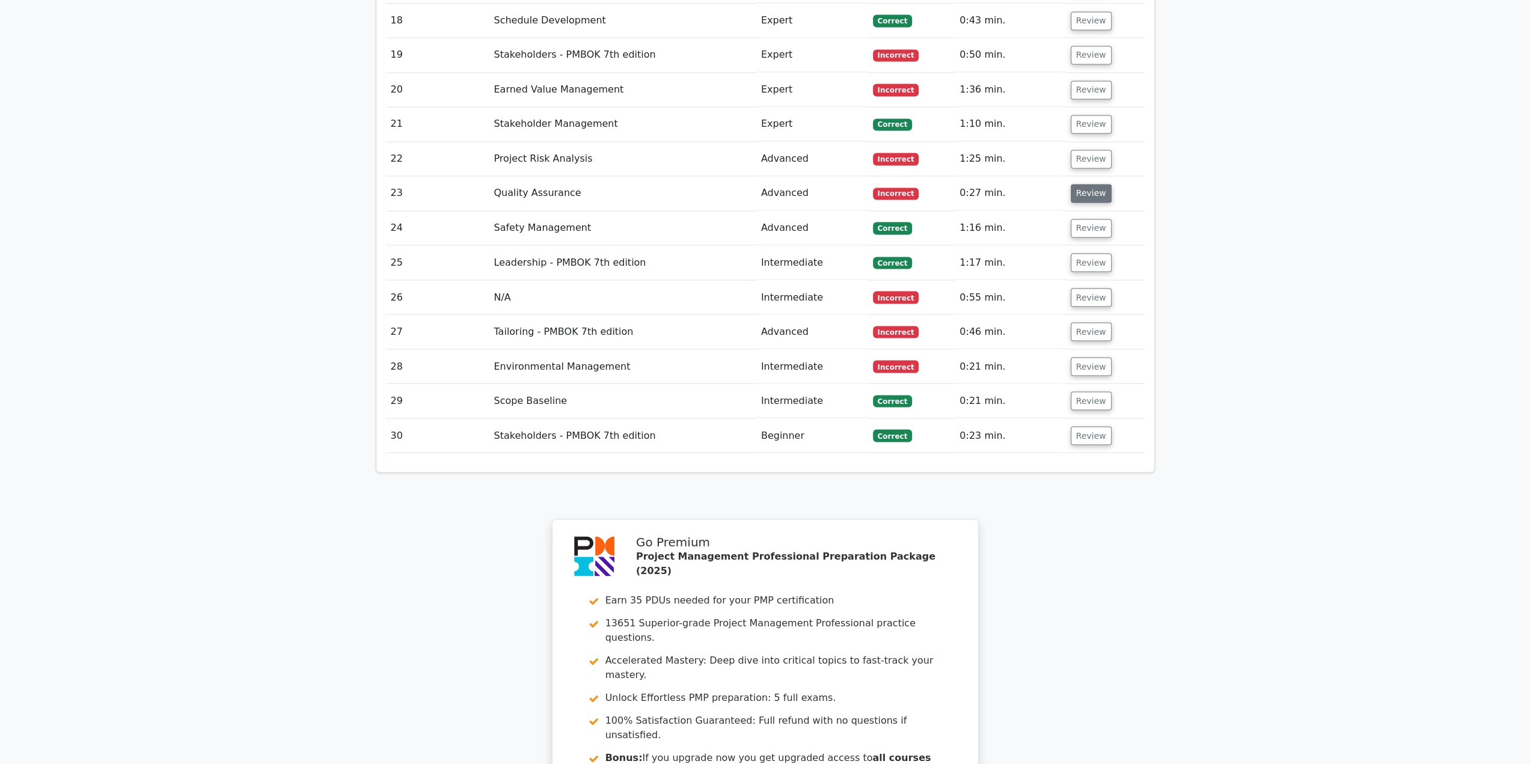
click at [1090, 184] on button "Review" at bounding box center [1091, 193] width 41 height 19
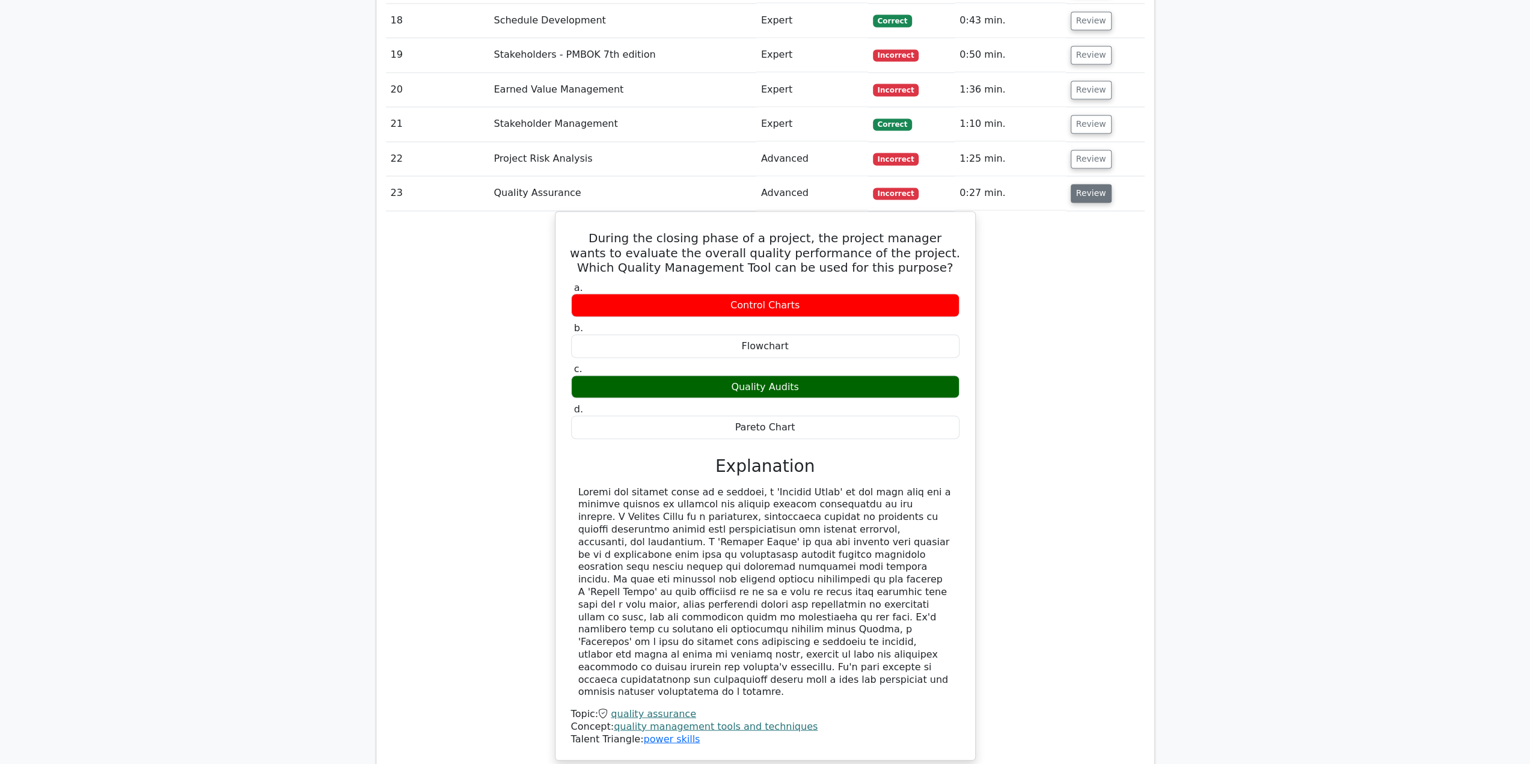
click at [1090, 184] on button "Review" at bounding box center [1091, 193] width 41 height 19
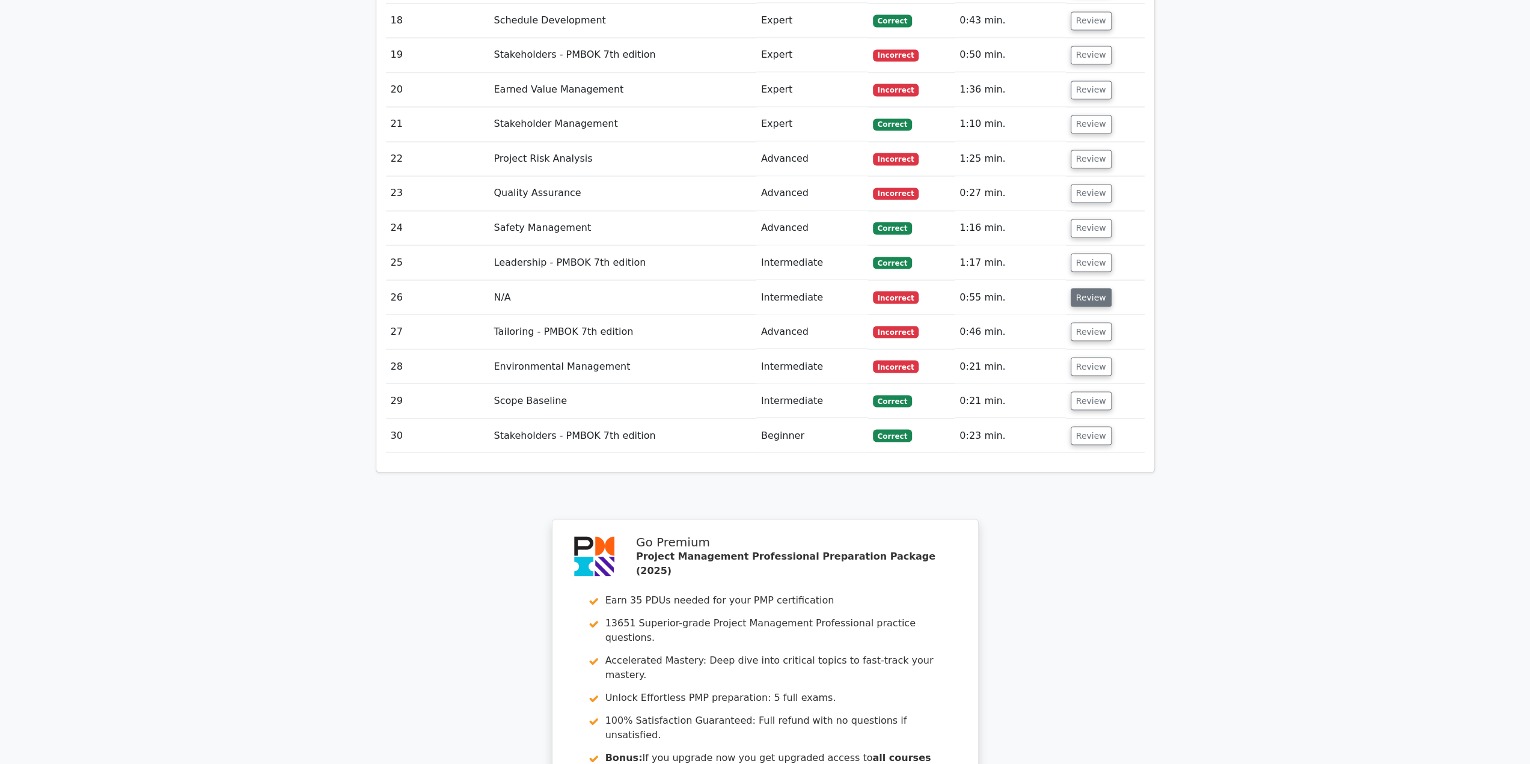
click at [1088, 288] on button "Review" at bounding box center [1091, 297] width 41 height 19
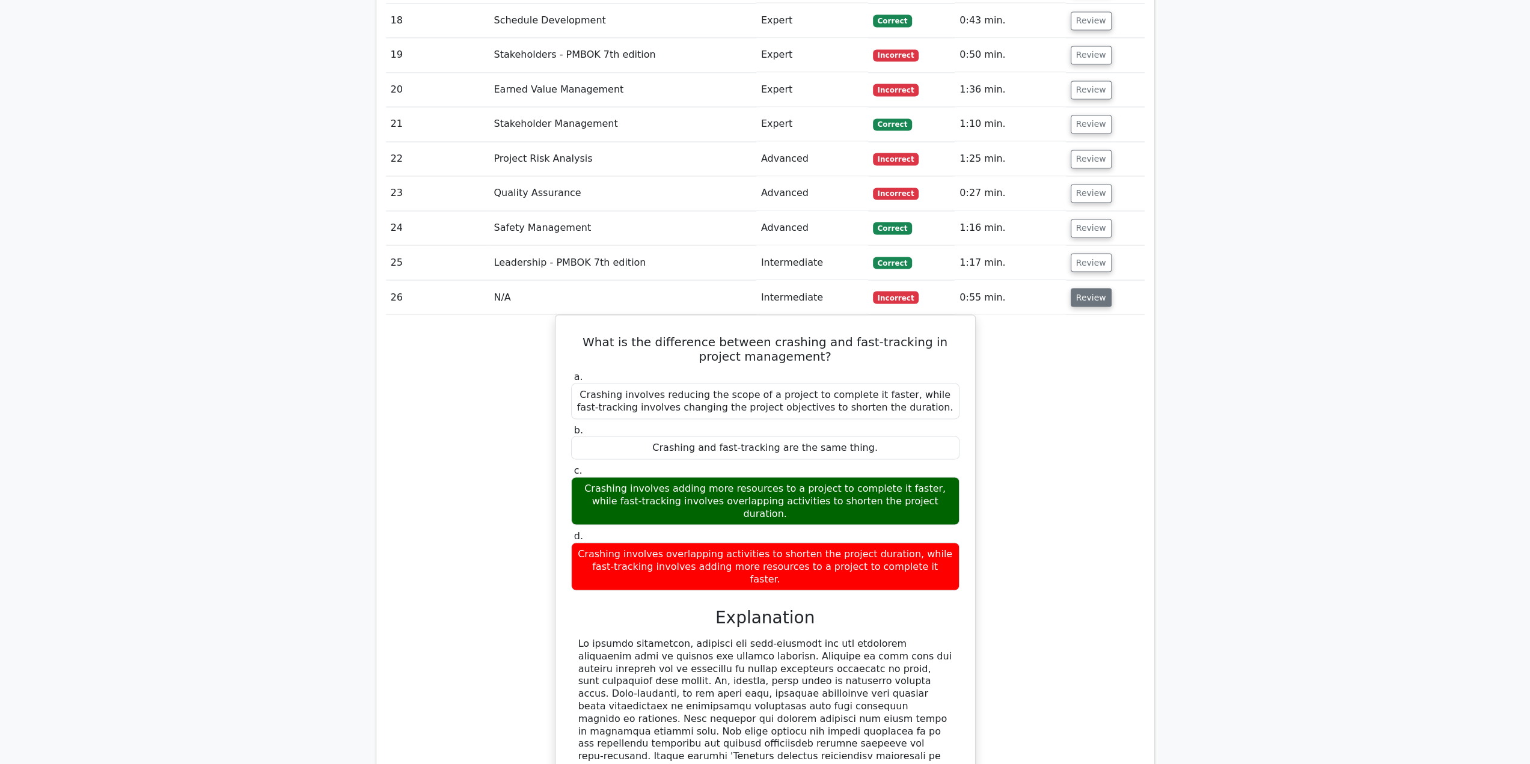
click at [1088, 288] on button "Review" at bounding box center [1091, 297] width 41 height 19
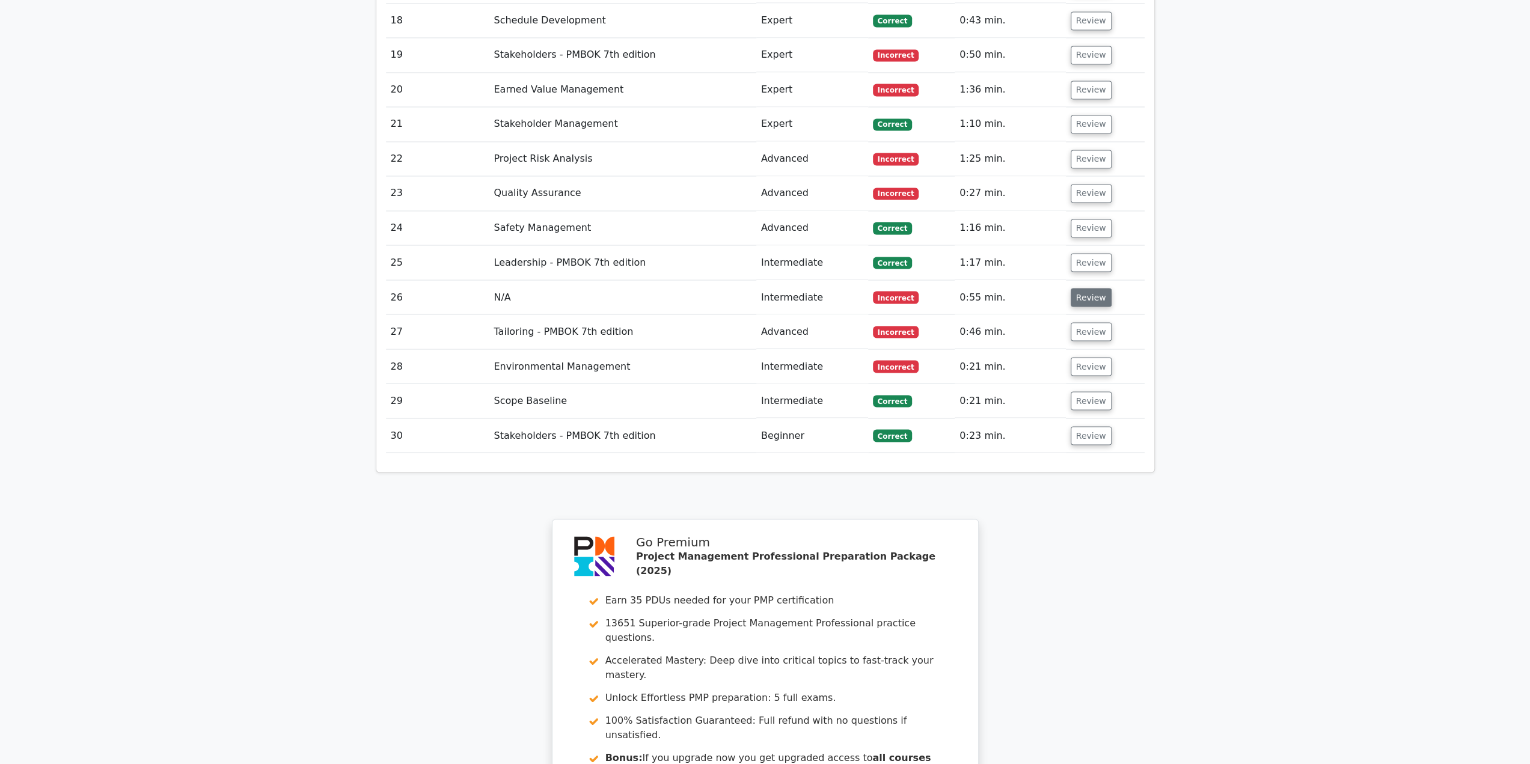
click at [1090, 288] on button "Review" at bounding box center [1091, 297] width 41 height 19
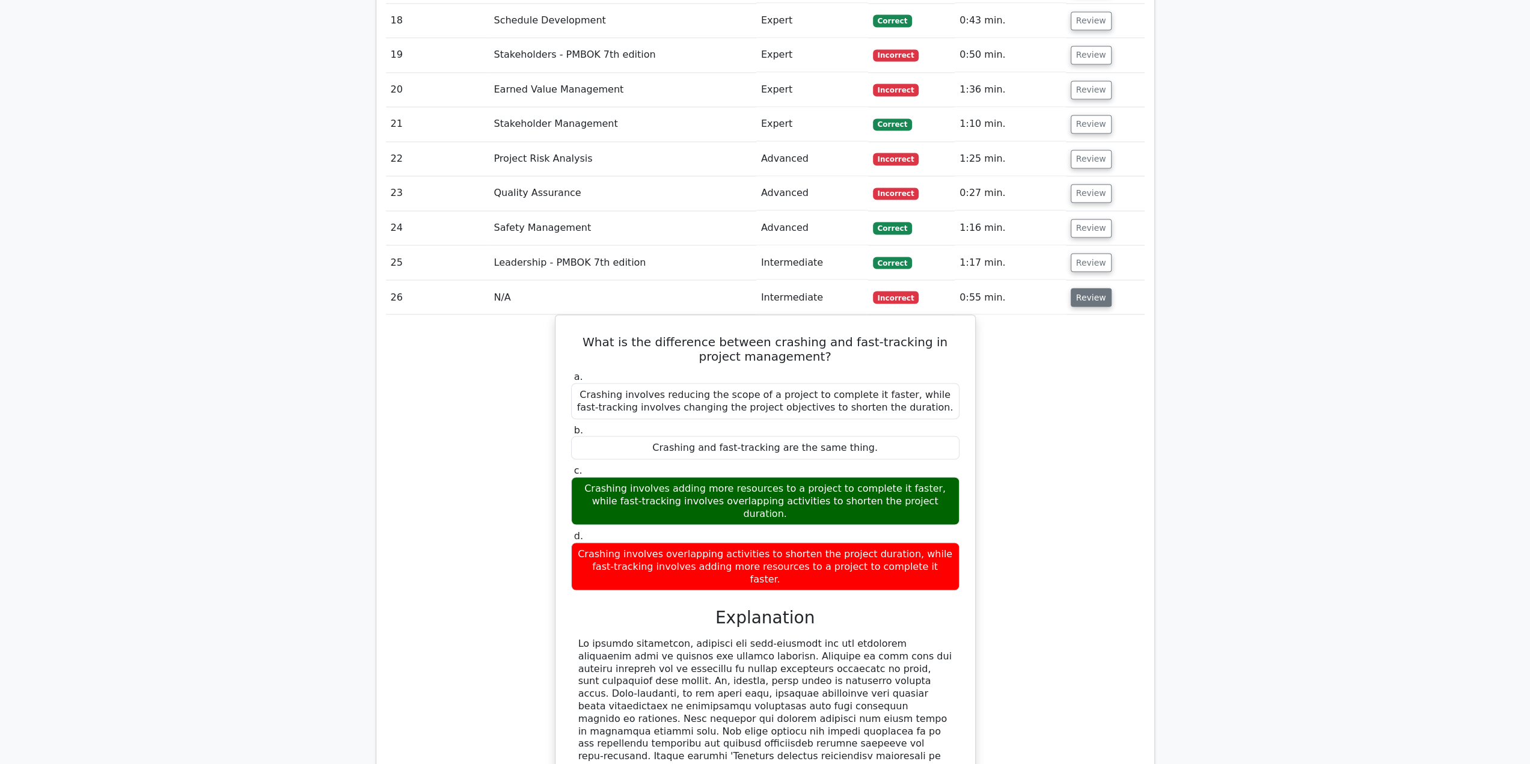
click at [1088, 288] on button "Review" at bounding box center [1091, 297] width 41 height 19
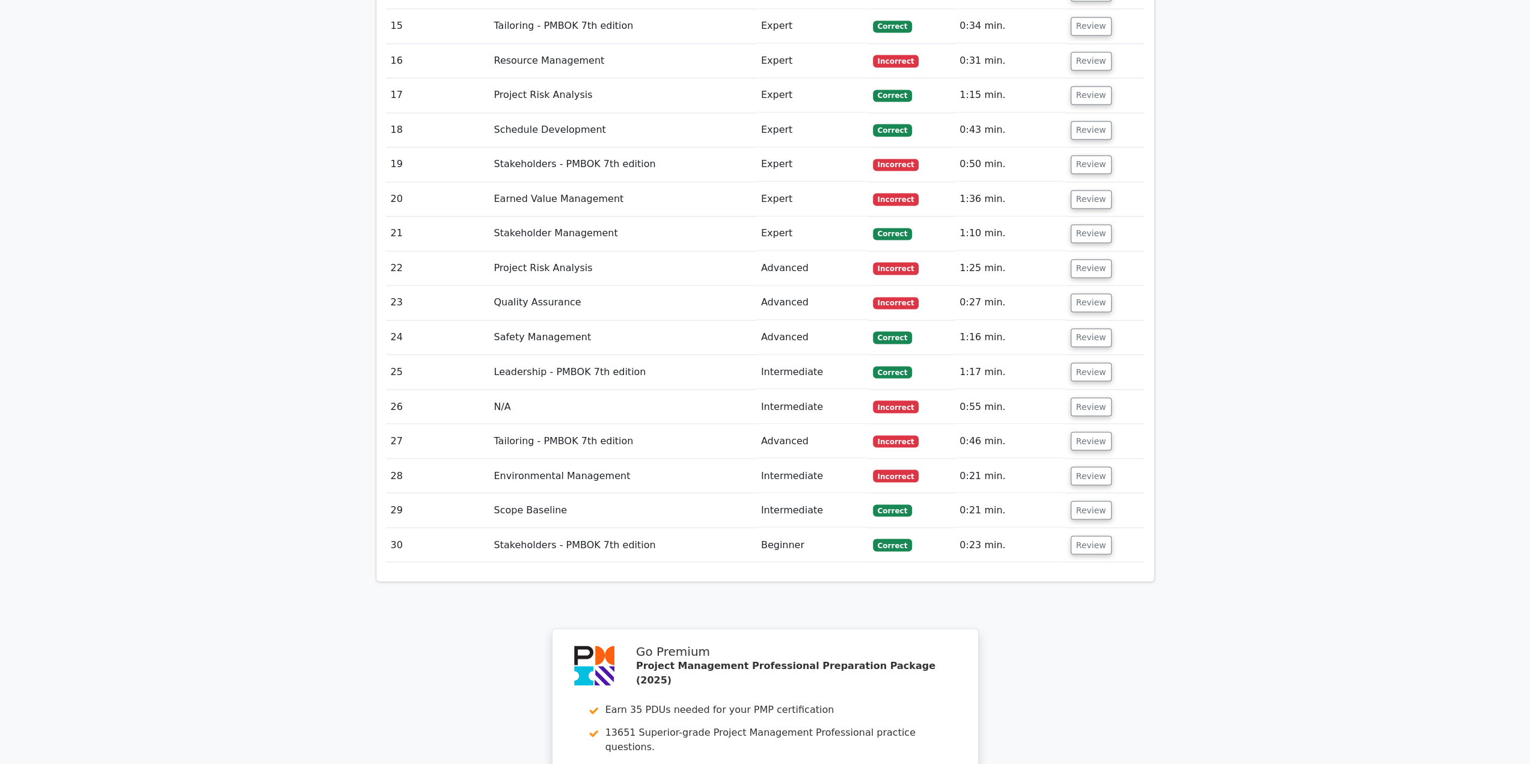
scroll to position [1924, 0]
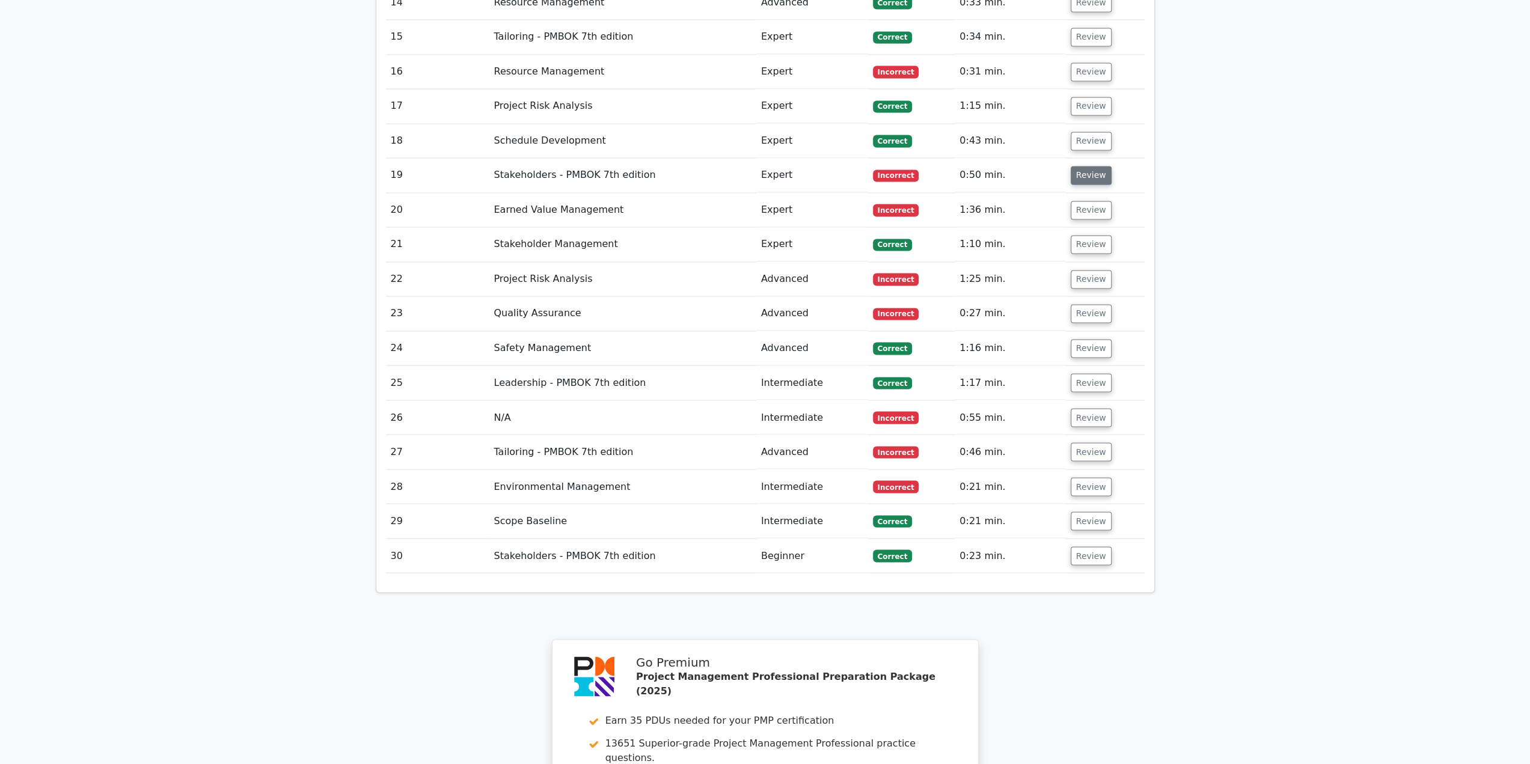
click at [1083, 166] on button "Review" at bounding box center [1091, 175] width 41 height 19
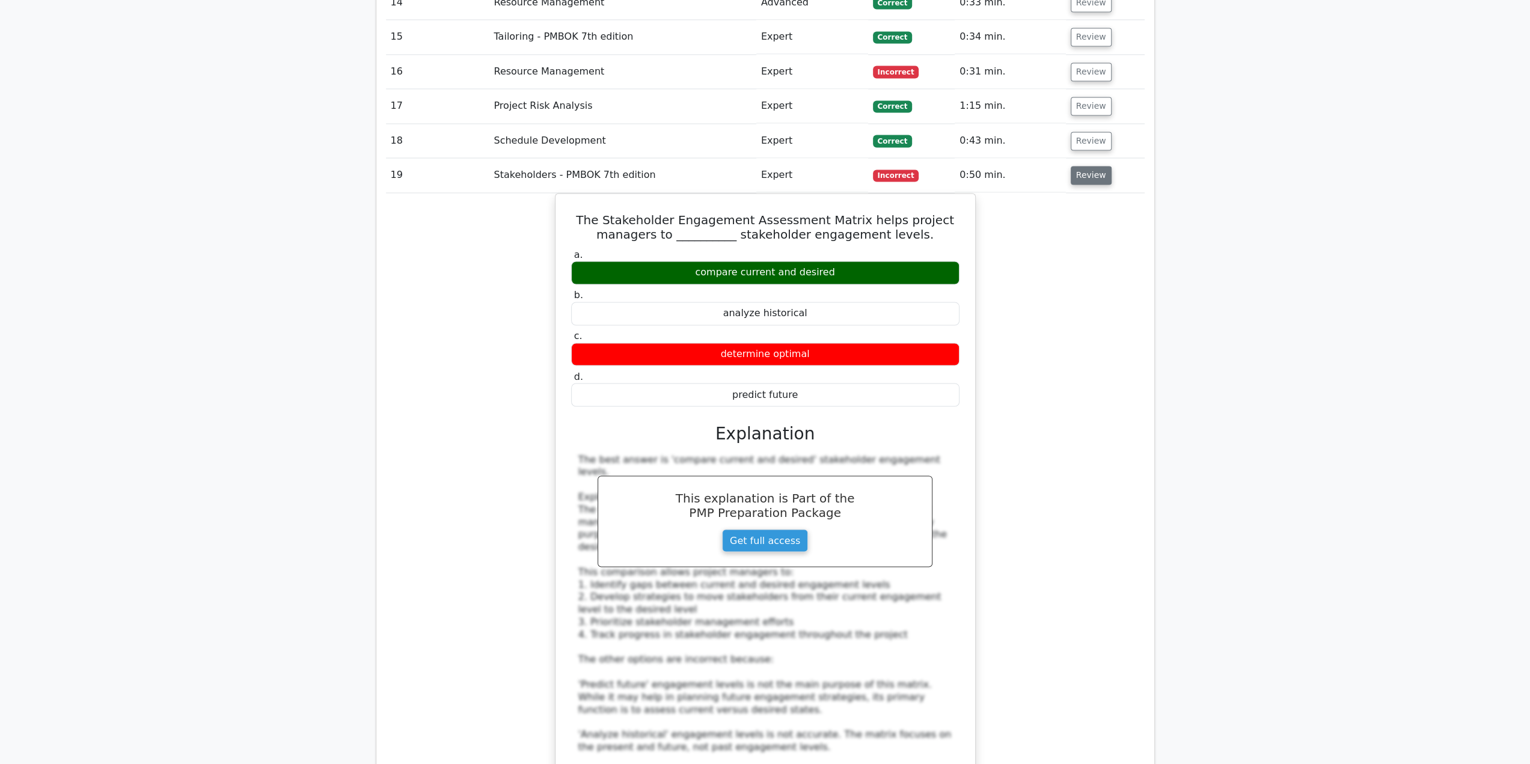
click at [1083, 166] on button "Review" at bounding box center [1091, 175] width 41 height 19
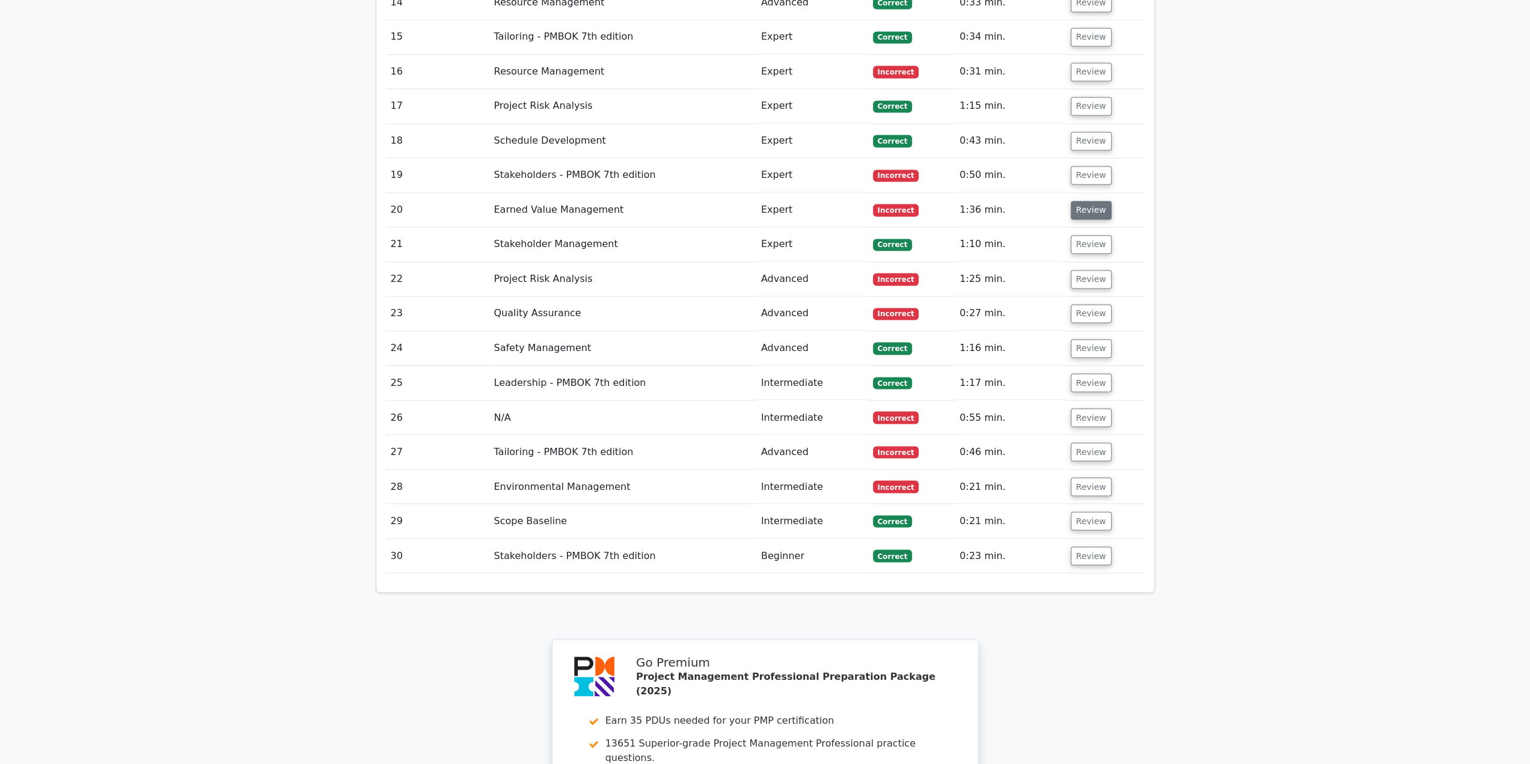
click at [1080, 201] on button "Review" at bounding box center [1091, 210] width 41 height 19
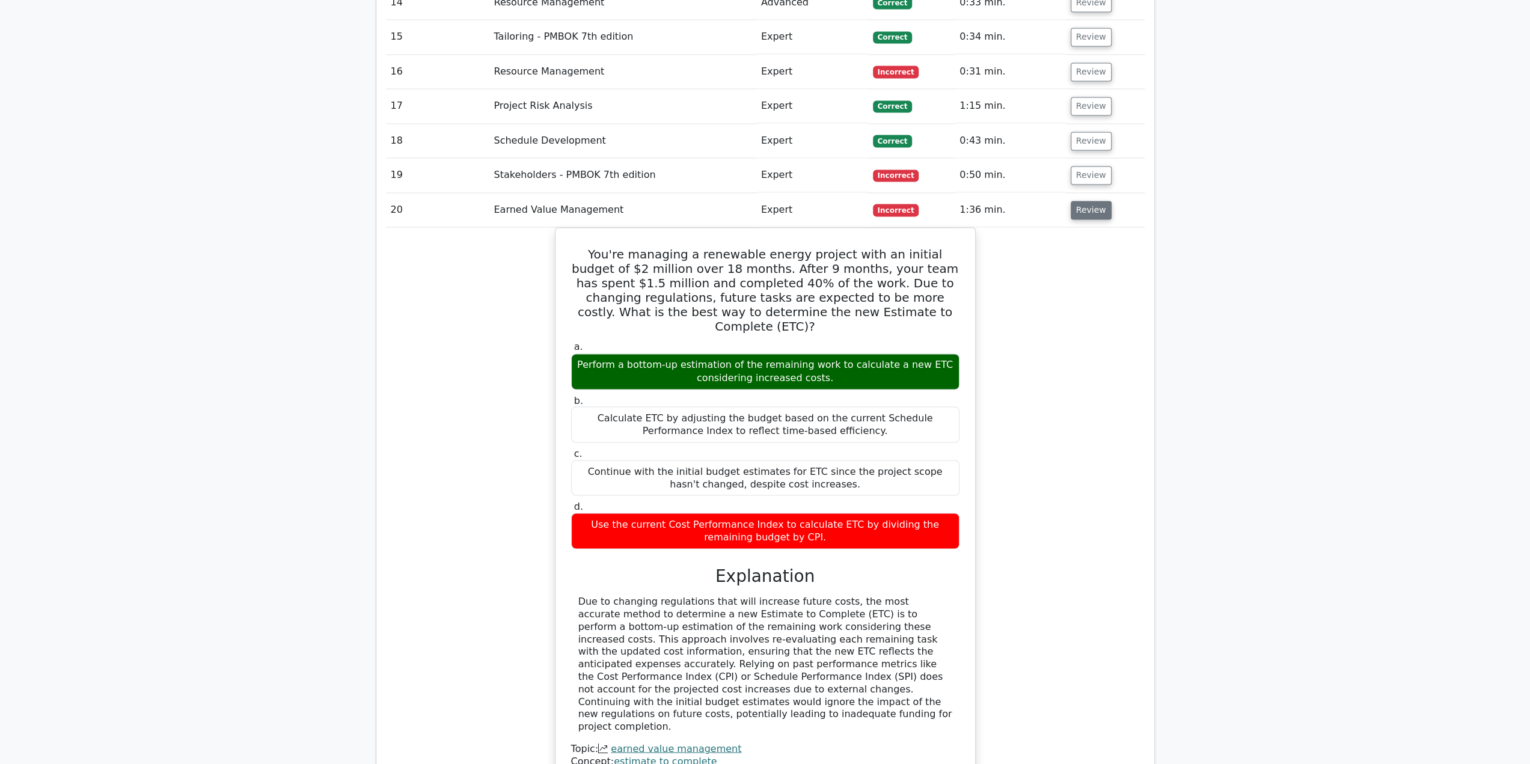
click at [1080, 201] on button "Review" at bounding box center [1091, 210] width 41 height 19
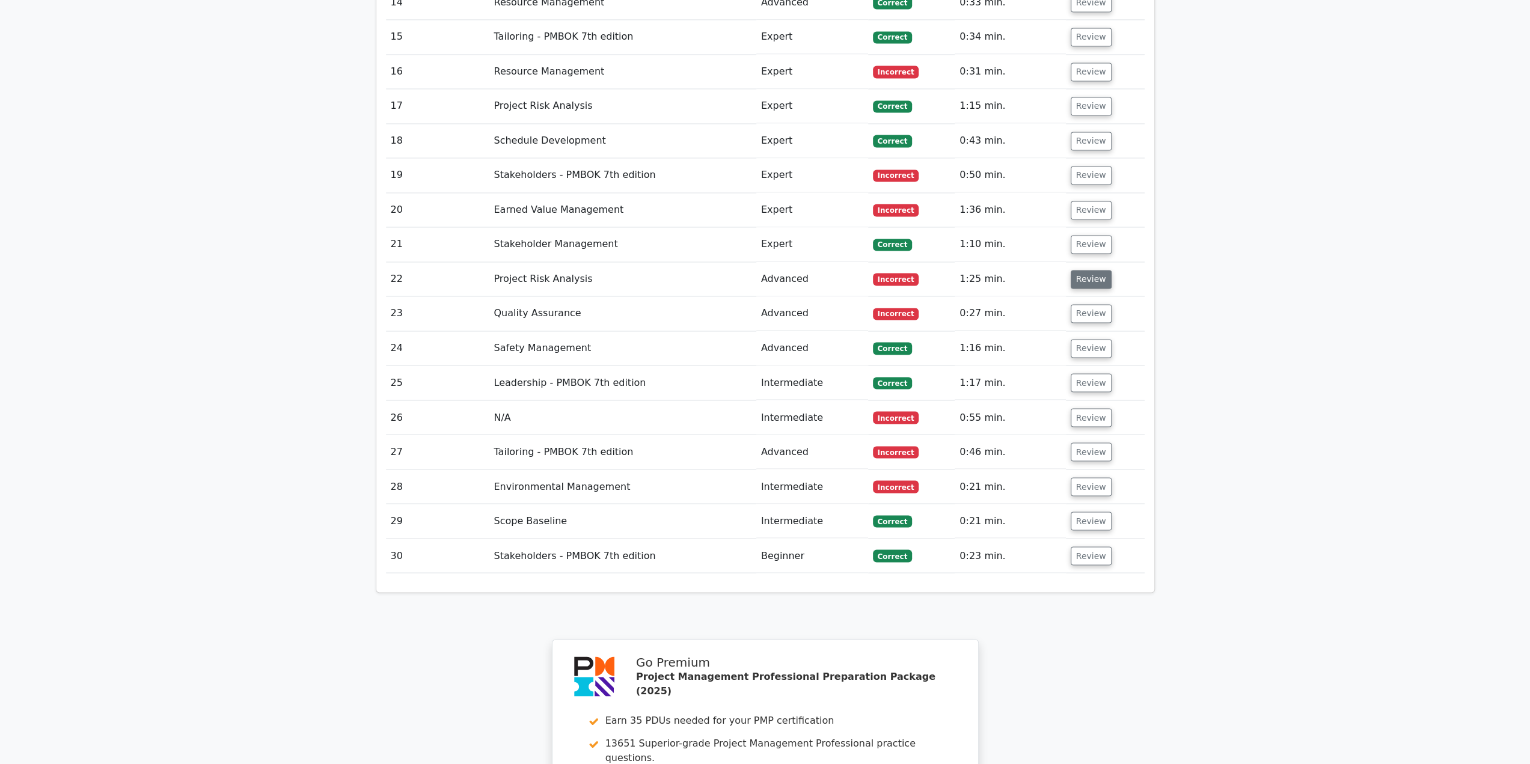
click at [1080, 270] on button "Review" at bounding box center [1091, 279] width 41 height 19
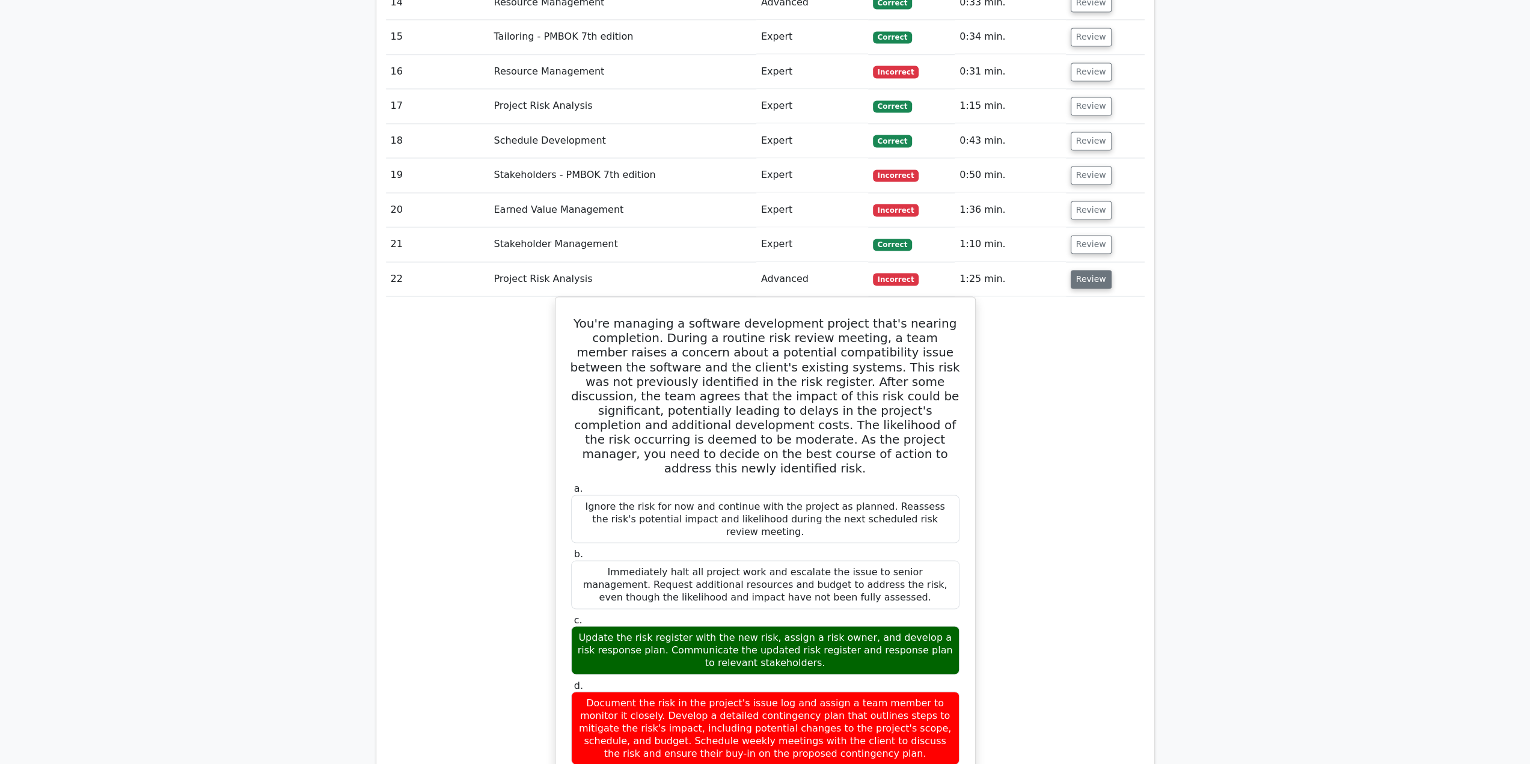
click at [1080, 270] on button "Review" at bounding box center [1091, 279] width 41 height 19
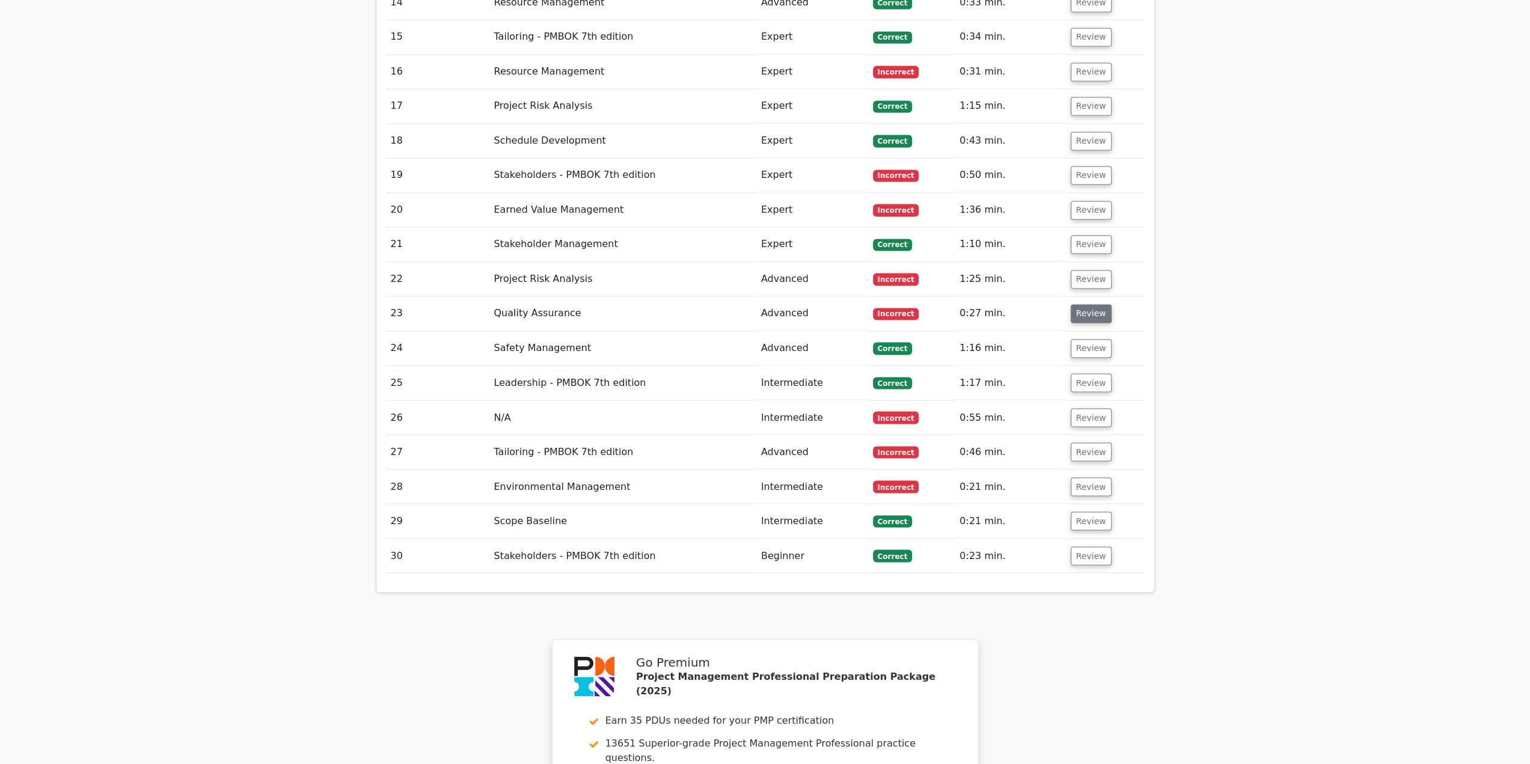
click at [1080, 304] on button "Review" at bounding box center [1091, 313] width 41 height 19
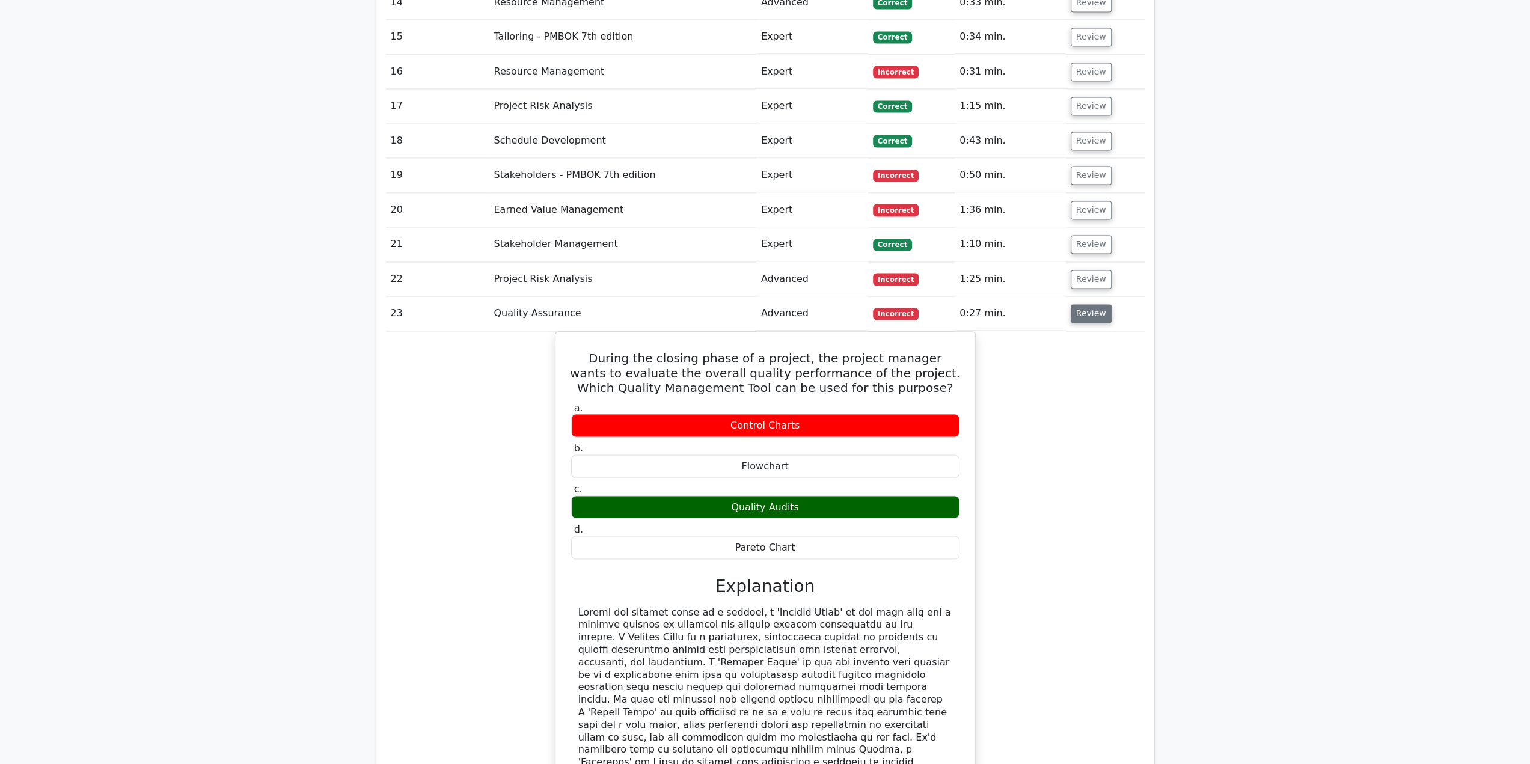
click at [1080, 304] on button "Review" at bounding box center [1091, 313] width 41 height 19
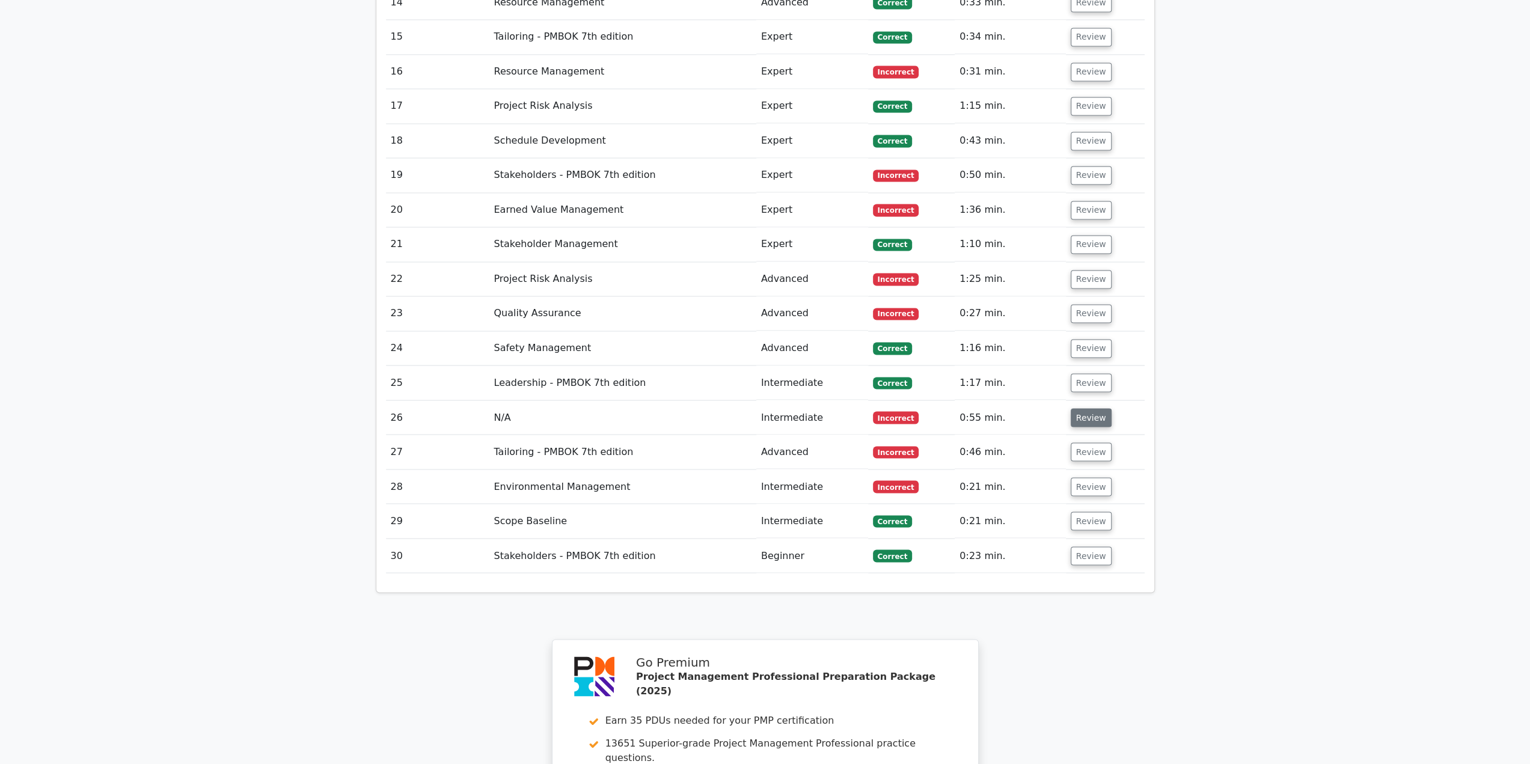
click at [1083, 408] on button "Review" at bounding box center [1091, 417] width 41 height 19
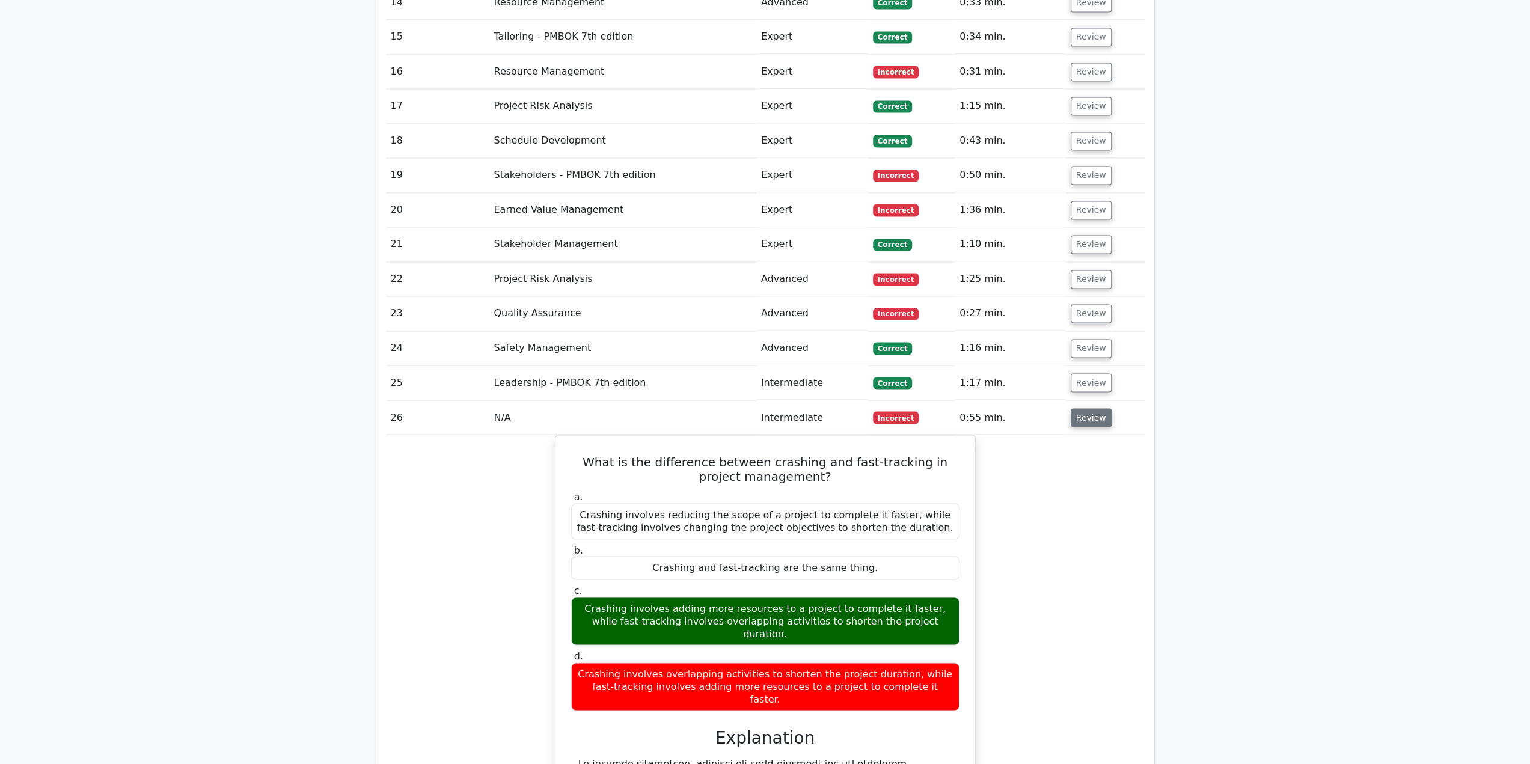
click at [1083, 408] on button "Review" at bounding box center [1091, 417] width 41 height 19
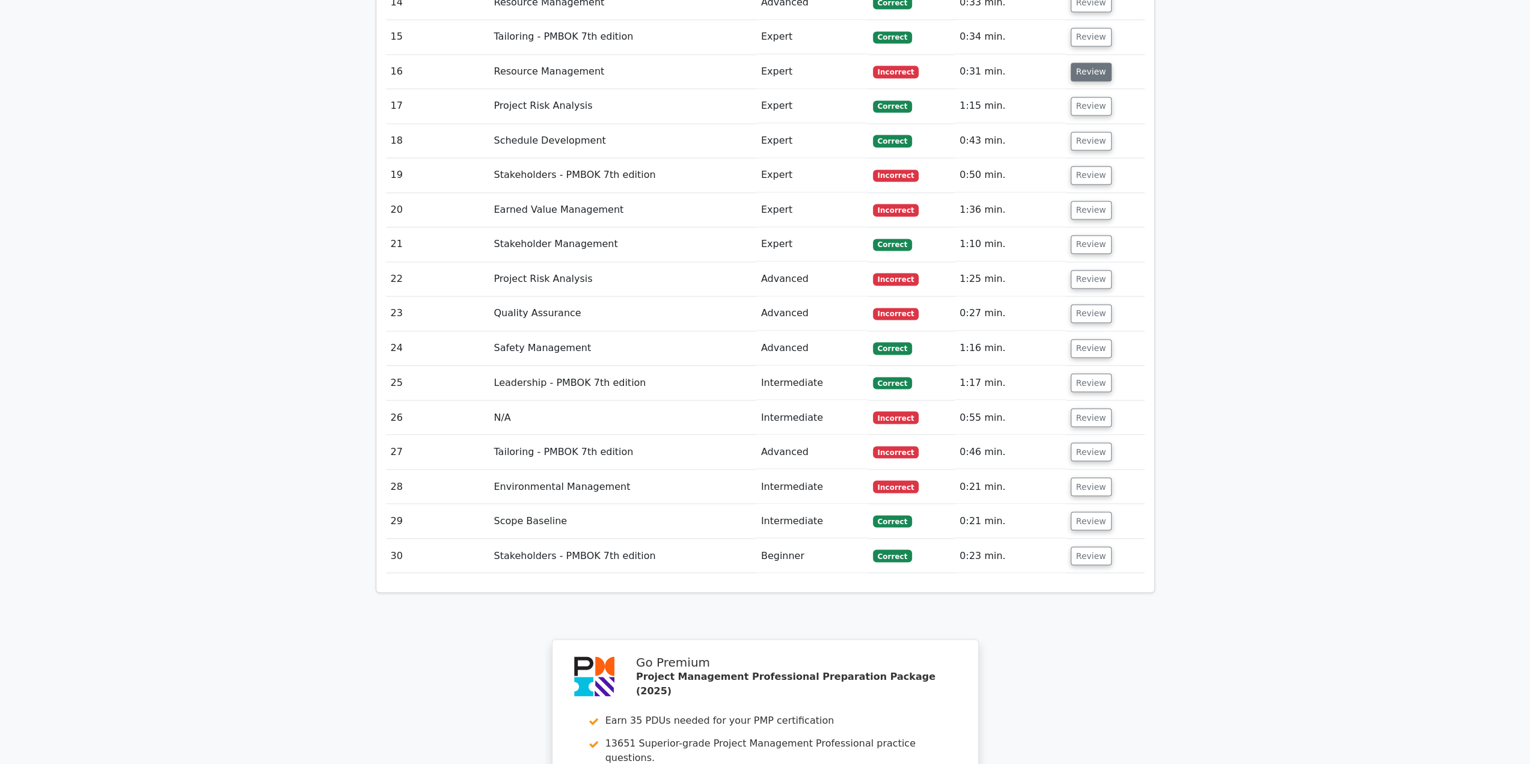
click at [1099, 63] on button "Review" at bounding box center [1091, 72] width 41 height 19
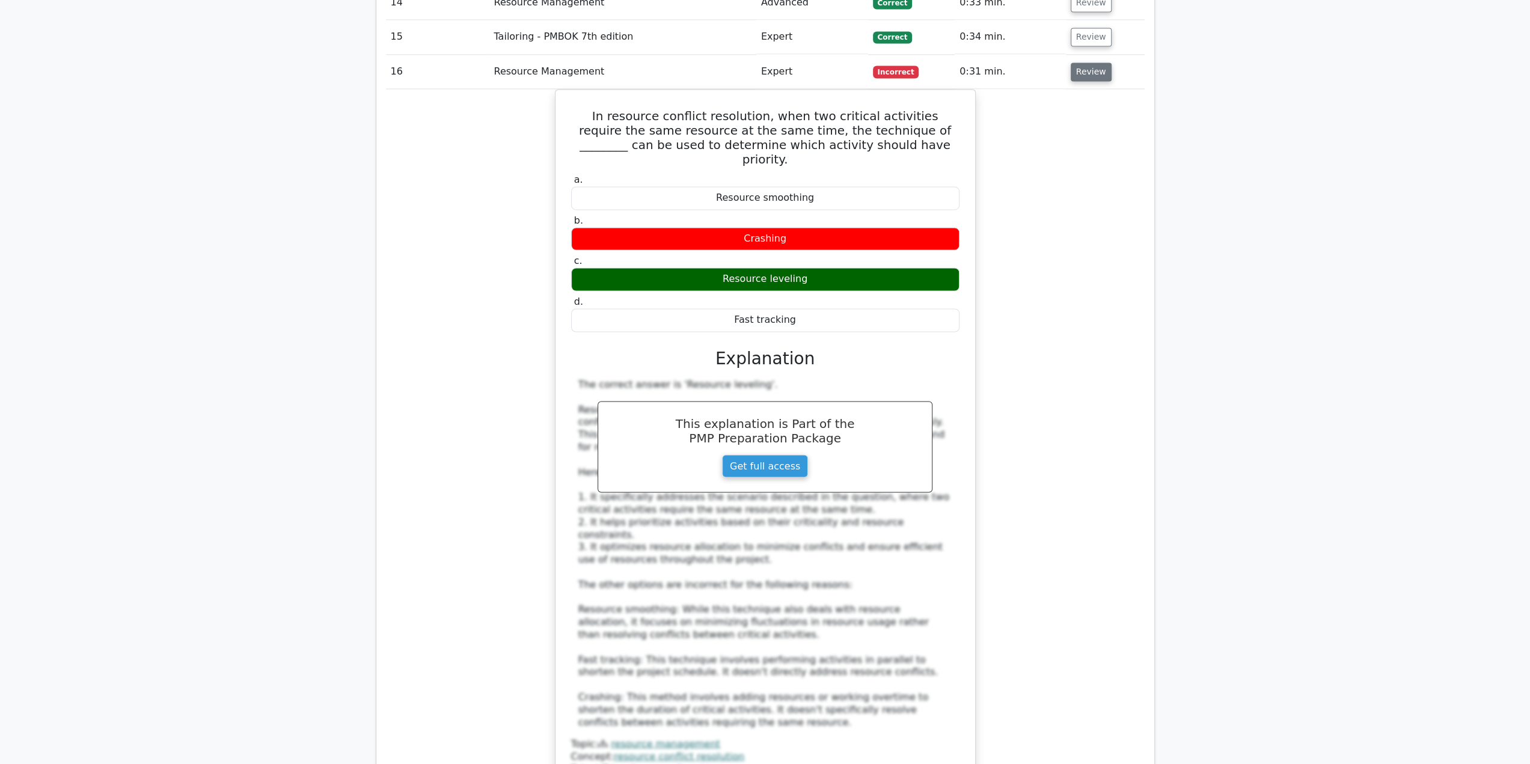
click at [1099, 63] on button "Review" at bounding box center [1091, 72] width 41 height 19
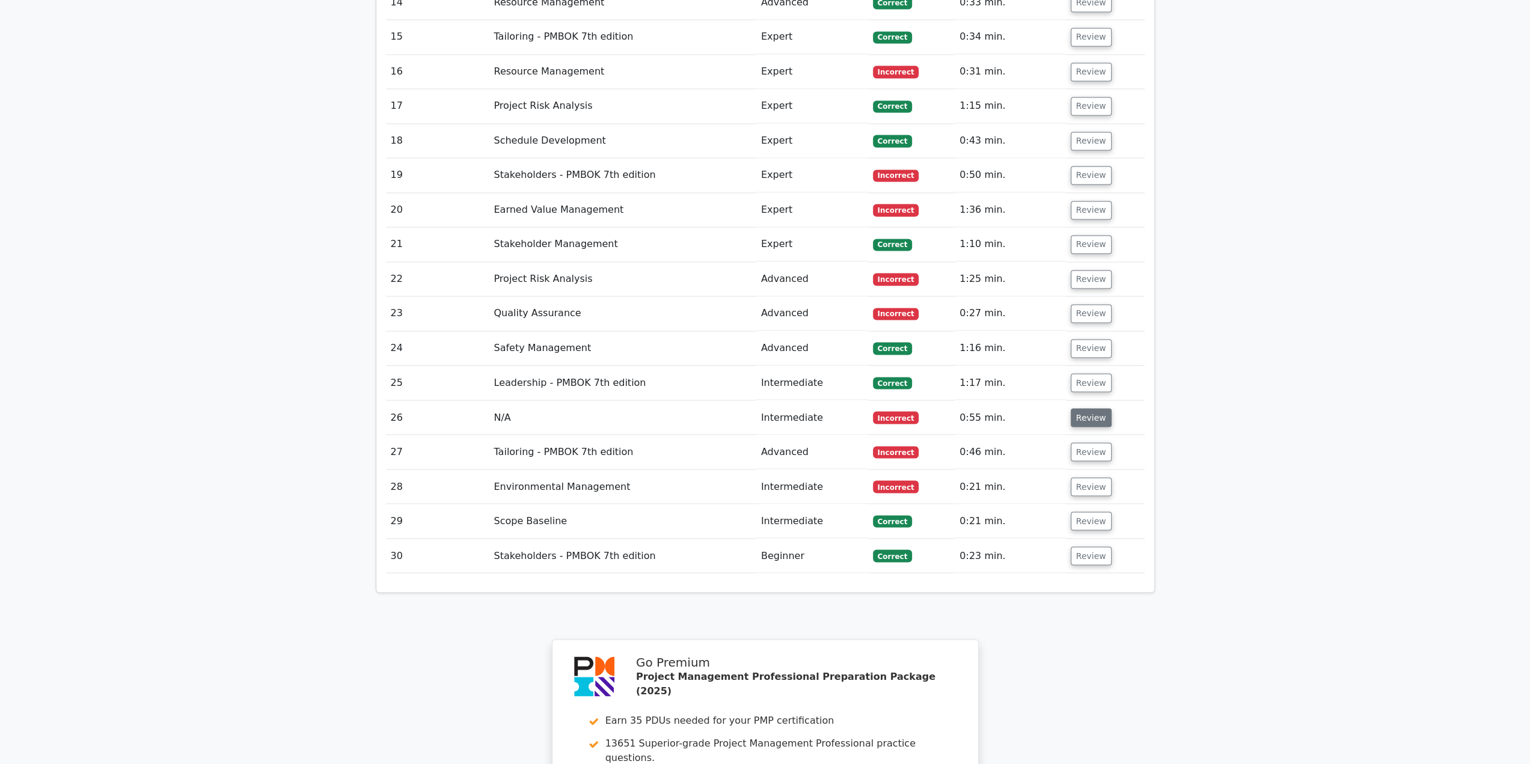
click at [1092, 408] on button "Review" at bounding box center [1091, 417] width 41 height 19
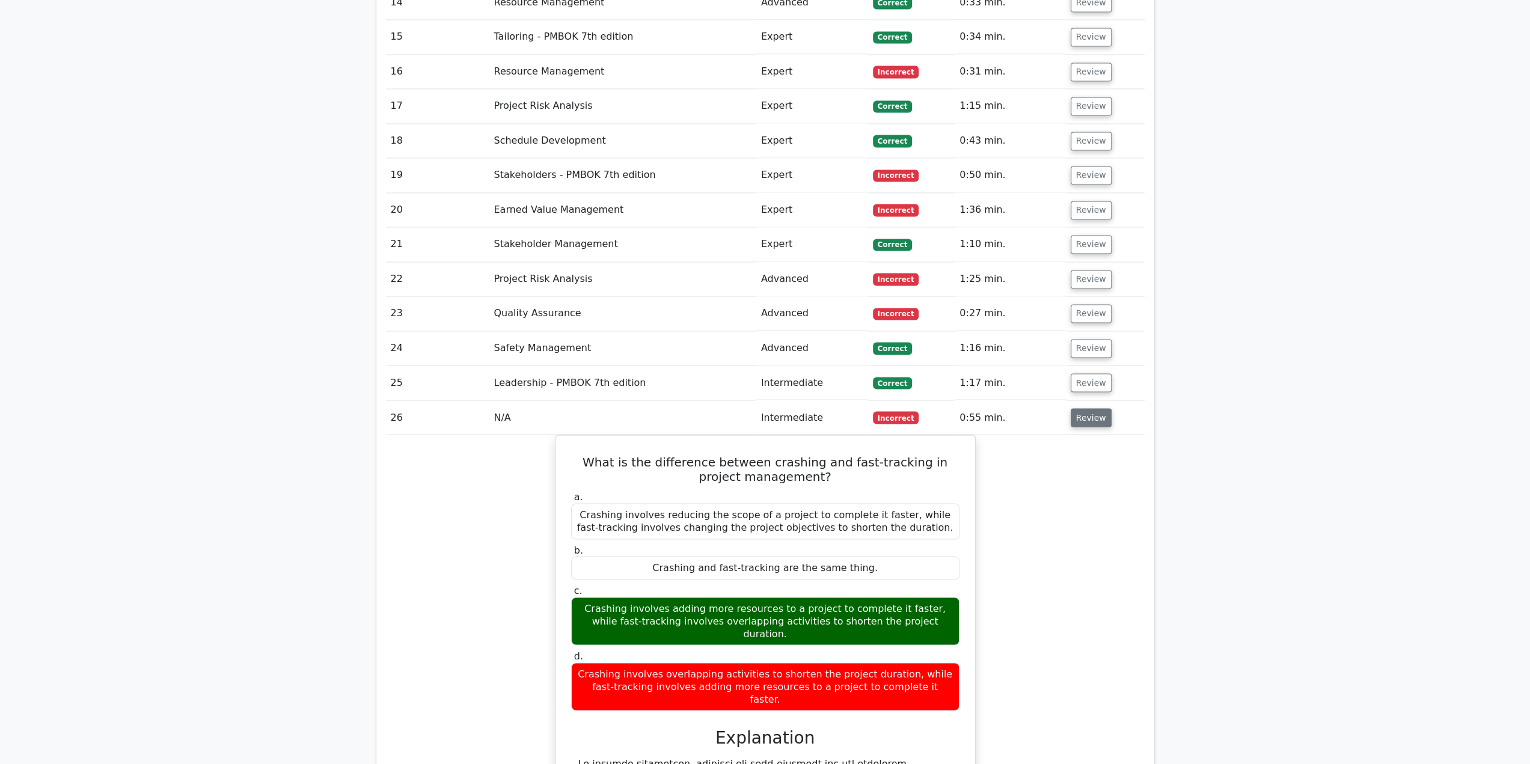
click at [1092, 408] on button "Review" at bounding box center [1091, 417] width 41 height 19
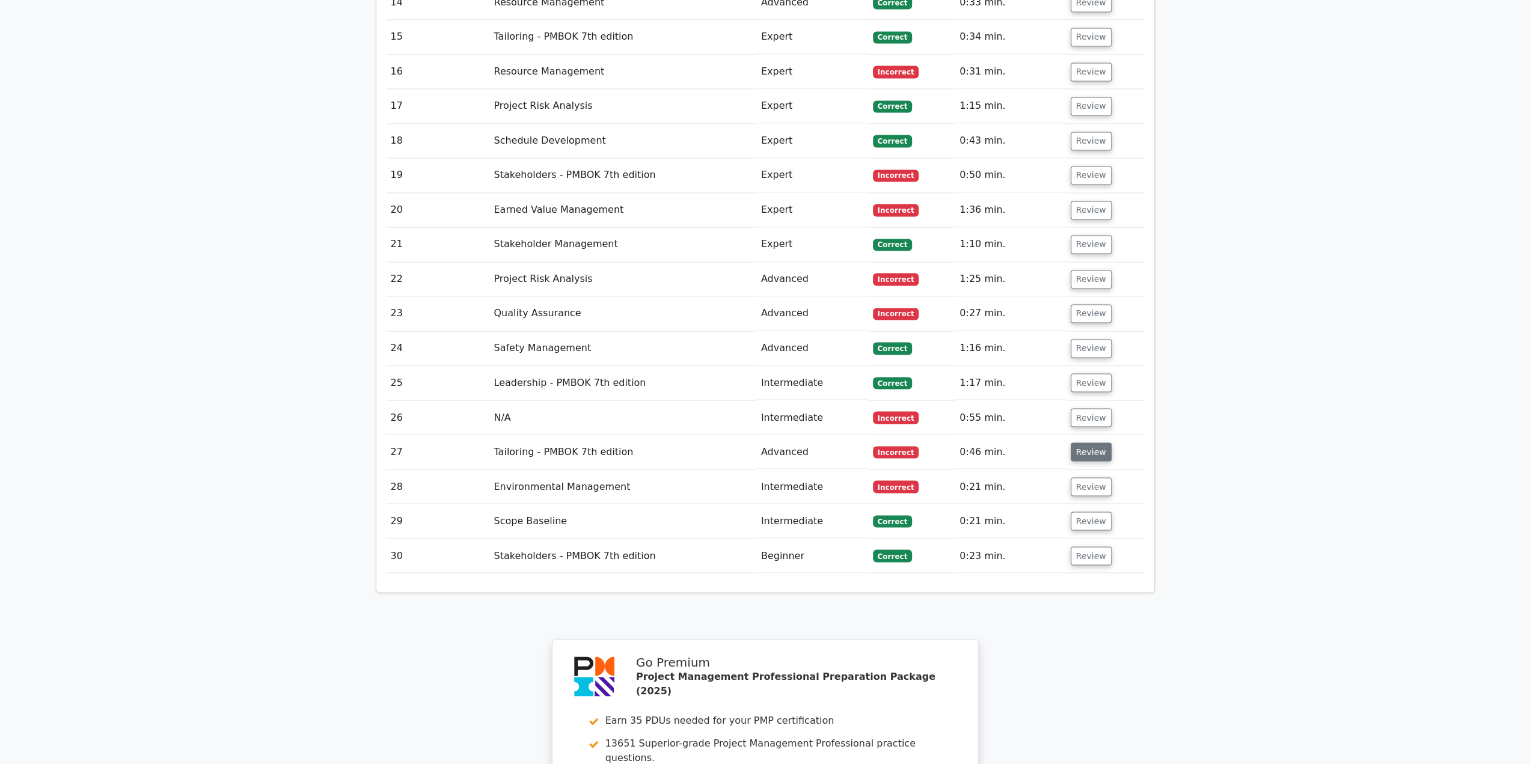
click at [1089, 442] on button "Review" at bounding box center [1091, 451] width 41 height 19
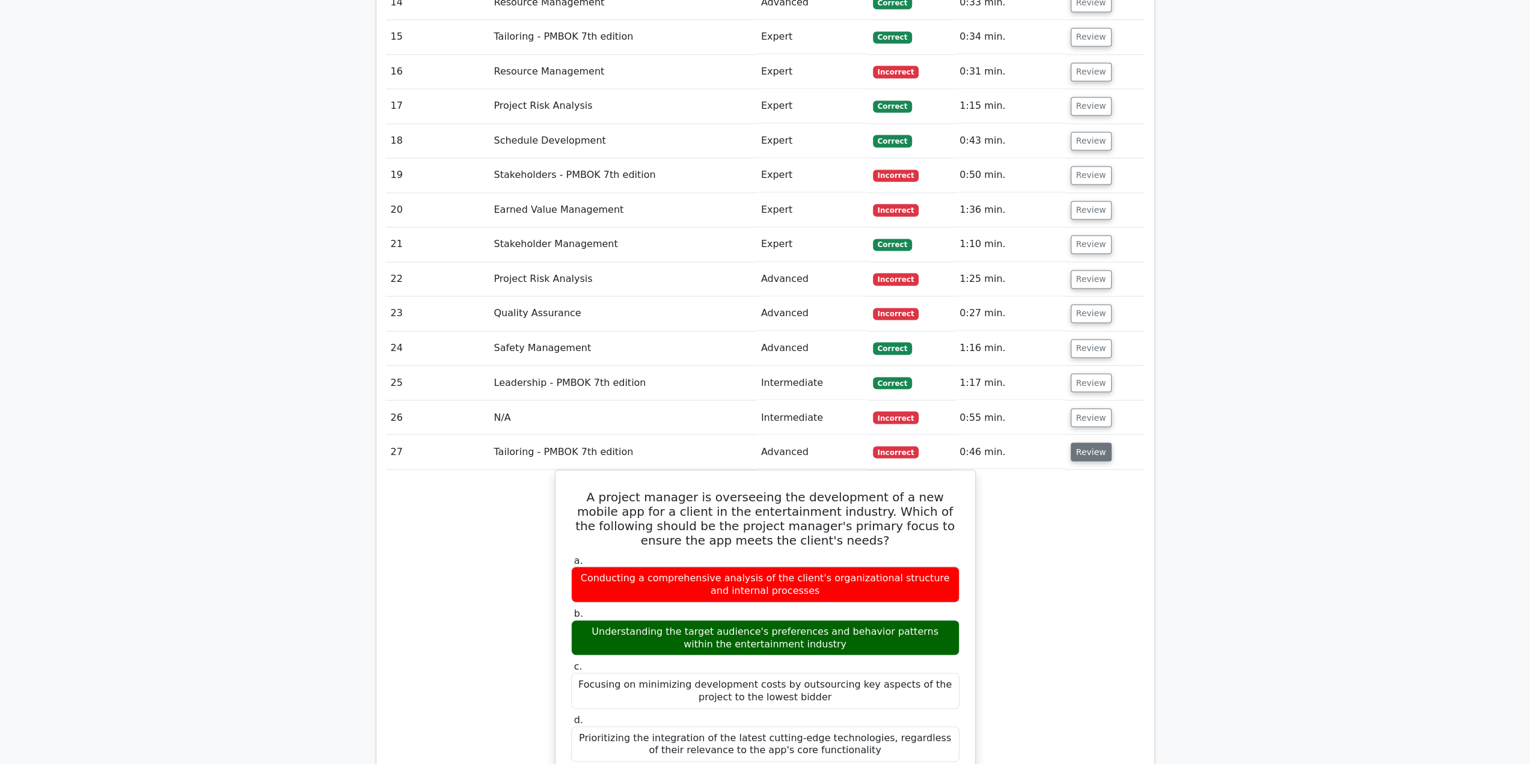
click at [1083, 442] on button "Review" at bounding box center [1091, 451] width 41 height 19
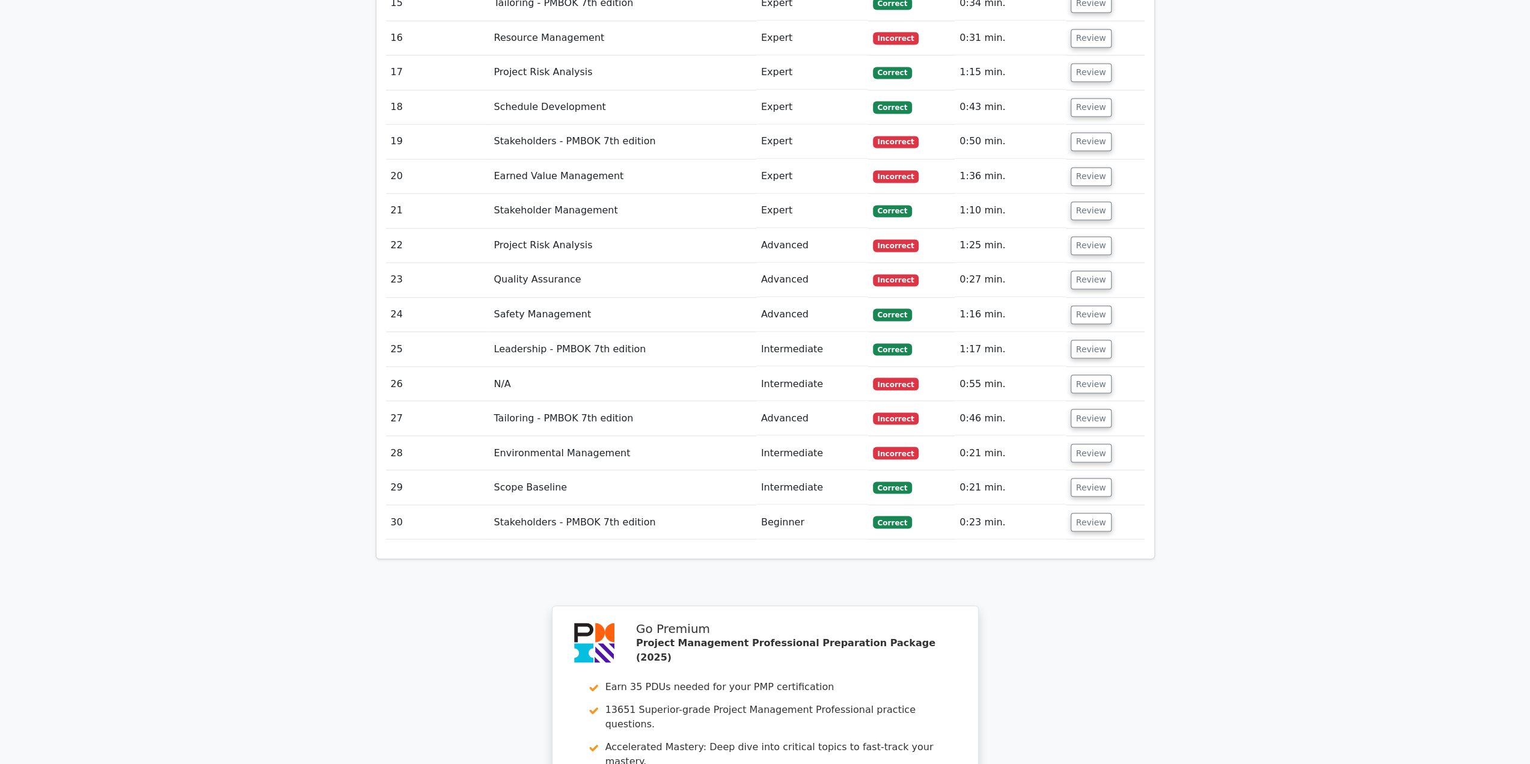
scroll to position [1984, 0]
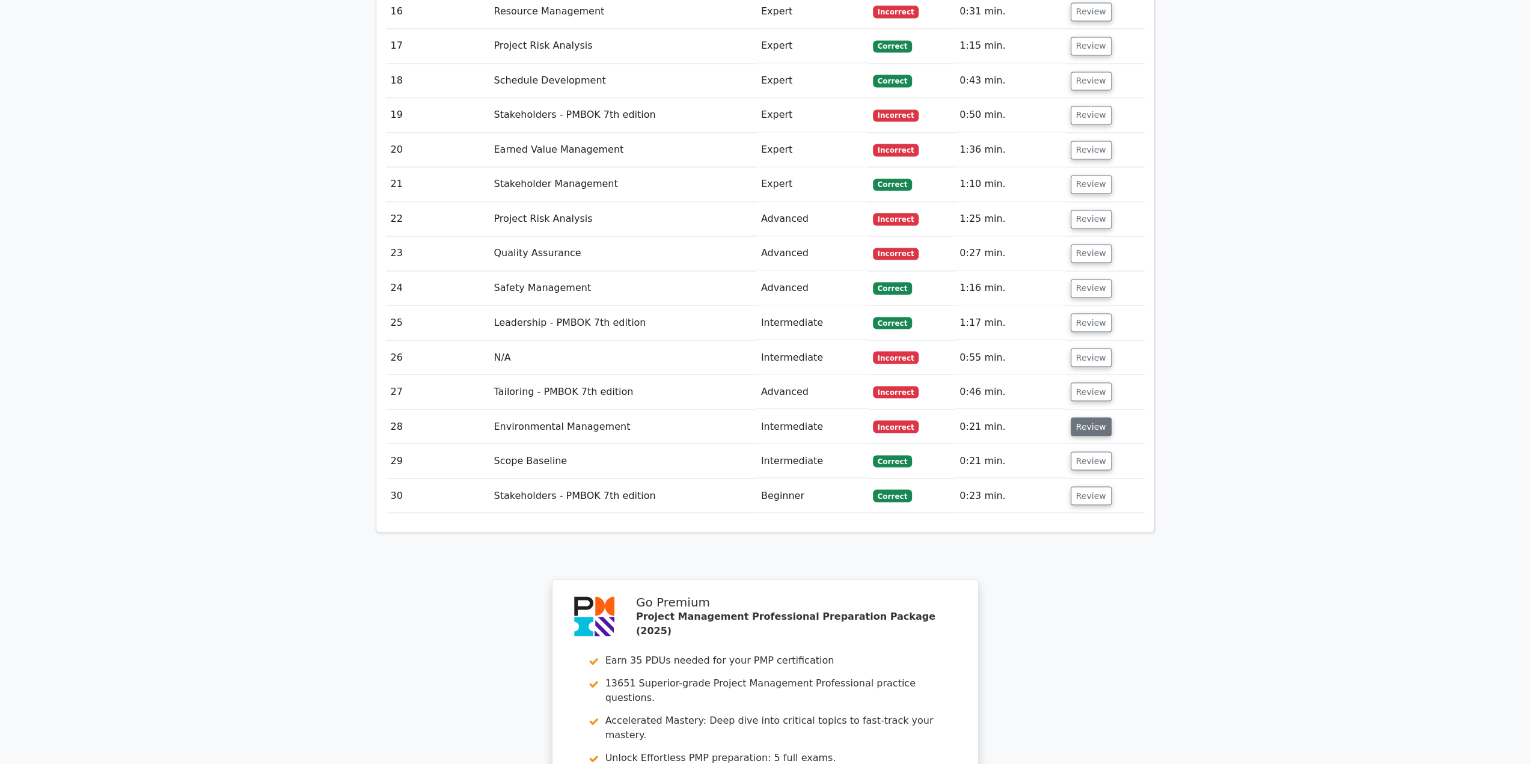
click at [1076, 417] on button "Review" at bounding box center [1091, 426] width 41 height 19
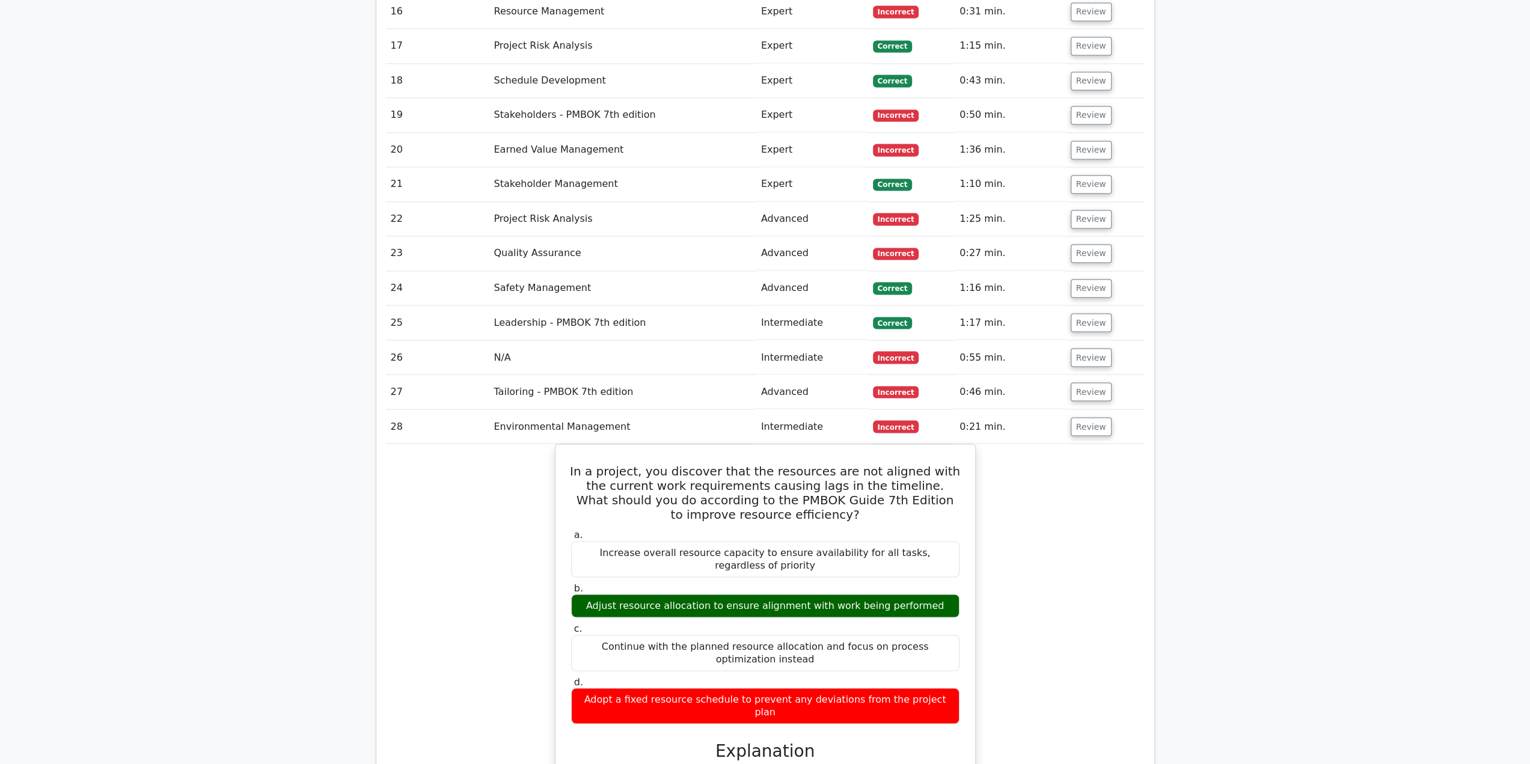
drag, startPoint x: 1078, startPoint y: 377, endPoint x: 1088, endPoint y: 383, distance: 11.3
click at [1078, 417] on button "Review" at bounding box center [1091, 426] width 41 height 19
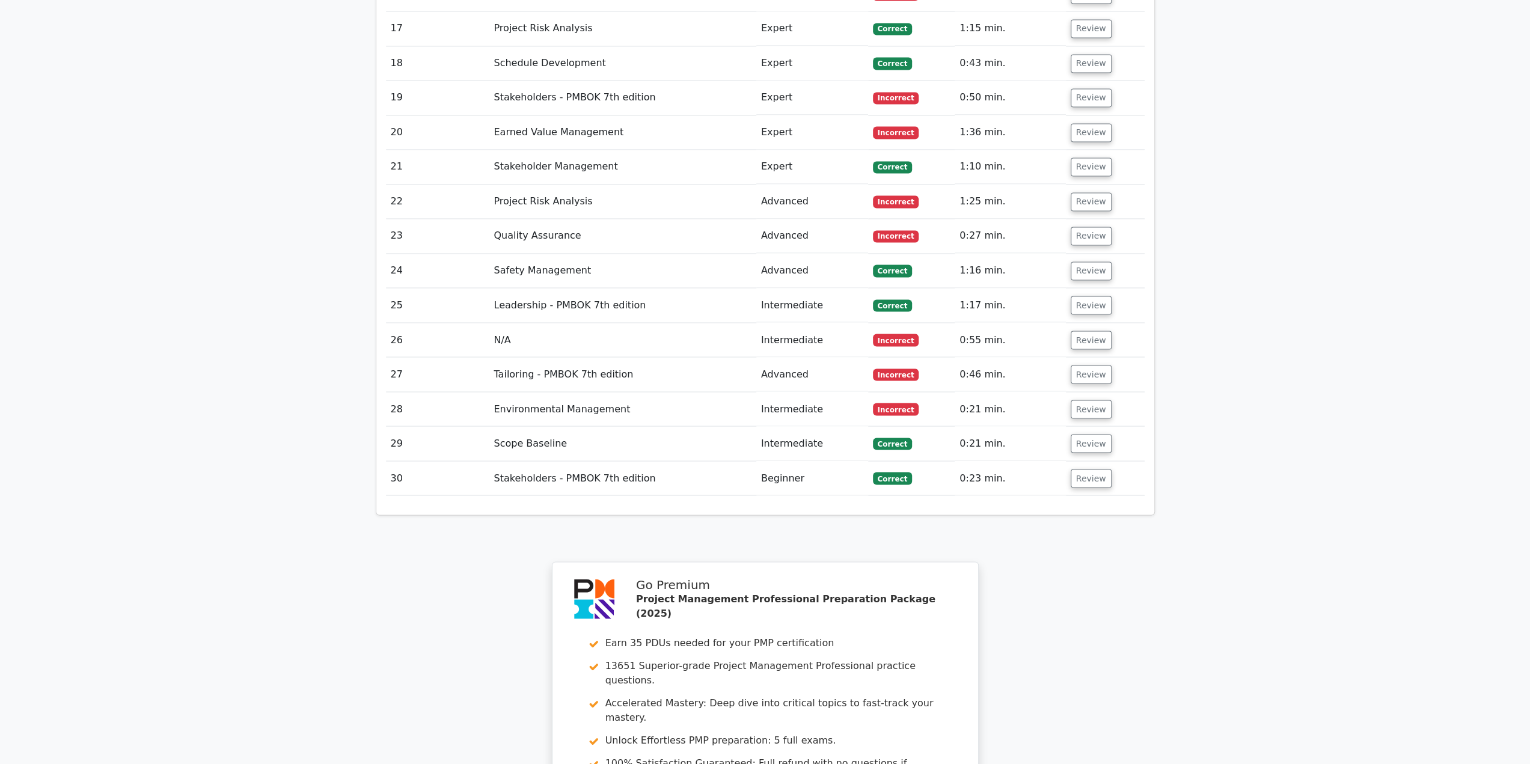
scroll to position [1892, 0]
